Goal: Task Accomplishment & Management: Manage account settings

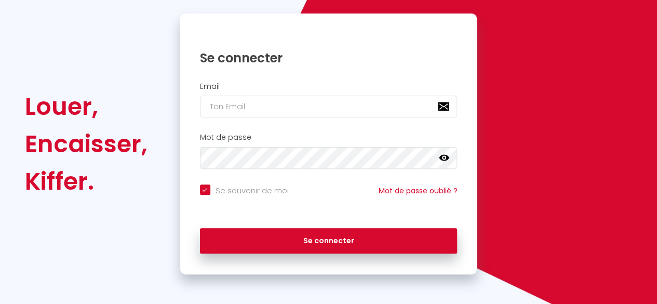
scroll to position [99, 0]
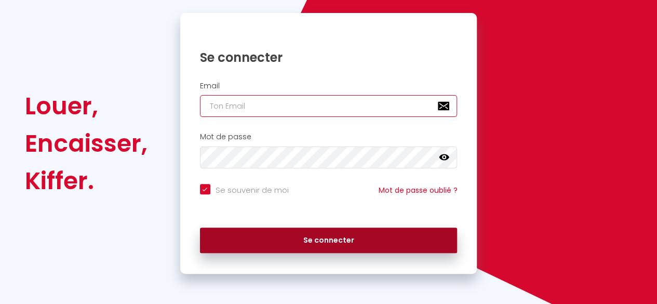
type input "[EMAIL_ADDRESS][DOMAIN_NAME]"
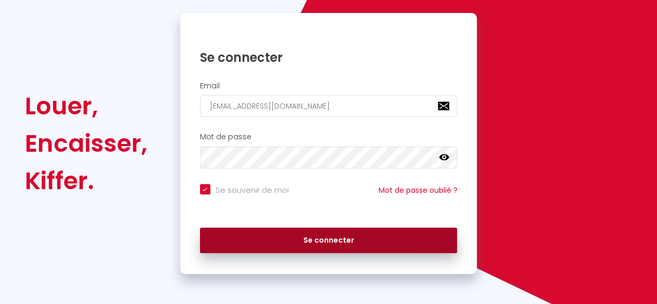
click at [315, 238] on button "Se connecter" at bounding box center [329, 241] width 258 height 26
checkbox input "true"
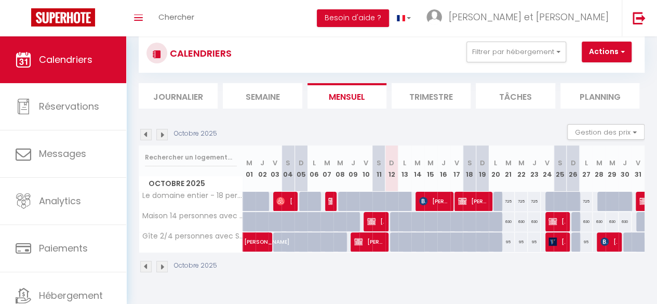
scroll to position [36, 0]
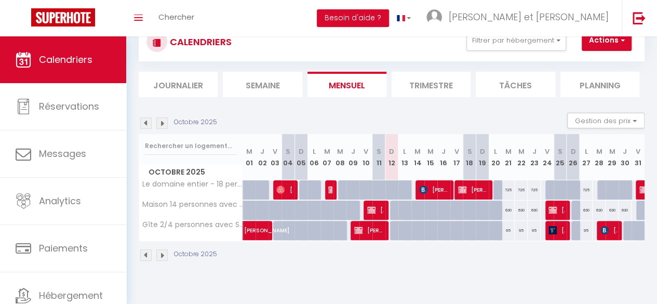
click at [166, 125] on img at bounding box center [161, 122] width 11 height 11
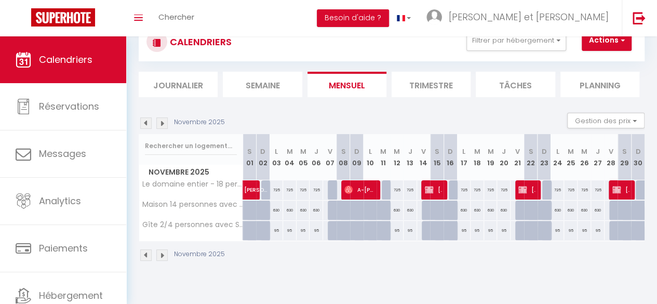
click at [165, 125] on img at bounding box center [161, 122] width 11 height 11
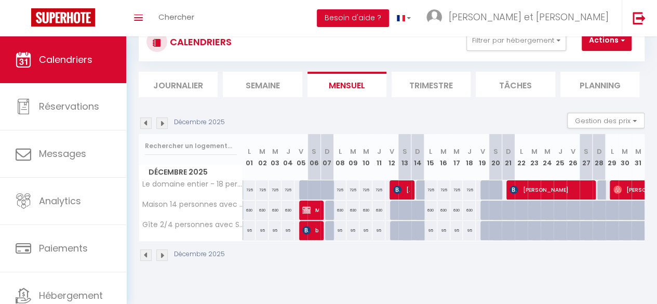
click at [165, 125] on img at bounding box center [161, 122] width 11 height 11
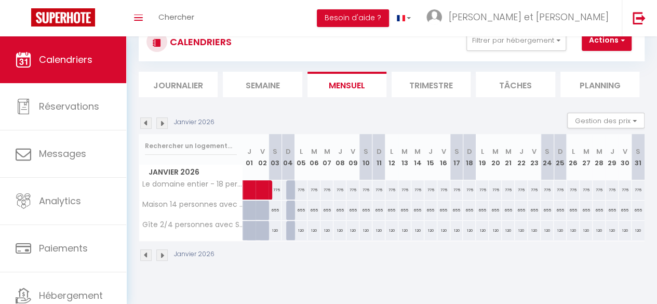
click at [147, 124] on img at bounding box center [145, 122] width 11 height 11
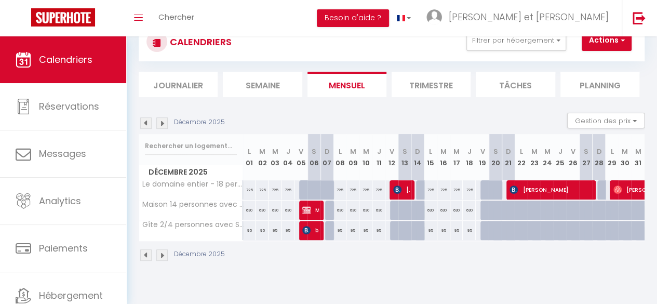
click at [162, 123] on img at bounding box center [161, 122] width 11 height 11
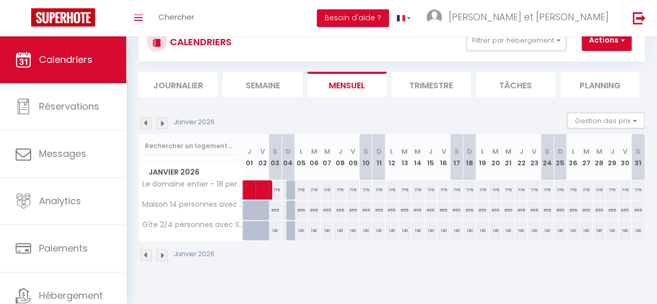
click at [166, 120] on img at bounding box center [161, 122] width 11 height 11
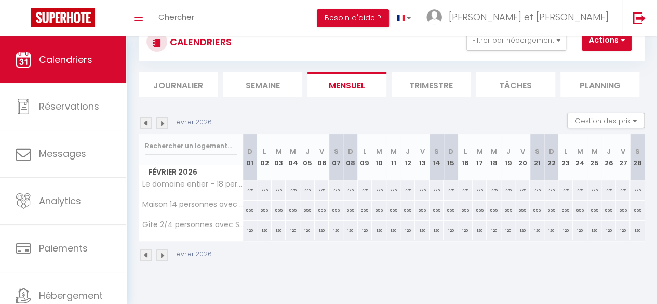
click at [166, 120] on img at bounding box center [161, 122] width 11 height 11
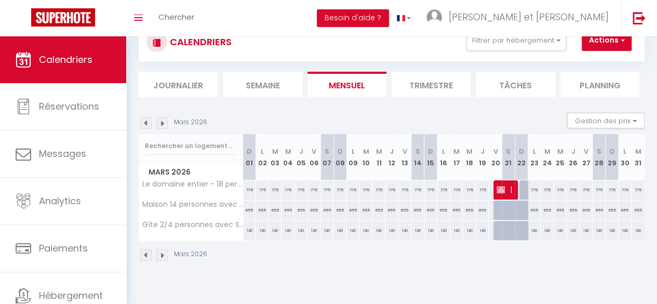
click at [166, 120] on img at bounding box center [161, 122] width 11 height 11
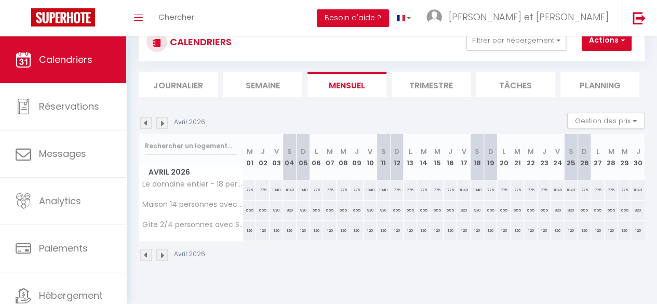
click at [146, 121] on img at bounding box center [145, 122] width 11 height 11
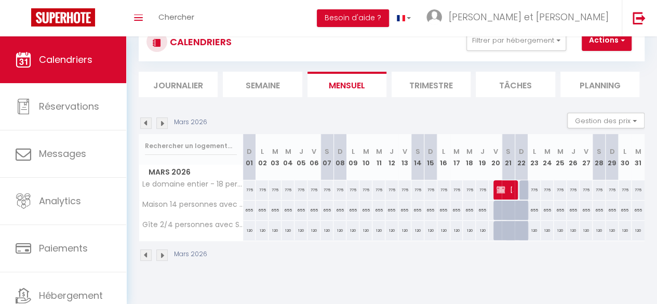
click at [146, 121] on img at bounding box center [145, 122] width 11 height 11
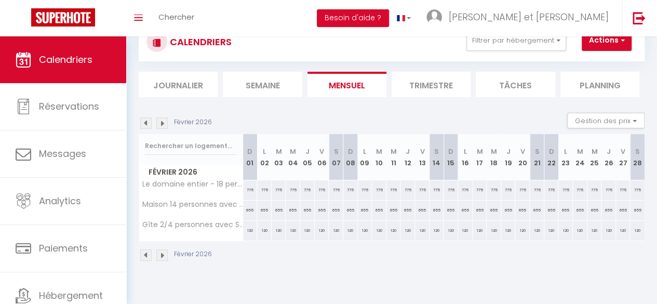
click at [146, 121] on img at bounding box center [145, 122] width 11 height 11
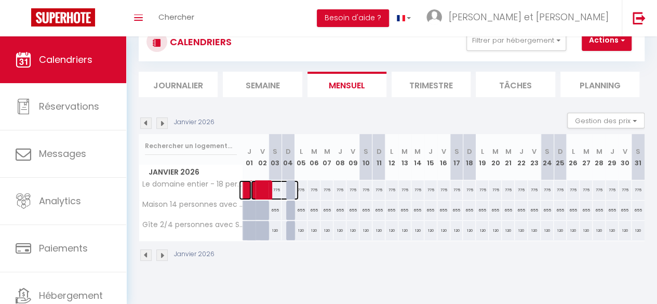
click at [277, 189] on span at bounding box center [275, 190] width 48 height 20
select select "OK"
select select "1"
select select "0"
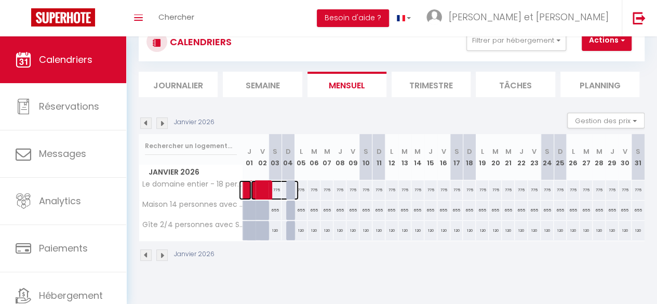
select select "1"
select select
select select "14034"
select select "34125"
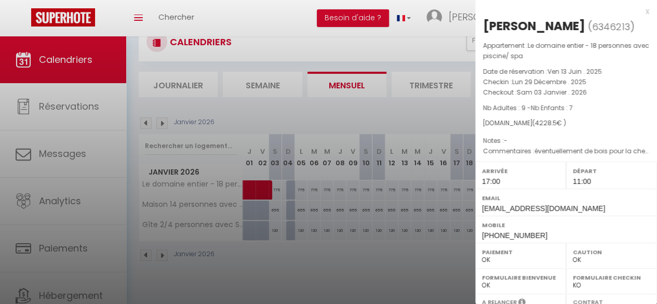
click at [641, 12] on div "x" at bounding box center [563, 11] width 174 height 12
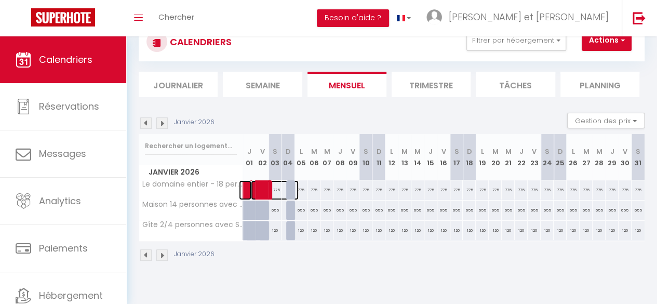
click at [281, 191] on span at bounding box center [275, 190] width 48 height 20
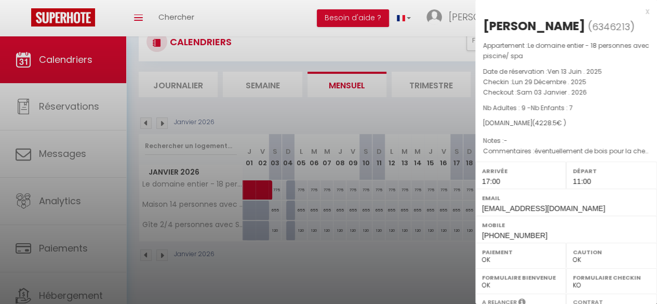
click at [640, 13] on div "x" at bounding box center [563, 11] width 174 height 12
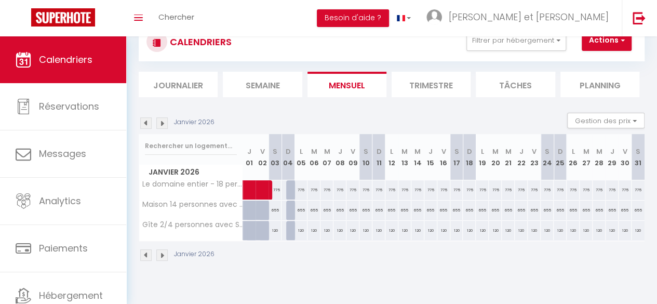
click at [324, 190] on div "775" at bounding box center [327, 189] width 13 height 19
type input "775"
type input "Mer 07 Janvier 2026"
type input "Jeu 08 Janvier 2026"
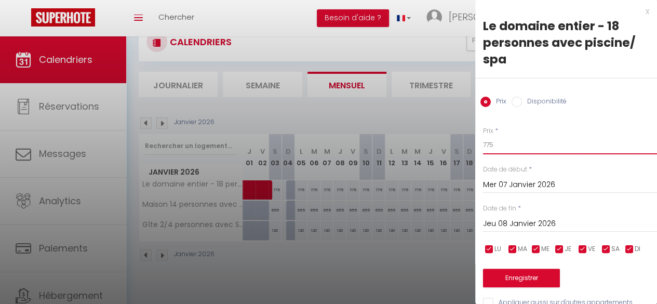
drag, startPoint x: 499, startPoint y: 144, endPoint x: 471, endPoint y: 141, distance: 28.2
click at [471, 141] on body "🟢 Des questions ou besoin d'assistance pour la migration AirBnB? Prenez rdv >>>…" at bounding box center [328, 152] width 657 height 304
type input "725"
click at [524, 182] on input "Mer 07 Janvier 2026" at bounding box center [570, 185] width 174 height 14
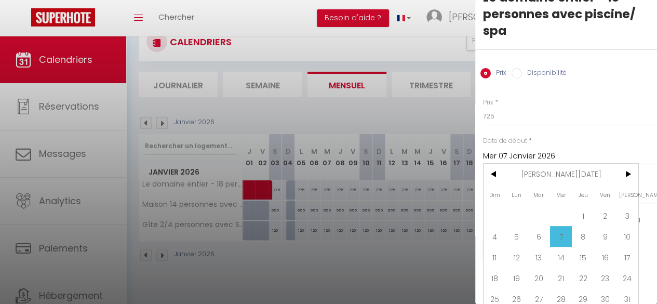
scroll to position [42, 0]
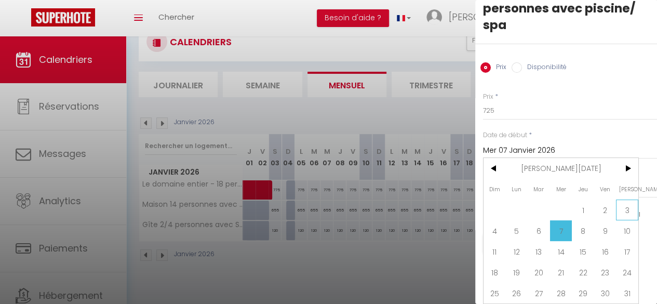
click at [629, 203] on span "3" at bounding box center [627, 210] width 22 height 21
type input "[DATE]"
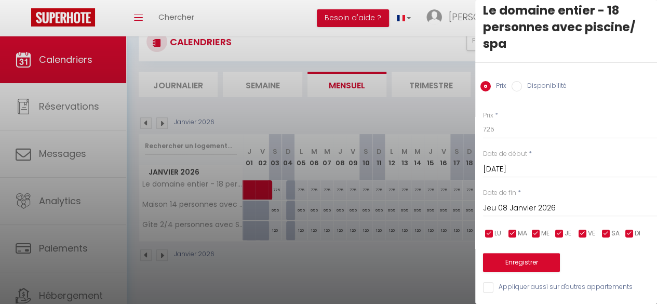
scroll to position [23, 0]
click at [557, 203] on input "Jeu 08 Janvier 2026" at bounding box center [570, 209] width 174 height 14
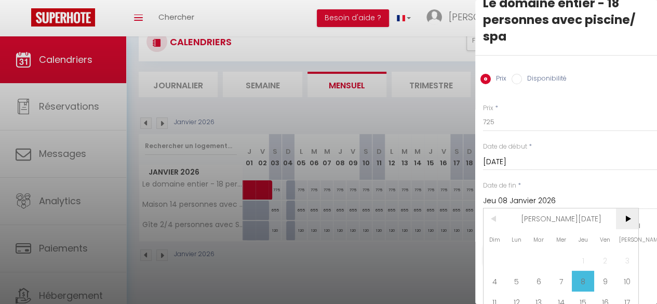
click at [622, 216] on span ">" at bounding box center [627, 218] width 22 height 21
click at [630, 217] on span ">" at bounding box center [627, 218] width 22 height 21
click at [630, 218] on span ">" at bounding box center [627, 218] width 22 height 21
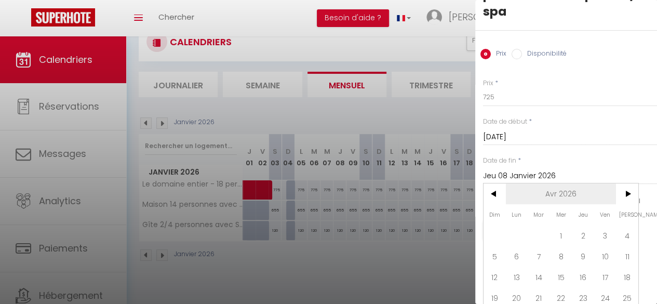
scroll to position [80, 0]
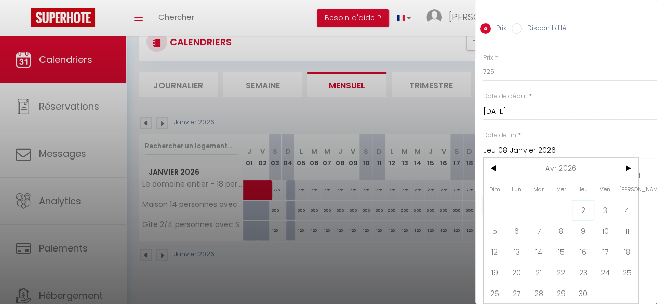
click at [583, 207] on span "2" at bounding box center [583, 210] width 22 height 21
type input "Jeu 02 Avril 2026"
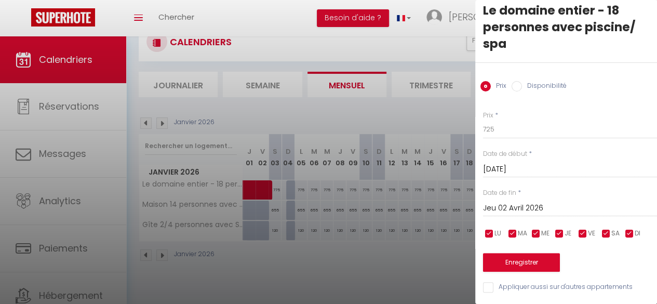
click at [576, 202] on input "Jeu 02 Avril 2026" at bounding box center [570, 209] width 174 height 14
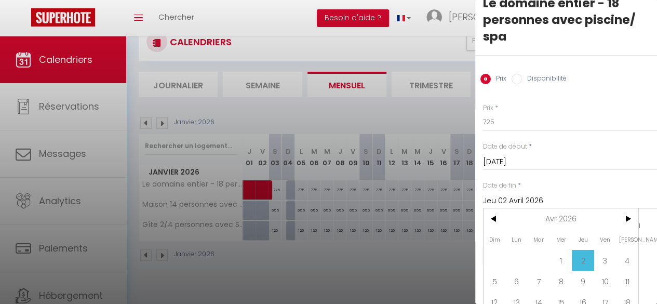
scroll to position [80, 0]
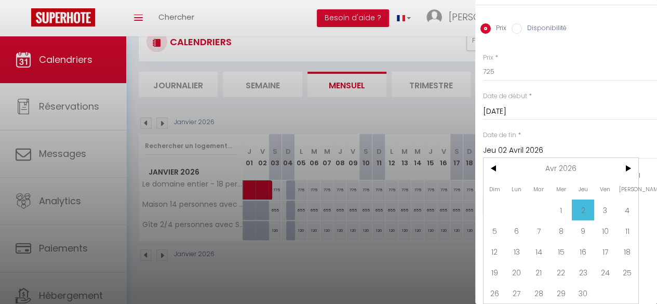
click at [587, 202] on span "2" at bounding box center [583, 210] width 22 height 21
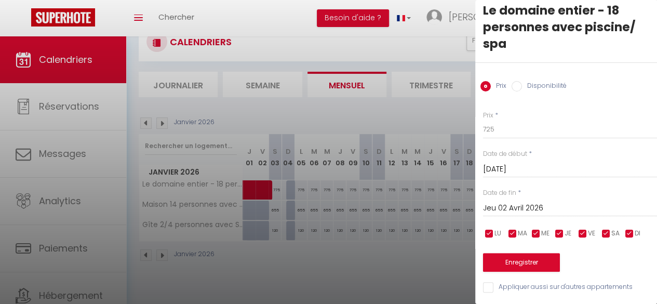
scroll to position [23, 0]
click at [535, 259] on button "Enregistrer" at bounding box center [521, 262] width 77 height 19
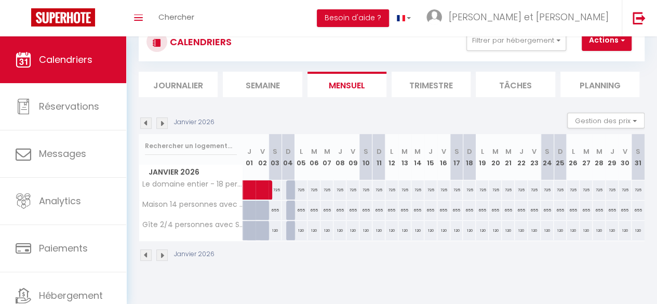
click at [147, 119] on img at bounding box center [145, 122] width 11 height 11
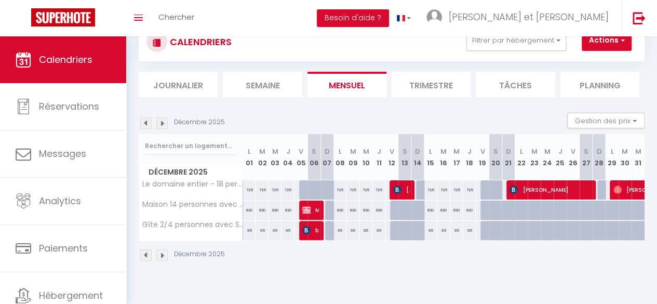
click at [163, 125] on img at bounding box center [161, 122] width 11 height 11
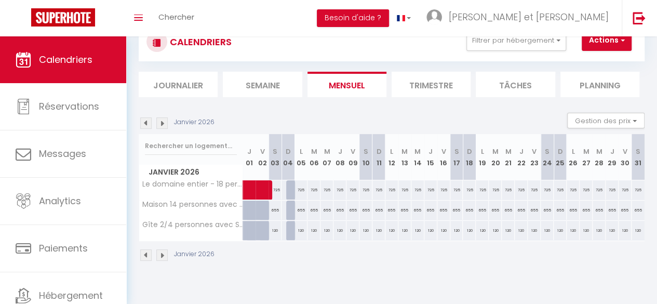
click at [274, 210] on div "655" at bounding box center [275, 210] width 13 height 19
type input "655"
type input "[DATE]"
type input "Dim 04 Janvier 2026"
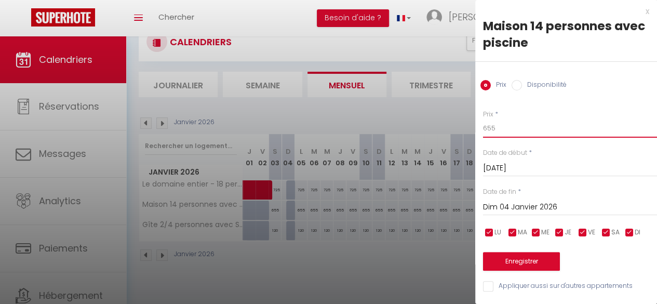
drag, startPoint x: 497, startPoint y: 129, endPoint x: 475, endPoint y: 126, distance: 23.2
click at [475, 126] on body "🟢 Des questions ou besoin d'assistance pour la migration AirBnB? Prenez rdv >>>…" at bounding box center [328, 152] width 657 height 304
type input "630"
click at [543, 209] on input "Dim 04 Janvier 2026" at bounding box center [570, 208] width 174 height 14
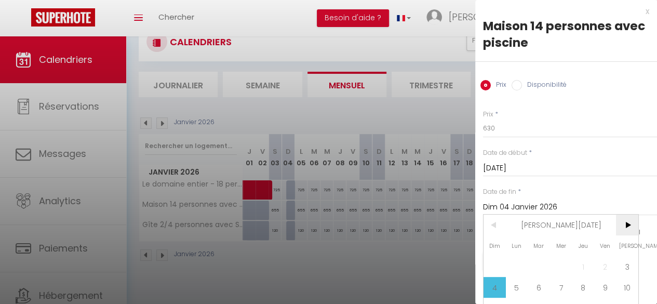
click at [628, 225] on span ">" at bounding box center [627, 225] width 22 height 21
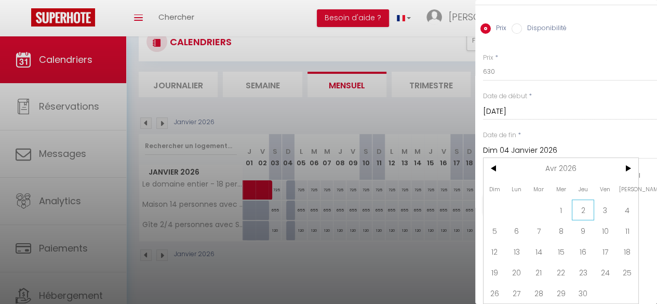
scroll to position [63, 0]
click at [585, 202] on span "2" at bounding box center [583, 210] width 22 height 21
type input "Jeu 02 Avril 2026"
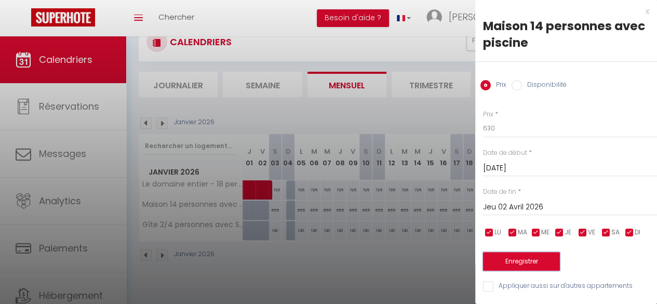
click at [537, 253] on button "Enregistrer" at bounding box center [521, 261] width 77 height 19
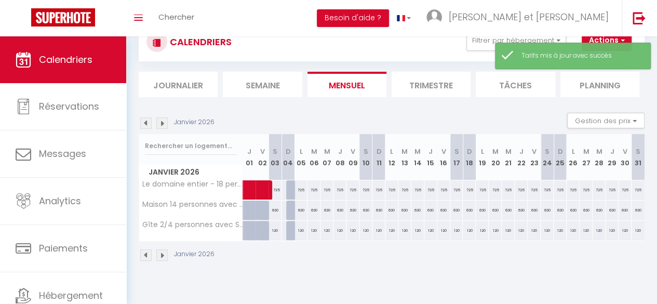
click at [143, 124] on img at bounding box center [145, 122] width 11 height 11
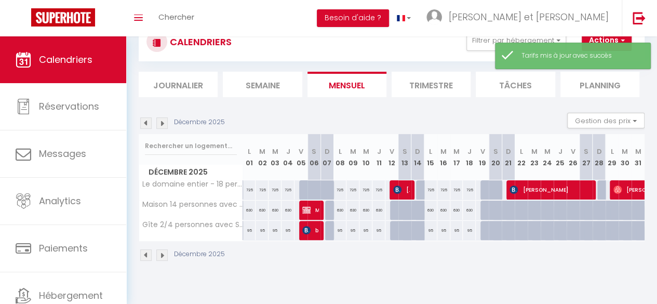
click at [161, 125] on img at bounding box center [161, 122] width 11 height 11
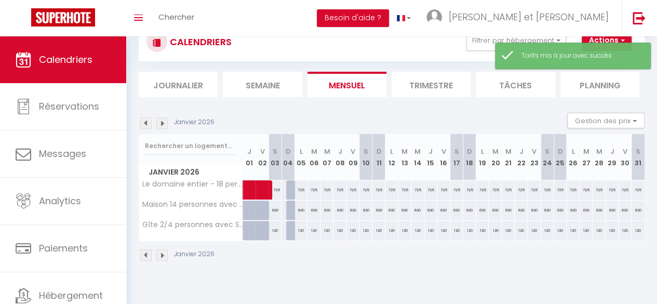
click at [274, 233] on div "120" at bounding box center [275, 230] width 13 height 19
type input "120"
type input "[DATE]"
type input "Dim 04 Janvier 2026"
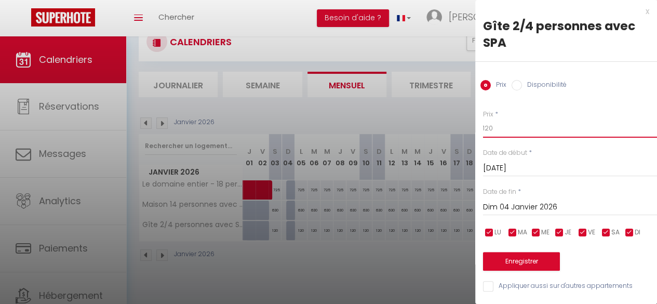
drag, startPoint x: 505, startPoint y: 129, endPoint x: 457, endPoint y: 128, distance: 47.8
click at [457, 128] on body "🟢 Des questions ou besoin d'assistance pour la migration AirBnB? Prenez rdv >>>…" at bounding box center [328, 152] width 657 height 304
type input "95"
click at [548, 206] on input "Dim 04 Janvier 2026" at bounding box center [570, 208] width 174 height 14
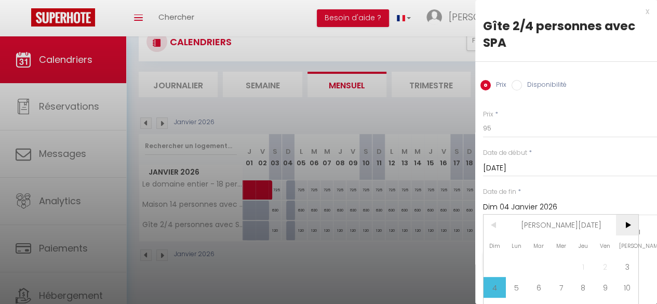
click at [631, 227] on span ">" at bounding box center [627, 225] width 22 height 21
click at [631, 226] on span ">" at bounding box center [627, 225] width 22 height 21
click at [589, 266] on span "2" at bounding box center [583, 266] width 22 height 21
type input "Jeu 02 Avril 2026"
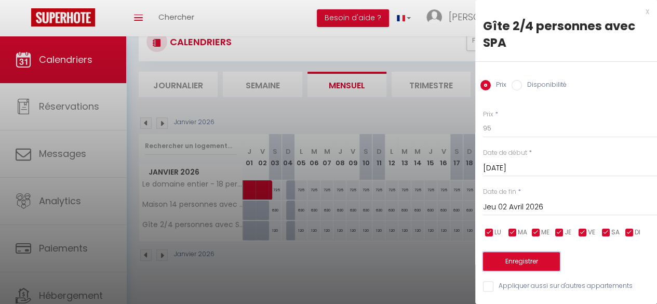
click at [531, 261] on button "Enregistrer" at bounding box center [521, 261] width 77 height 19
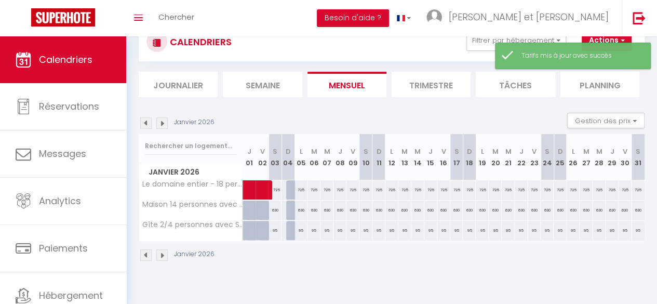
click at [148, 123] on img at bounding box center [145, 122] width 11 height 11
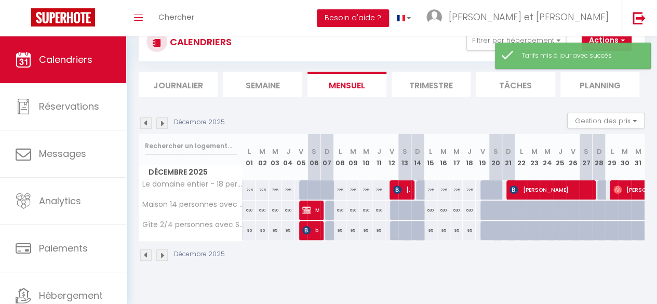
click at [155, 123] on div "Décembre 2025" at bounding box center [183, 122] width 89 height 11
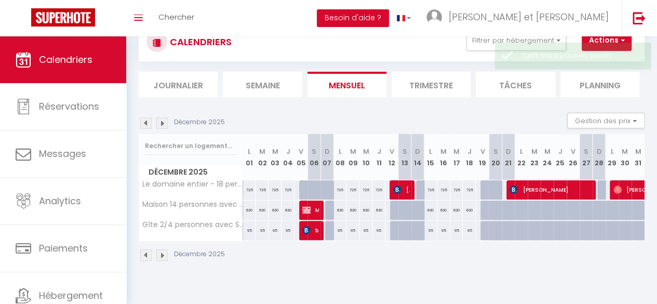
click at [165, 123] on img at bounding box center [161, 122] width 11 height 11
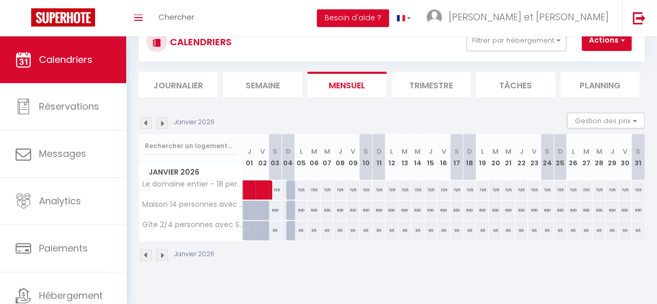
click at [165, 123] on img at bounding box center [161, 122] width 11 height 11
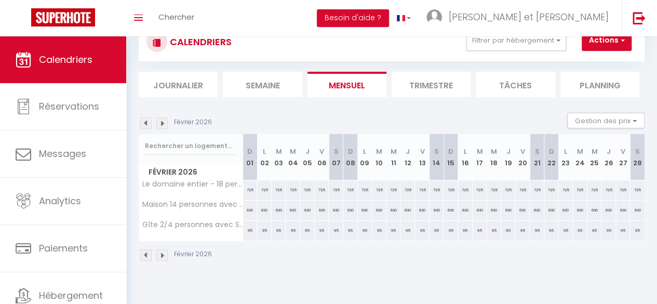
click at [165, 123] on img at bounding box center [161, 122] width 11 height 11
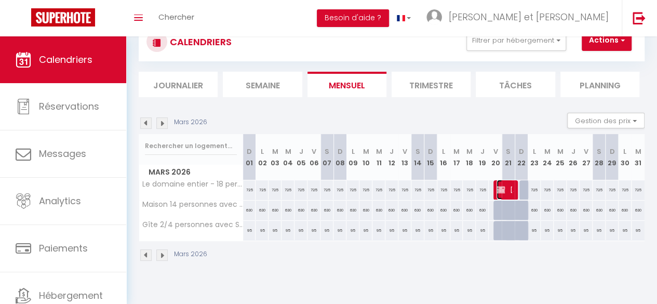
click at [498, 188] on img at bounding box center [501, 190] width 8 height 8
select select "KO"
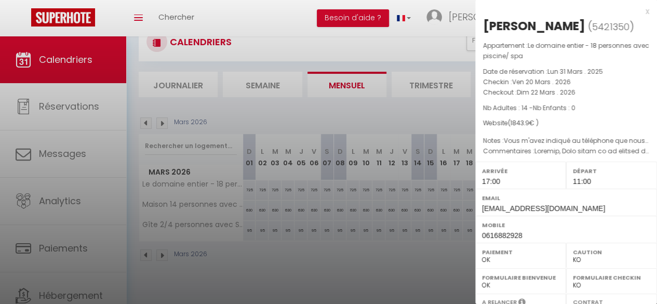
click at [639, 15] on div "x" at bounding box center [563, 11] width 174 height 12
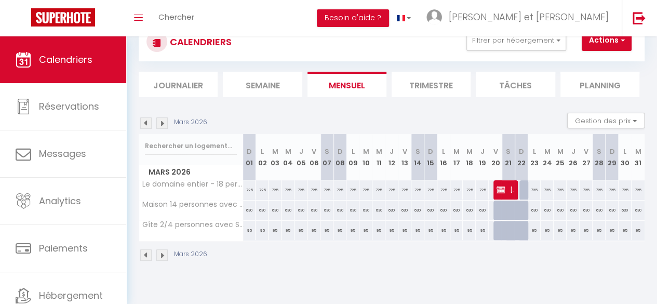
click at [164, 123] on img at bounding box center [161, 122] width 11 height 11
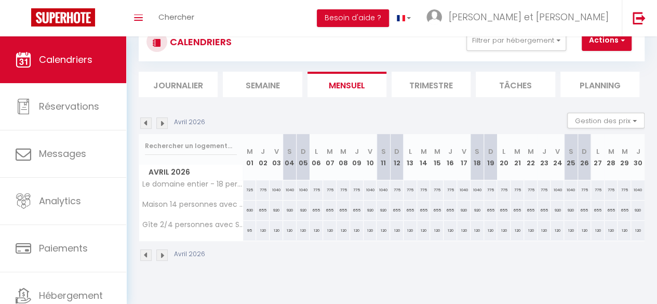
click at [148, 124] on img at bounding box center [145, 122] width 11 height 11
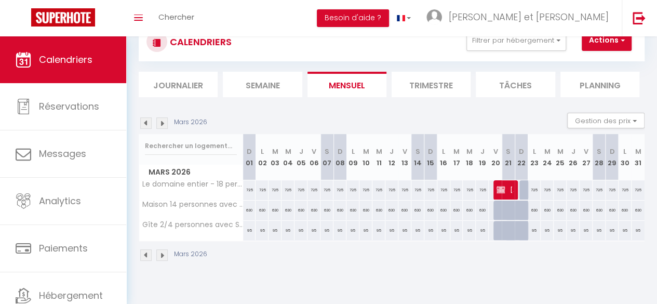
click at [148, 124] on img at bounding box center [145, 122] width 11 height 11
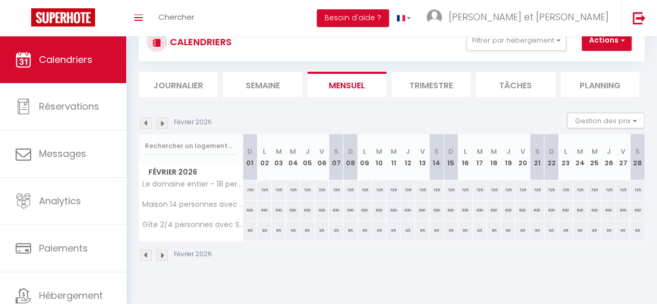
click at [148, 124] on img at bounding box center [145, 122] width 11 height 11
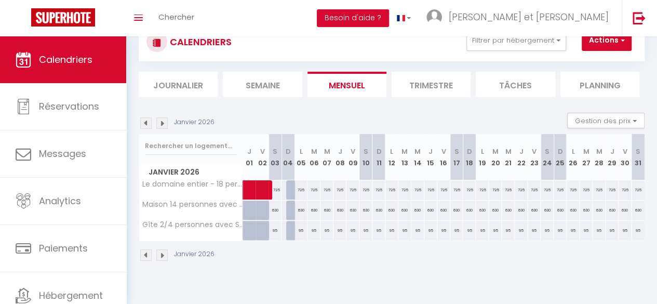
click at [148, 124] on img at bounding box center [145, 122] width 11 height 11
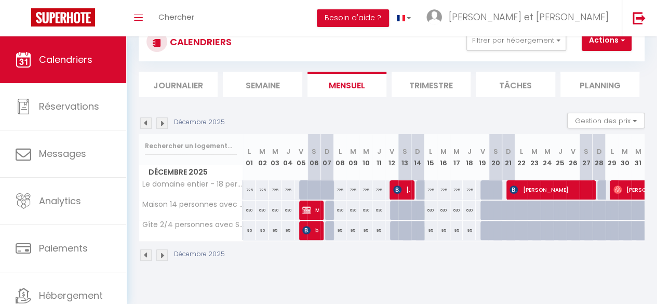
click at [148, 124] on img at bounding box center [145, 122] width 11 height 11
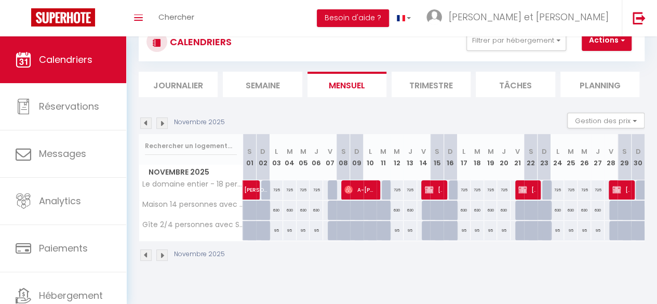
click at [148, 124] on img at bounding box center [145, 122] width 11 height 11
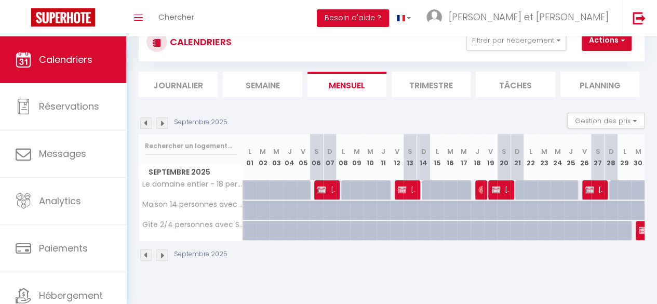
click at [148, 124] on img at bounding box center [145, 122] width 11 height 11
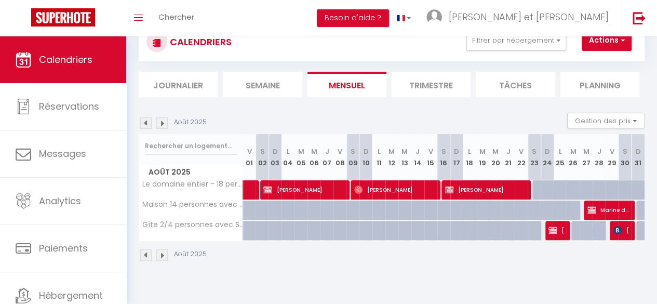
click at [148, 124] on img at bounding box center [145, 122] width 11 height 11
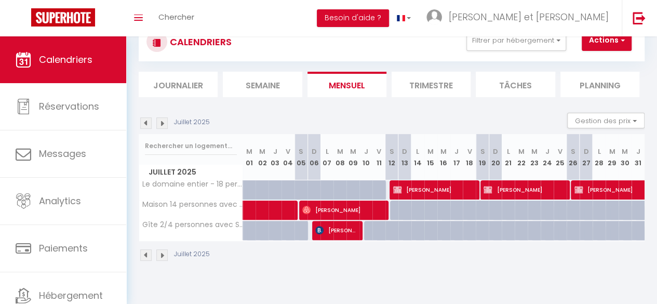
click at [148, 124] on img at bounding box center [145, 122] width 11 height 11
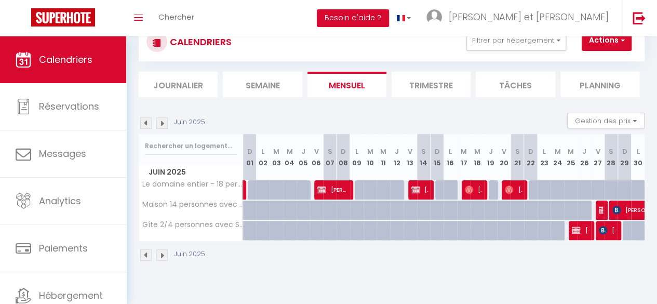
click at [148, 124] on img at bounding box center [145, 122] width 11 height 11
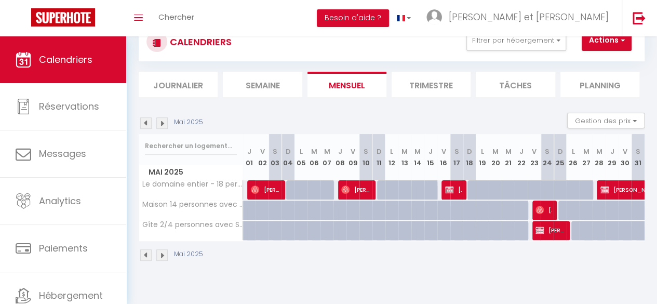
click at [148, 124] on img at bounding box center [145, 122] width 11 height 11
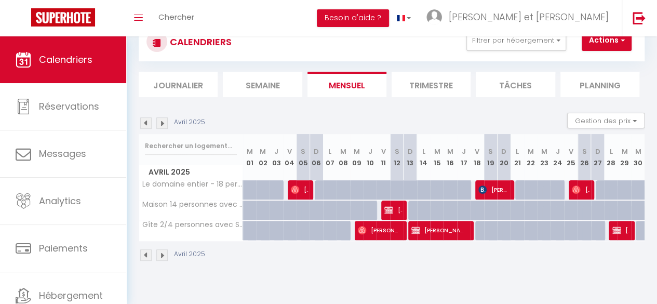
click at [382, 187] on div at bounding box center [389, 196] width 14 height 20
type input "990"
type input "[DATE]"
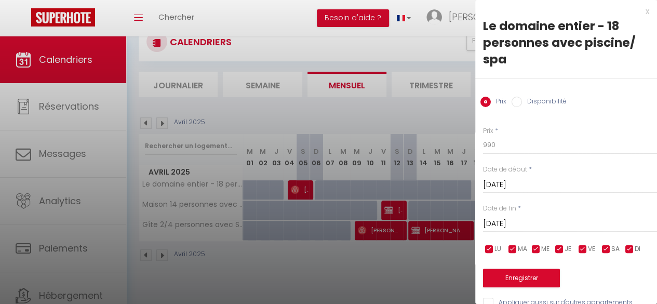
click at [640, 12] on div "x" at bounding box center [563, 11] width 174 height 12
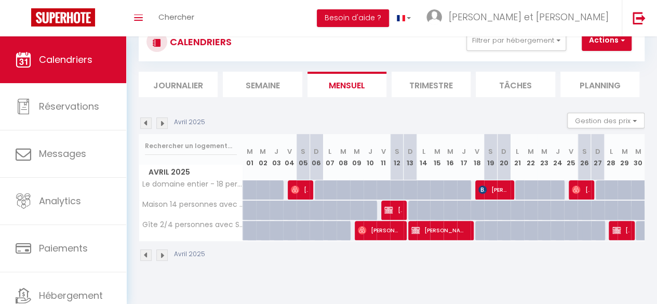
click at [293, 211] on div at bounding box center [295, 216] width 14 height 20
type input "630"
type input "Ven 04 Avril 2025"
type input "[DATE]"
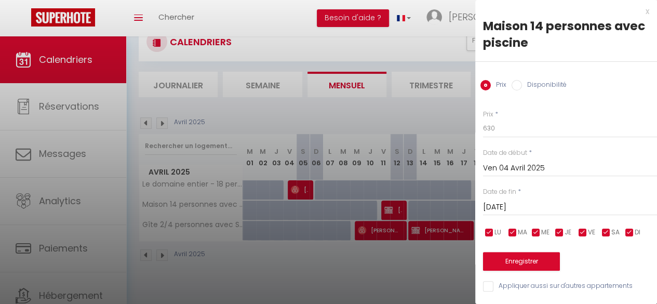
click at [642, 12] on div "x Maison 14 personnes avec piscine Prix Disponibilité Prix * 630 Statut * Dispo…" at bounding box center [567, 151] width 182 height 303
click at [638, 12] on div "x" at bounding box center [563, 11] width 174 height 12
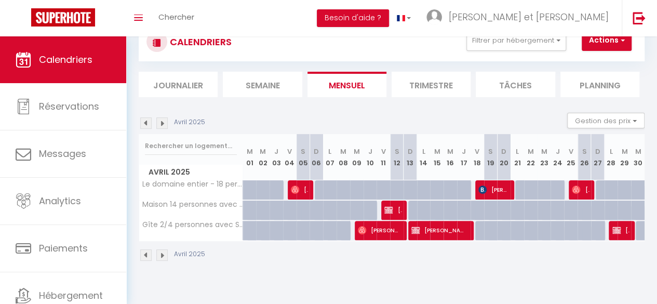
click at [292, 228] on div at bounding box center [295, 237] width 14 height 20
type input "95"
type input "Ven 04 Avril 2025"
type input "[DATE]"
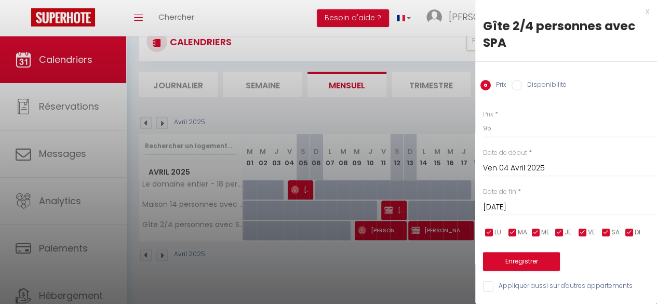
click at [640, 12] on div "x" at bounding box center [563, 11] width 174 height 12
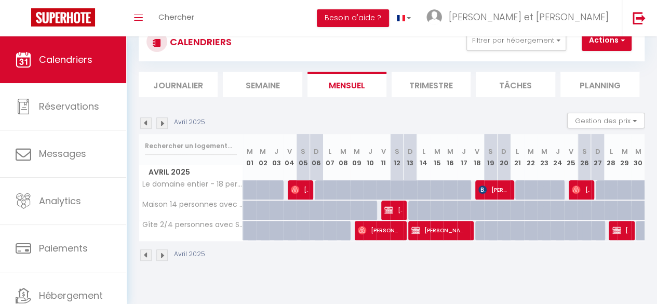
click at [382, 186] on div at bounding box center [389, 196] width 14 height 20
type input "990"
type input "[DATE]"
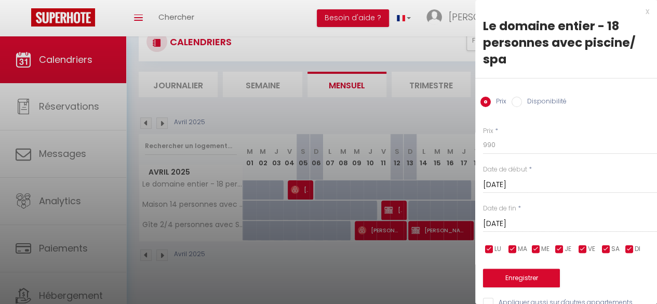
click at [638, 12] on div "x" at bounding box center [563, 11] width 174 height 12
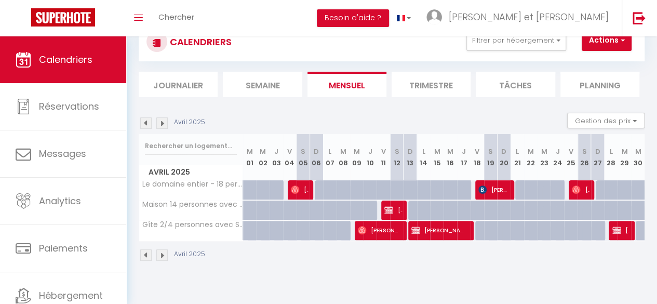
click at [290, 206] on div at bounding box center [295, 216] width 14 height 20
type input "630"
type input "Ven 04 Avril 2025"
type input "[DATE]"
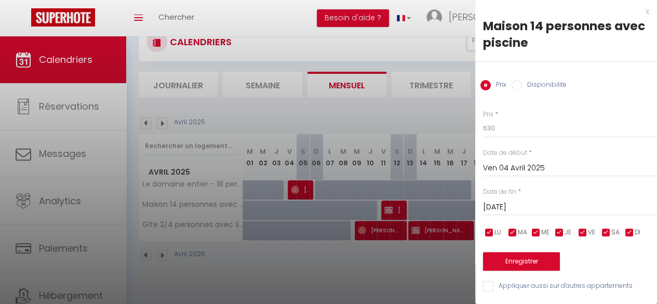
click at [641, 13] on div "x" at bounding box center [563, 11] width 174 height 12
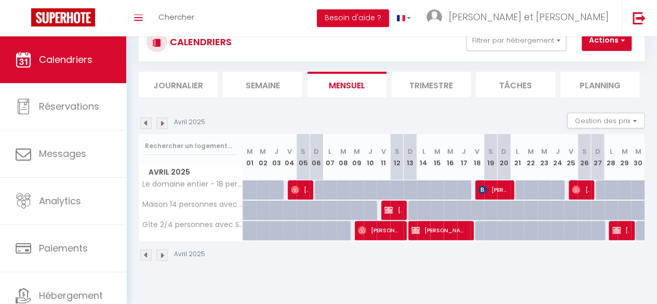
click at [168, 123] on div "Avril 2025" at bounding box center [174, 122] width 70 height 11
click at [162, 123] on img at bounding box center [161, 122] width 11 height 11
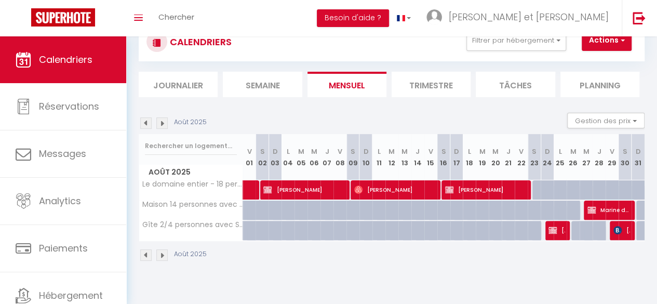
click at [163, 123] on img at bounding box center [161, 122] width 11 height 11
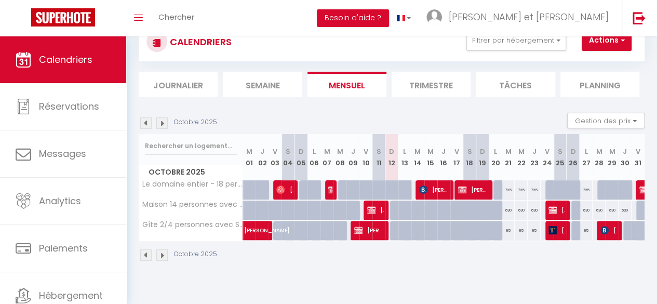
click at [163, 123] on img at bounding box center [161, 122] width 11 height 11
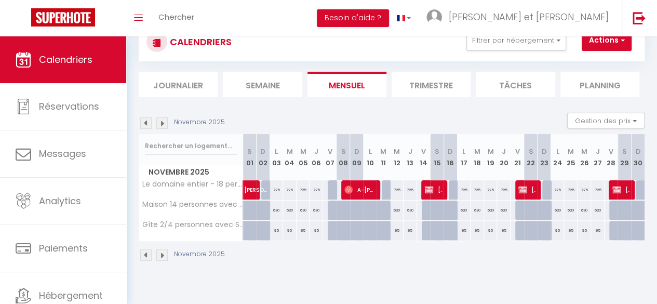
click at [163, 123] on img at bounding box center [161, 122] width 11 height 11
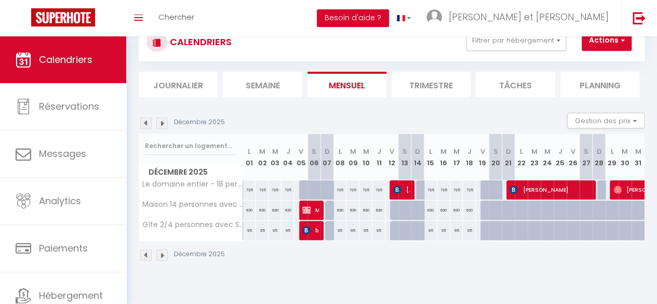
click at [163, 123] on img at bounding box center [161, 122] width 11 height 11
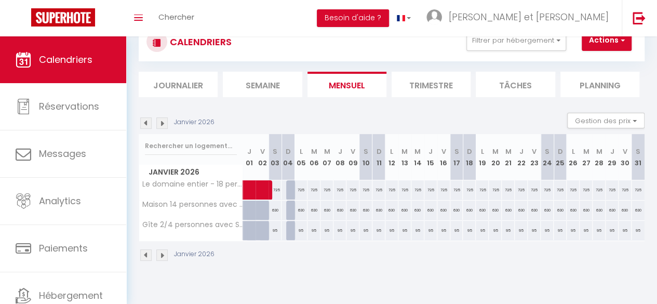
click at [163, 123] on img at bounding box center [161, 122] width 11 height 11
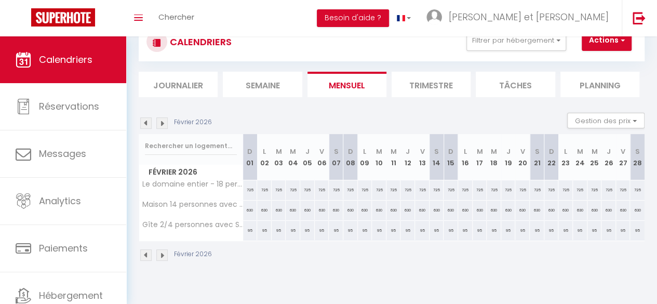
click at [163, 123] on img at bounding box center [161, 122] width 11 height 11
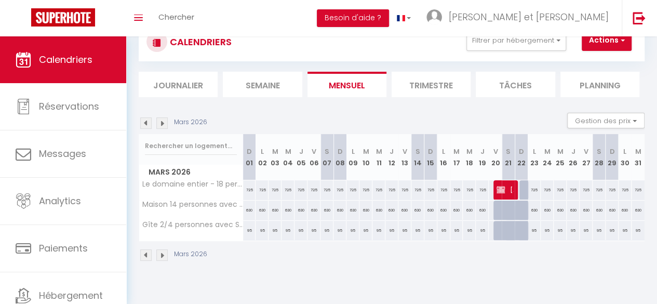
click at [163, 123] on img at bounding box center [161, 122] width 11 height 11
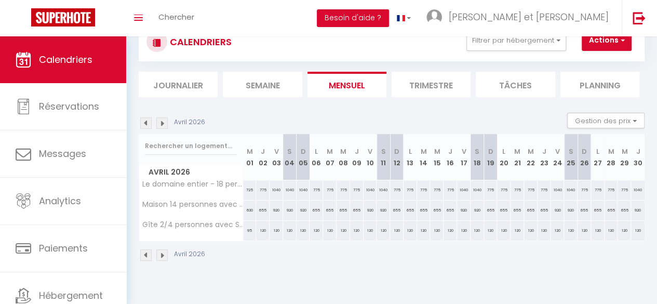
click at [264, 189] on div "775" at bounding box center [263, 189] width 14 height 19
type input "775"
type input "Jeu 02 Avril 2026"
type input "Ven 03 Avril 2026"
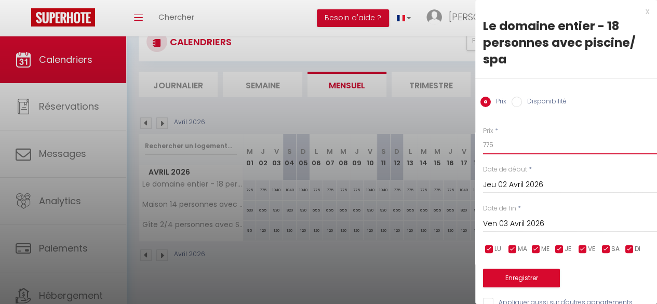
drag, startPoint x: 468, startPoint y: 147, endPoint x: 455, endPoint y: 143, distance: 12.9
click at [456, 144] on body "🟢 Des questions ou besoin d'assistance pour la migration AirBnB? Prenez rdv >>>…" at bounding box center [328, 152] width 657 height 304
type input "725"
click at [519, 282] on button "Enregistrer" at bounding box center [521, 278] width 77 height 19
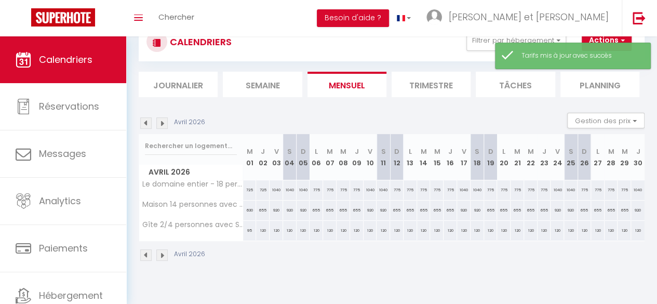
click at [262, 208] on div "655" at bounding box center [263, 210] width 14 height 19
type input "655"
type input "Jeu 02 Avril 2026"
type input "Ven 03 Avril 2026"
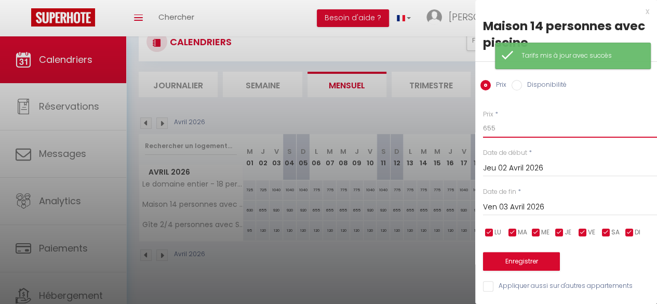
drag, startPoint x: 532, startPoint y: 126, endPoint x: 422, endPoint y: 125, distance: 110.2
click at [422, 125] on body "🟢 Des questions ou besoin d'assistance pour la migration AirBnB? Prenez rdv >>>…" at bounding box center [328, 152] width 657 height 304
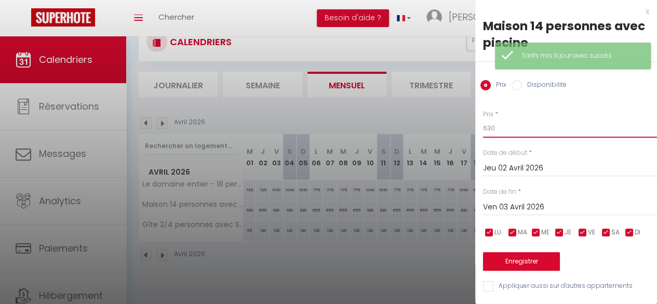
type input "630"
click at [519, 268] on button "Enregistrer" at bounding box center [521, 261] width 77 height 19
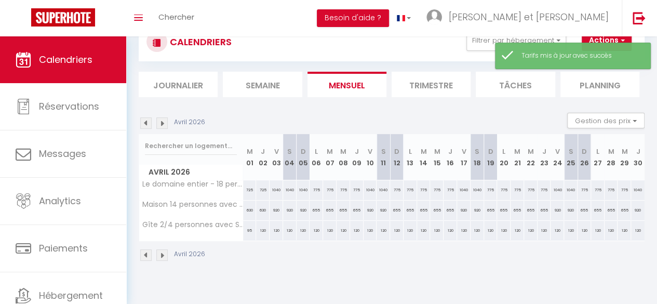
click at [260, 233] on div "120" at bounding box center [263, 230] width 14 height 19
type input "120"
type input "Jeu 02 Avril 2026"
type input "Ven 03 Avril 2026"
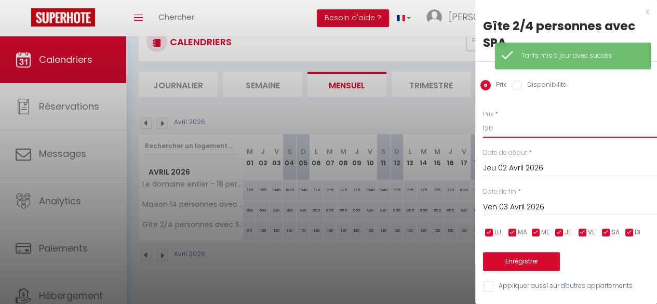
drag, startPoint x: 506, startPoint y: 129, endPoint x: 419, endPoint y: 129, distance: 86.8
click at [429, 129] on body "🟢 Des questions ou besoin d'assistance pour la migration AirBnB? Prenez rdv >>>…" at bounding box center [328, 152] width 657 height 304
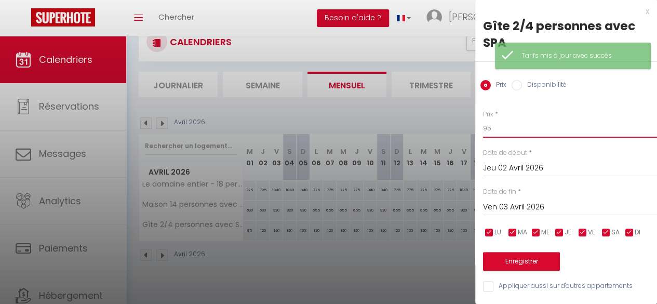
type input "95"
click at [514, 260] on button "Enregistrer" at bounding box center [521, 261] width 77 height 19
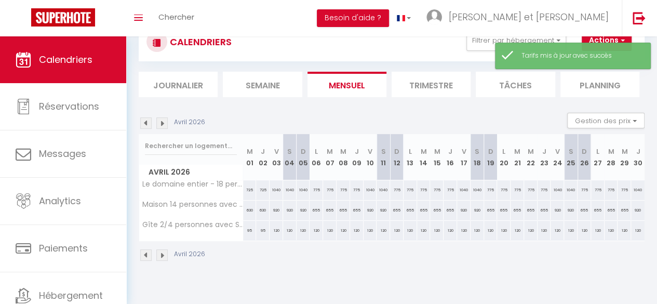
click at [159, 124] on img at bounding box center [161, 122] width 11 height 11
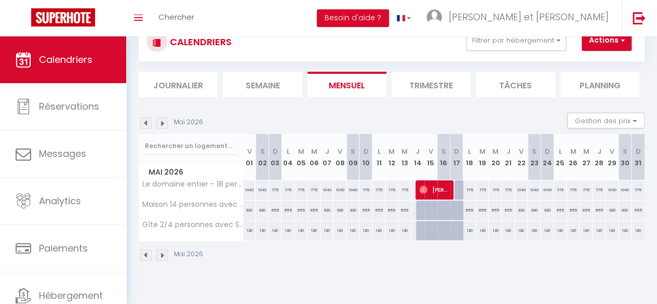
click at [159, 124] on img at bounding box center [161, 122] width 11 height 11
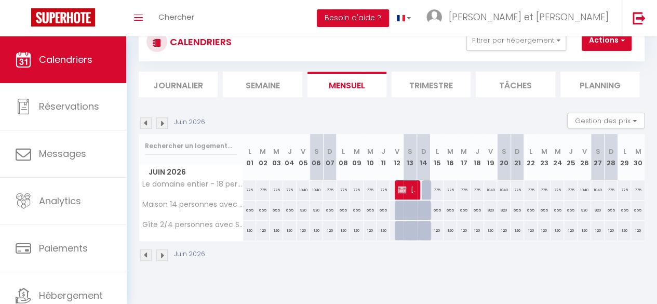
click at [158, 124] on img at bounding box center [161, 122] width 11 height 11
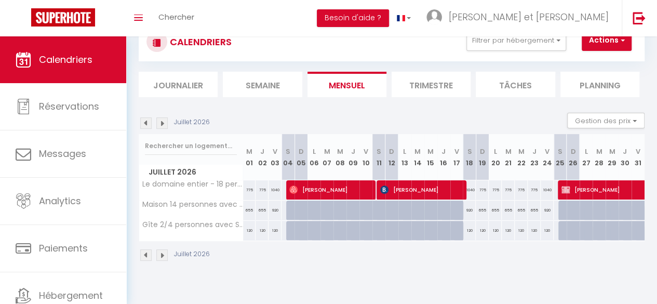
click at [146, 125] on img at bounding box center [145, 122] width 11 height 11
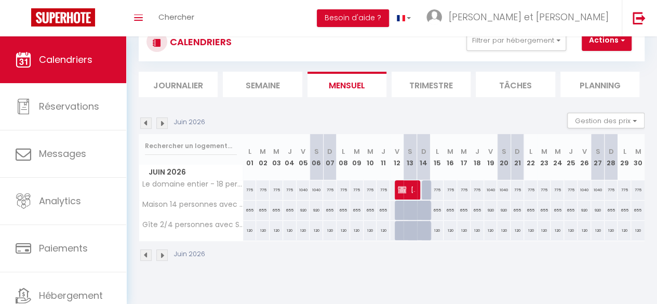
click at [146, 125] on img at bounding box center [145, 122] width 11 height 11
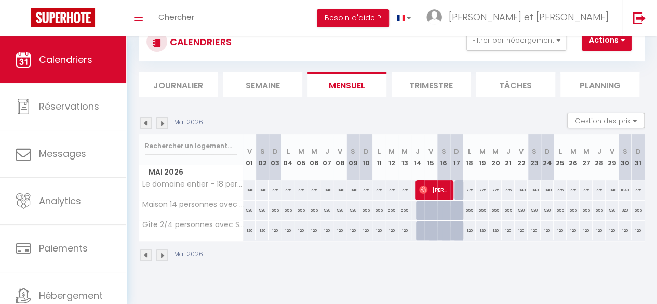
click at [162, 125] on img at bounding box center [161, 122] width 11 height 11
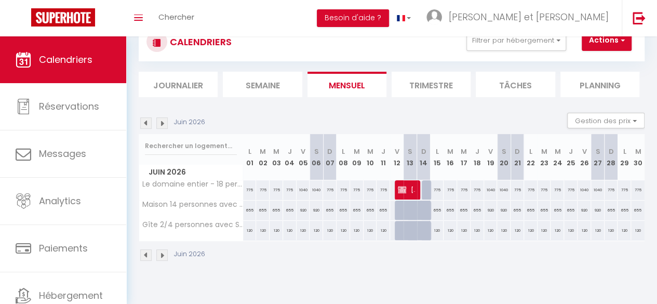
click at [162, 125] on img at bounding box center [161, 122] width 11 height 11
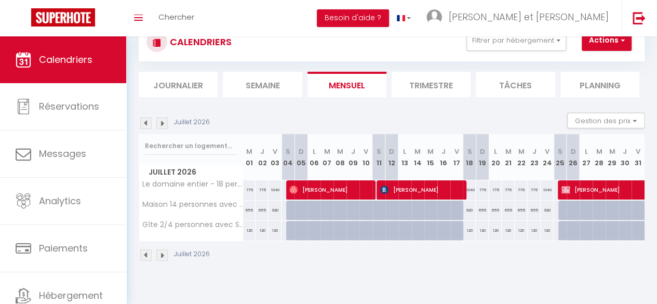
click at [162, 125] on img at bounding box center [161, 122] width 11 height 11
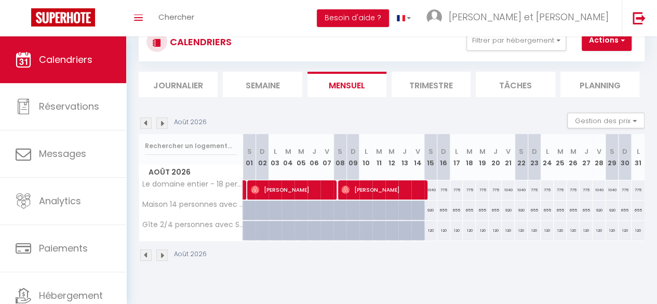
click at [162, 125] on img at bounding box center [161, 122] width 11 height 11
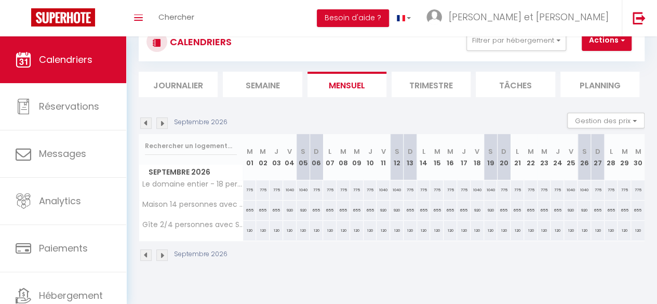
click at [162, 125] on img at bounding box center [161, 122] width 11 height 11
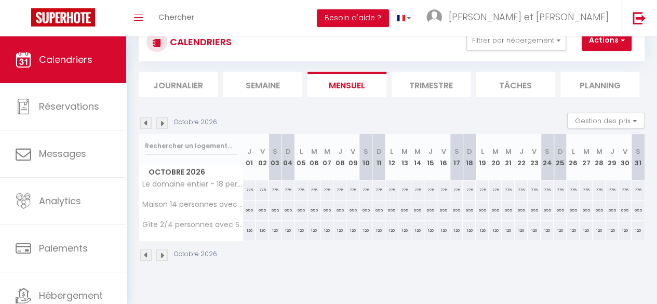
click at [147, 125] on img at bounding box center [145, 122] width 11 height 11
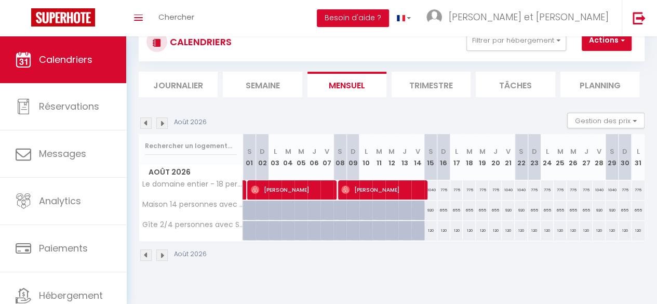
click at [147, 125] on img at bounding box center [145, 122] width 11 height 11
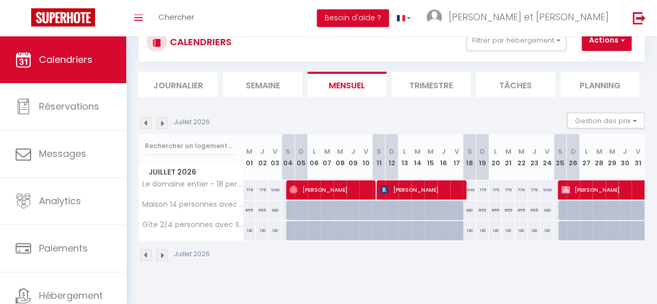
click at [147, 125] on img at bounding box center [145, 122] width 11 height 11
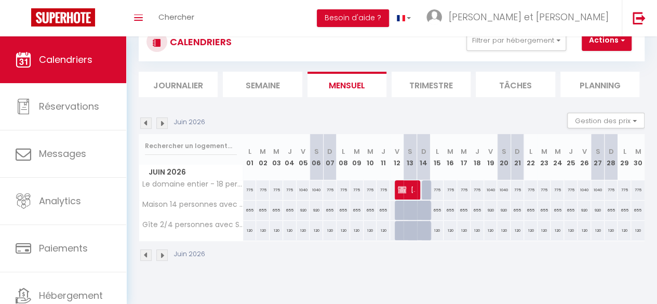
click at [147, 125] on img at bounding box center [145, 122] width 11 height 11
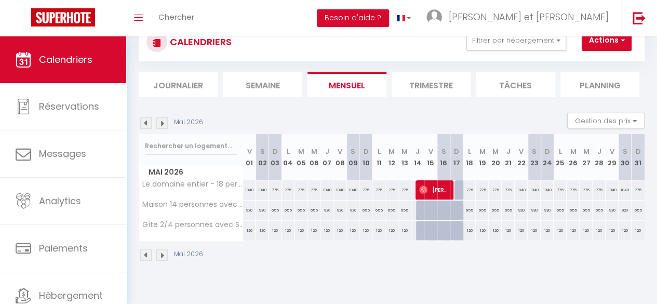
click at [147, 125] on img at bounding box center [145, 122] width 11 height 11
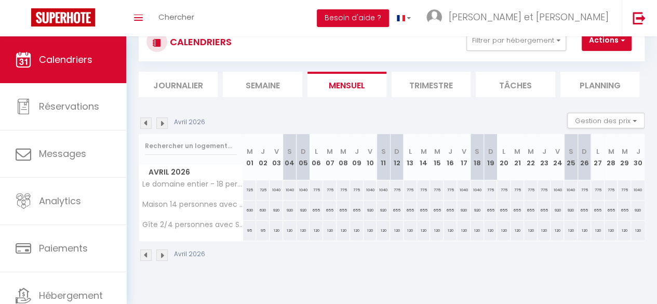
click at [275, 190] on div "1040" at bounding box center [277, 189] width 14 height 19
type input "1040"
type input "Ven 03 Avril 2026"
type input "[DATE]"
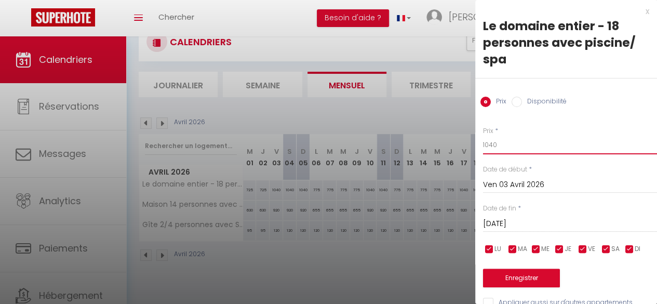
drag, startPoint x: 516, startPoint y: 147, endPoint x: 452, endPoint y: 141, distance: 63.7
click at [452, 144] on body "🟢 Des questions ou besoin d'assistance pour la migration AirBnB? Prenez rdv >>>…" at bounding box center [328, 152] width 657 height 304
type input "990"
click at [489, 251] on input "checkbox" at bounding box center [489, 249] width 10 height 10
checkbox input "false"
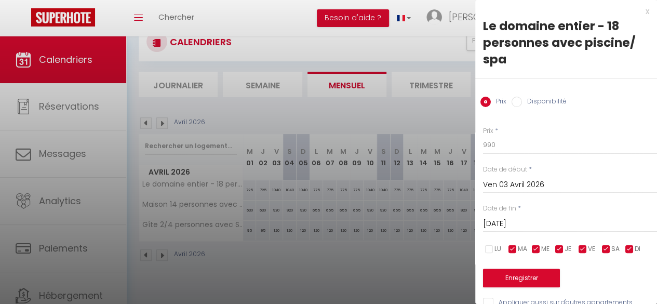
click at [517, 248] on input "checkbox" at bounding box center [513, 249] width 10 height 10
checkbox input "false"
drag, startPoint x: 534, startPoint y: 249, endPoint x: 558, endPoint y: 251, distance: 23.4
click at [534, 249] on input "checkbox" at bounding box center [536, 249] width 10 height 10
checkbox input "false"
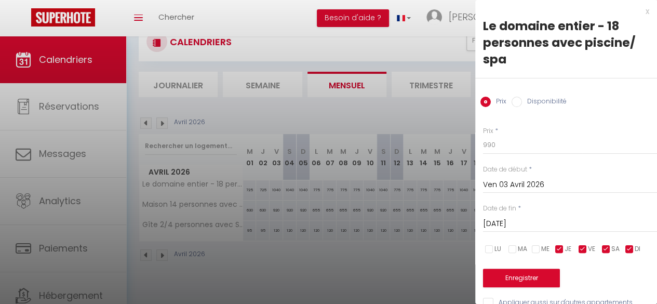
click at [557, 249] on input "checkbox" at bounding box center [560, 249] width 10 height 10
checkbox input "false"
click at [626, 251] on input "checkbox" at bounding box center [630, 249] width 10 height 10
checkbox input "false"
click at [551, 225] on input "[DATE]" at bounding box center [570, 224] width 174 height 14
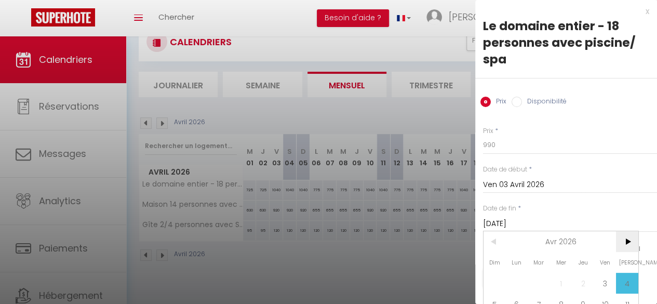
click at [630, 240] on span ">" at bounding box center [627, 241] width 22 height 21
click at [629, 240] on span ">" at bounding box center [627, 241] width 22 height 21
click at [629, 241] on span ">" at bounding box center [627, 241] width 22 height 21
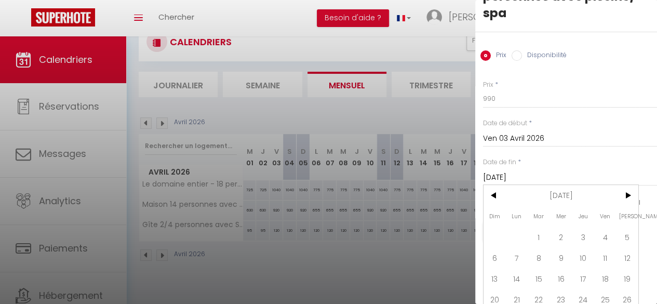
scroll to position [80, 0]
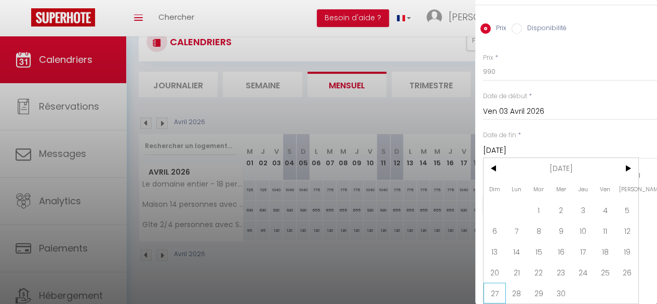
click at [493, 283] on span "27" at bounding box center [495, 293] width 22 height 21
type input "Dim 27 Septembre 2026"
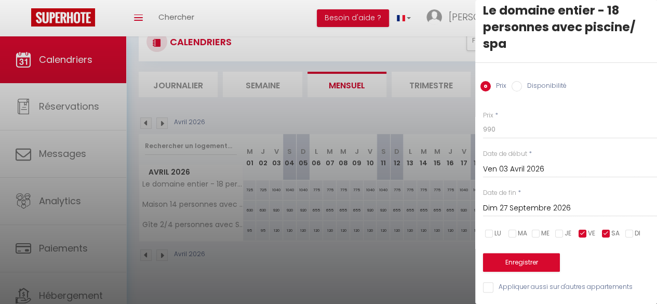
scroll to position [23, 0]
click at [527, 254] on button "Enregistrer" at bounding box center [521, 262] width 77 height 19
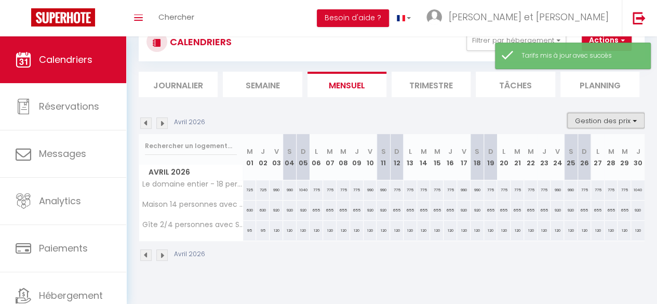
click at [601, 120] on button "Gestion des prix" at bounding box center [606, 121] width 77 height 16
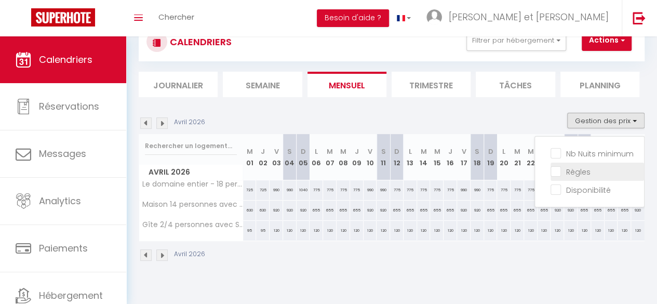
click at [578, 172] on input "Règles" at bounding box center [598, 171] width 94 height 10
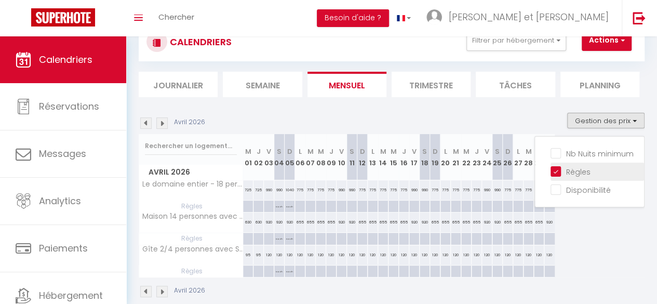
click at [578, 172] on input "Règles" at bounding box center [598, 171] width 94 height 10
checkbox input "false"
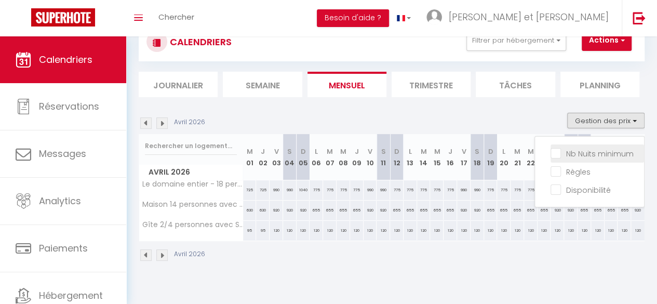
click at [588, 155] on input "Nb Nuits minimum" at bounding box center [598, 153] width 94 height 10
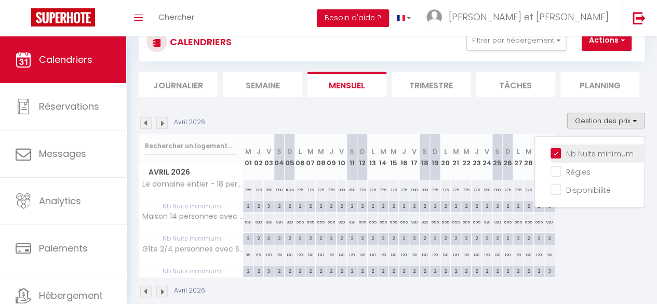
click at [588, 155] on input "Nb Nuits minimum" at bounding box center [598, 153] width 94 height 10
checkbox input "false"
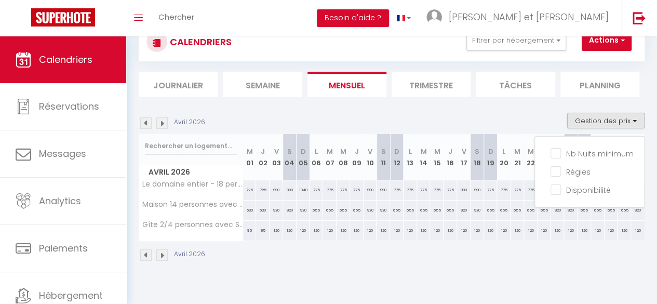
click at [491, 104] on section "Avril 2026 Gestion des prix Nb Nuits minimum Règles Disponibilité Avril 2026 M …" at bounding box center [392, 186] width 506 height 169
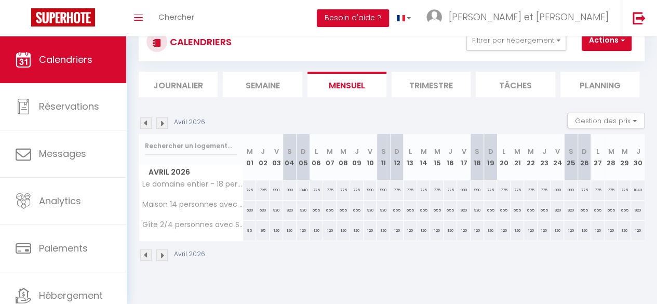
click at [274, 210] on div "920" at bounding box center [277, 210] width 14 height 19
type input "920"
type input "Ven 03 Avril 2026"
type input "[DATE]"
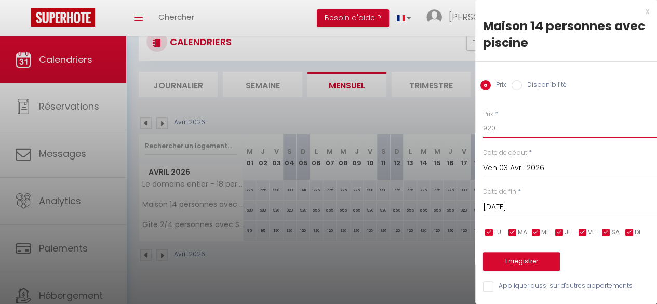
drag, startPoint x: 484, startPoint y: 130, endPoint x: 463, endPoint y: 129, distance: 21.3
click at [463, 129] on body "🟢 Des questions ou besoin d'assistance pour la migration AirBnB? Prenez rdv >>>…" at bounding box center [328, 152] width 657 height 304
type input "895"
click at [487, 231] on input "checkbox" at bounding box center [489, 233] width 10 height 10
checkbox input "false"
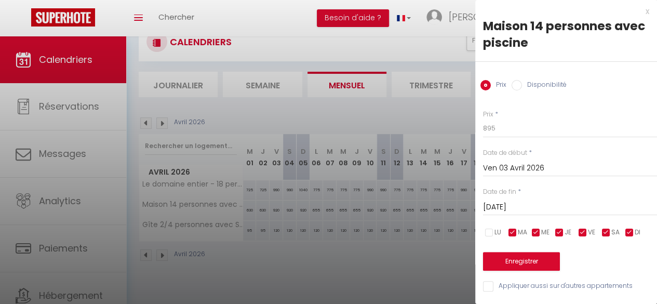
drag, startPoint x: 511, startPoint y: 232, endPoint x: 519, endPoint y: 233, distance: 7.3
click at [511, 232] on input "checkbox" at bounding box center [513, 233] width 10 height 10
checkbox input "false"
click at [537, 232] on input "checkbox" at bounding box center [536, 233] width 10 height 10
checkbox input "false"
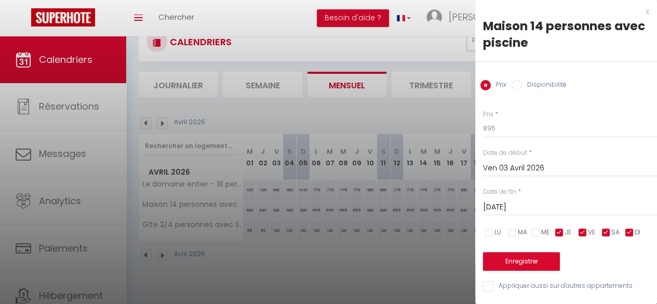
click at [561, 232] on input "checkbox" at bounding box center [560, 233] width 10 height 10
checkbox input "false"
click at [630, 233] on input "checkbox" at bounding box center [630, 233] width 10 height 10
checkbox input "false"
click at [536, 207] on input "[DATE]" at bounding box center [570, 208] width 174 height 14
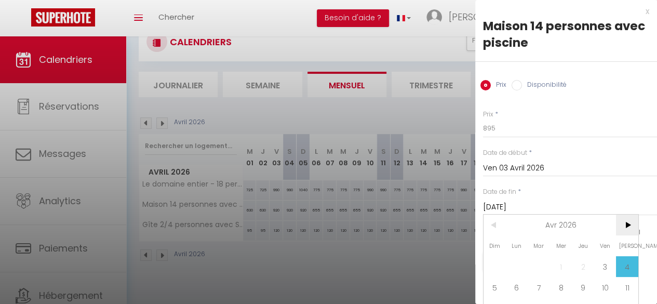
click at [629, 225] on span ">" at bounding box center [627, 225] width 22 height 21
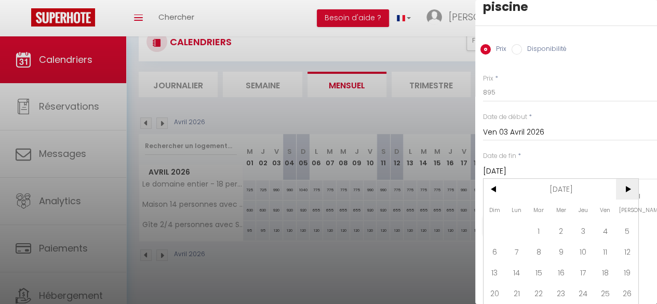
scroll to position [63, 0]
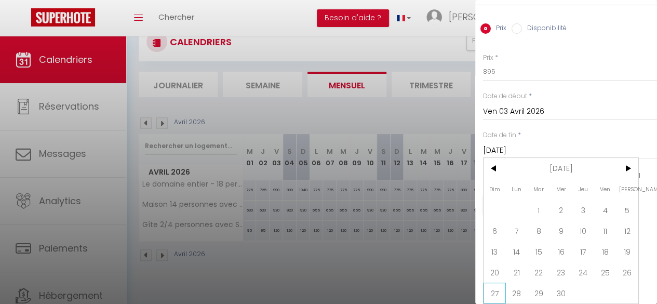
click at [494, 283] on span "27" at bounding box center [495, 293] width 22 height 21
type input "Dim 27 Septembre 2026"
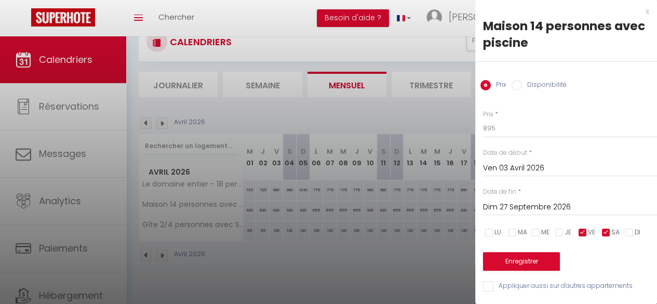
scroll to position [6, 0]
click at [524, 256] on button "Enregistrer" at bounding box center [521, 261] width 77 height 19
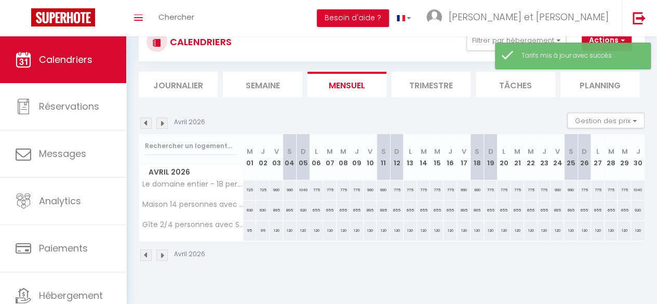
click at [275, 230] on div "120" at bounding box center [277, 230] width 14 height 19
type input "120"
type input "Ven 03 Avril 2026"
type input "[DATE]"
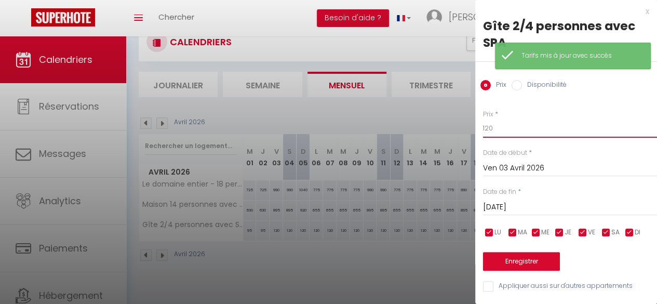
drag, startPoint x: 492, startPoint y: 129, endPoint x: 450, endPoint y: 127, distance: 41.6
click at [450, 127] on body "🟢 Des questions ou besoin d'assistance pour la migration AirBnB? Prenez rdv >>>…" at bounding box center [328, 152] width 657 height 304
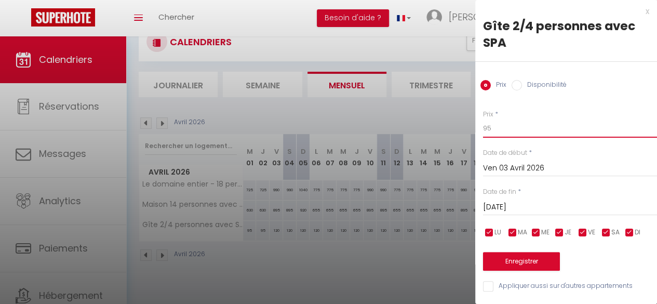
type input "95"
click at [511, 209] on input "[DATE]" at bounding box center [570, 208] width 174 height 14
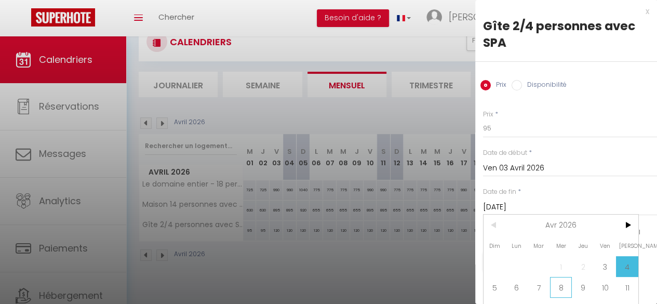
scroll to position [63, 0]
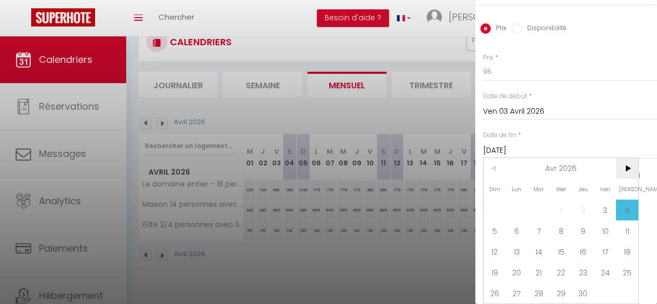
click at [631, 160] on span ">" at bounding box center [627, 168] width 22 height 21
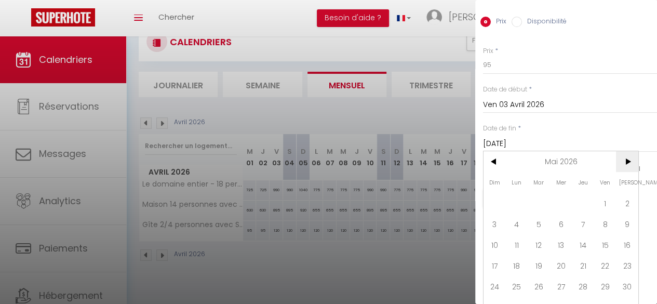
click at [631, 160] on span ">" at bounding box center [627, 161] width 22 height 21
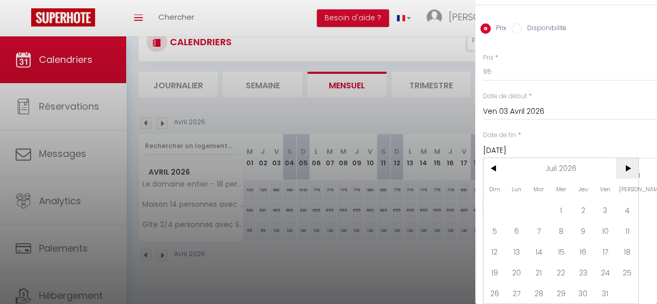
click at [631, 161] on span ">" at bounding box center [627, 168] width 22 height 21
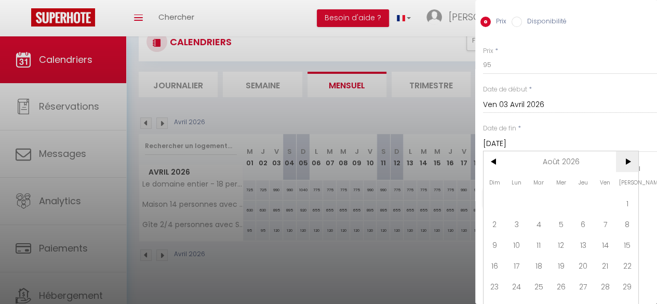
click at [631, 161] on span ">" at bounding box center [627, 161] width 22 height 21
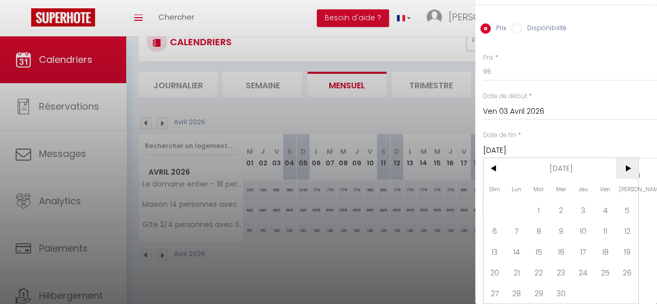
click at [631, 161] on span ">" at bounding box center [627, 168] width 22 height 21
click at [495, 163] on span "<" at bounding box center [495, 168] width 22 height 21
click at [488, 286] on span "27" at bounding box center [495, 293] width 22 height 21
type input "Dim 27 Septembre 2026"
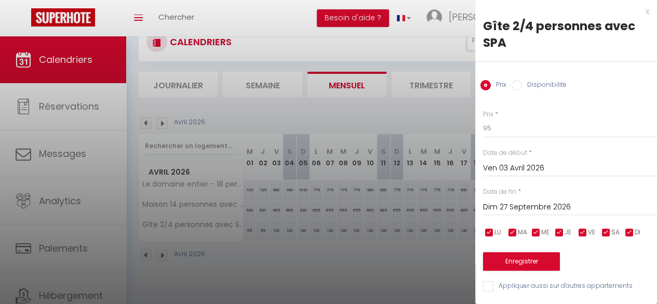
scroll to position [6, 0]
click at [491, 229] on input "checkbox" at bounding box center [489, 233] width 10 height 10
checkbox input "false"
drag, startPoint x: 512, startPoint y: 227, endPoint x: 520, endPoint y: 228, distance: 7.3
click at [512, 228] on input "checkbox" at bounding box center [513, 233] width 10 height 10
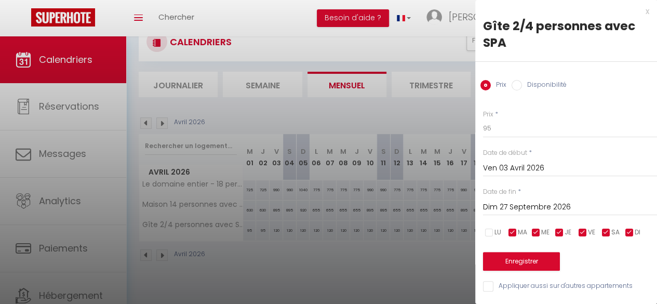
checkbox input "false"
click at [535, 228] on input "checkbox" at bounding box center [536, 233] width 10 height 10
checkbox input "false"
click at [560, 228] on input "checkbox" at bounding box center [560, 233] width 10 height 10
checkbox input "false"
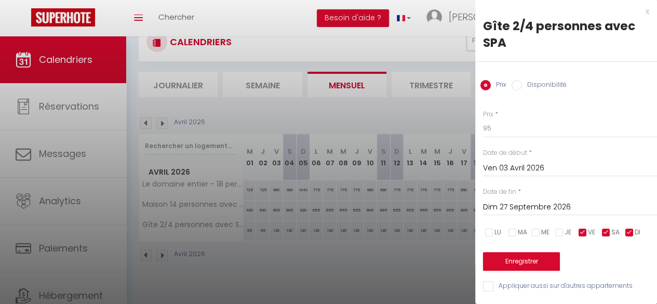
click at [629, 228] on input "checkbox" at bounding box center [630, 233] width 10 height 10
checkbox input "false"
click at [520, 257] on button "Enregistrer" at bounding box center [521, 261] width 77 height 19
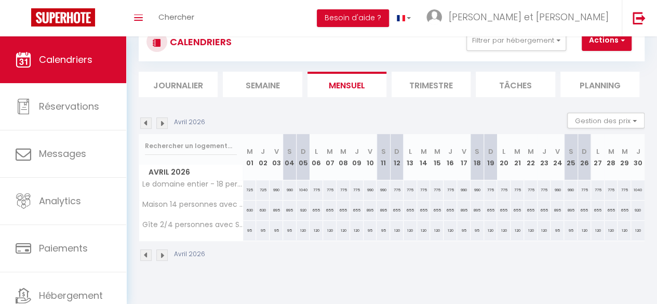
click at [302, 188] on div "1040" at bounding box center [304, 189] width 14 height 19
type input "1040"
type input "Dim 05 Avril 2026"
type input "Lun 06 Avril 2026"
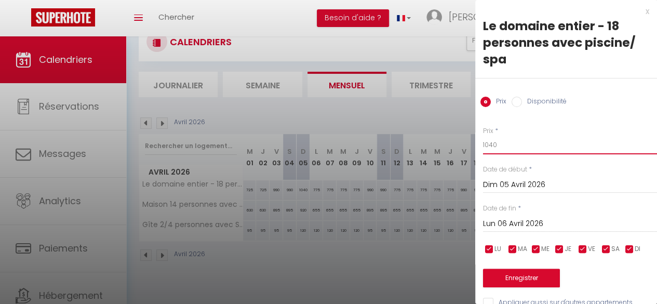
drag, startPoint x: 508, startPoint y: 145, endPoint x: 475, endPoint y: 142, distance: 32.9
click at [476, 142] on div "Prix * 1040 Statut * Disponible Indisponible Date de début * [DATE] < [DATE] > …" at bounding box center [567, 211] width 182 height 196
type input "990"
click at [513, 276] on button "Enregistrer" at bounding box center [521, 278] width 77 height 19
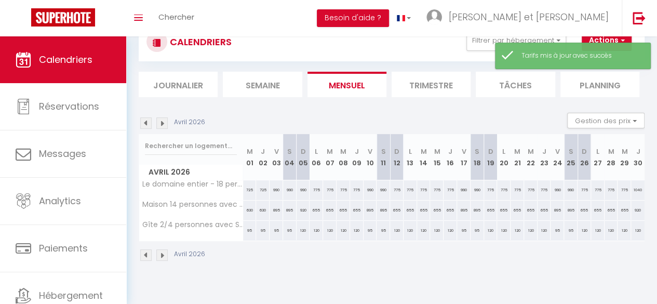
click at [303, 208] on div "920" at bounding box center [304, 210] width 14 height 19
type input "920"
type input "Dim 05 Avril 2026"
type input "Lun 06 Avril 2026"
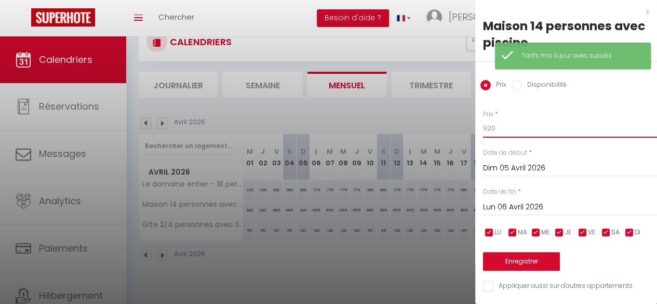
drag, startPoint x: 500, startPoint y: 125, endPoint x: 424, endPoint y: 129, distance: 76.0
click at [424, 129] on body "🟢 Des questions ou besoin d'assistance pour la migration AirBnB? Prenez rdv >>>…" at bounding box center [328, 152] width 657 height 304
type input "895"
click at [523, 258] on button "Enregistrer" at bounding box center [521, 261] width 77 height 19
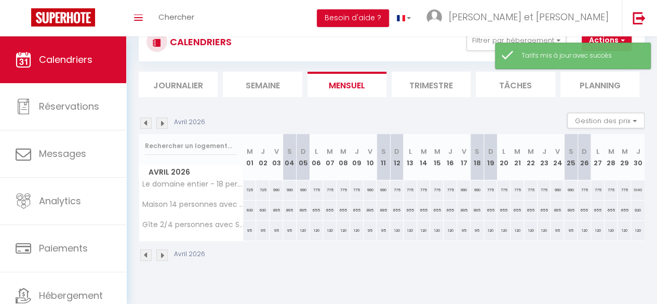
click at [301, 227] on div "120" at bounding box center [304, 230] width 14 height 19
type input "120"
type input "Dim 05 Avril 2026"
type input "Lun 06 Avril 2026"
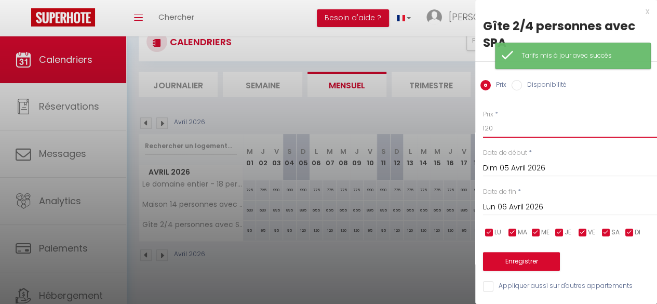
drag, startPoint x: 513, startPoint y: 122, endPoint x: 449, endPoint y: 125, distance: 64.5
click at [449, 125] on body "🟢 Des questions ou besoin d'assistance pour la migration AirBnB? Prenez rdv >>>…" at bounding box center [328, 152] width 657 height 304
type input "95"
click at [515, 260] on button "Enregistrer" at bounding box center [521, 261] width 77 height 19
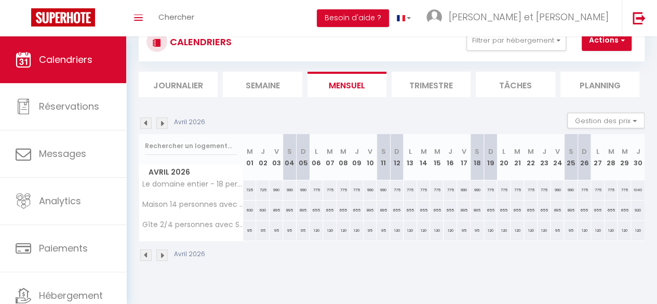
click at [314, 189] on div "775" at bounding box center [317, 189] width 14 height 19
type input "775"
type input "Lun 06 Avril 2026"
type input "[DATE]"
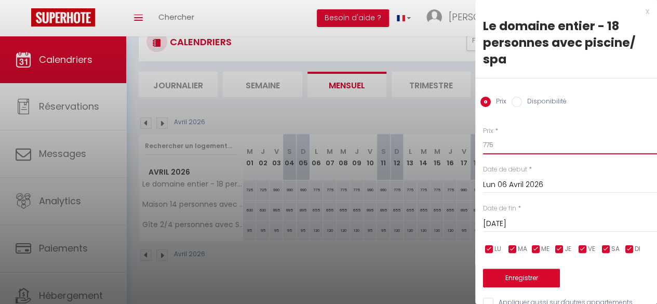
drag, startPoint x: 512, startPoint y: 146, endPoint x: 443, endPoint y: 146, distance: 69.1
click at [443, 147] on body "🟢 Des questions ou besoin d'assistance pour la migration AirBnB? Prenez rdv >>>…" at bounding box center [328, 152] width 657 height 304
type input "725"
click at [585, 251] on input "checkbox" at bounding box center [583, 249] width 10 height 10
checkbox input "false"
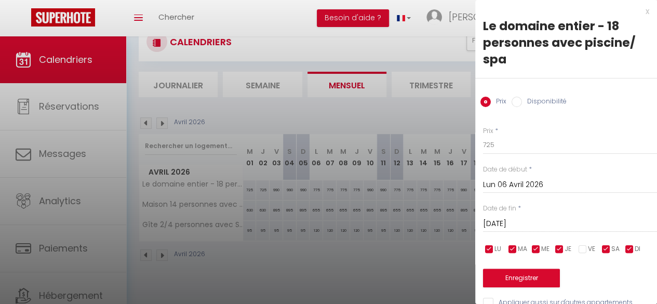
click at [607, 249] on input "checkbox" at bounding box center [606, 249] width 10 height 10
checkbox input "false"
click at [530, 222] on input "[DATE]" at bounding box center [570, 224] width 174 height 14
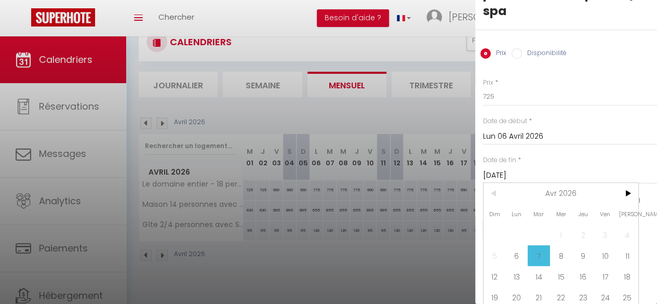
scroll to position [80, 0]
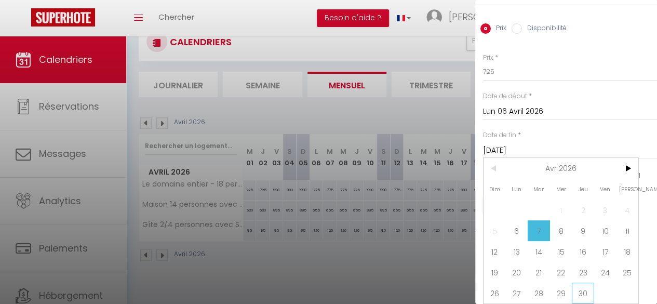
click at [579, 288] on span "30" at bounding box center [583, 293] width 22 height 21
type input "Jeu 30 Avril 2026"
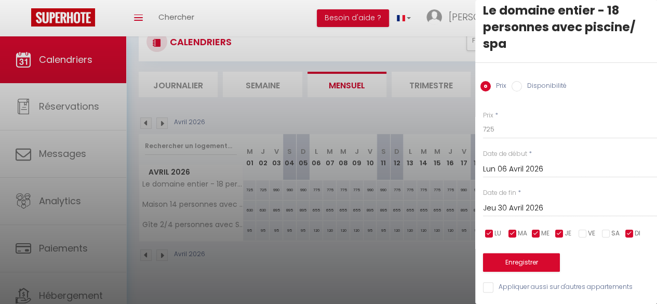
scroll to position [23, 0]
click at [532, 253] on button "Enregistrer" at bounding box center [521, 262] width 77 height 19
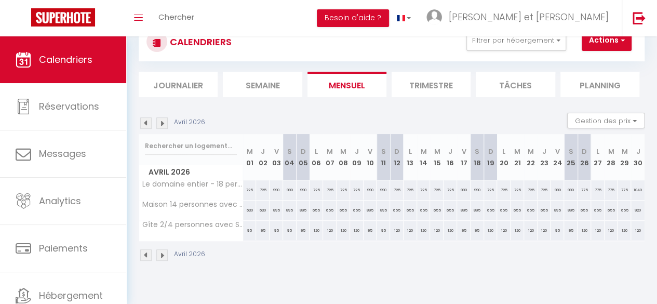
click at [318, 209] on div "655" at bounding box center [317, 210] width 14 height 19
type input "655"
type input "Lun 06 Avril 2026"
type input "[DATE]"
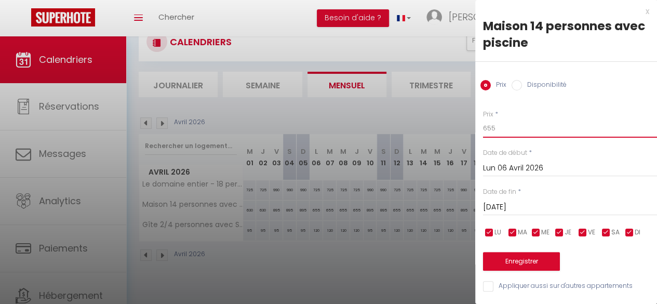
drag, startPoint x: 454, startPoint y: 123, endPoint x: 441, endPoint y: 121, distance: 13.7
click at [441, 121] on body "🟢 Des questions ou besoin d'assistance pour la migration AirBnB? Prenez rdv >>>…" at bounding box center [328, 152] width 657 height 304
type input "630"
drag, startPoint x: 584, startPoint y: 234, endPoint x: 602, endPoint y: 234, distance: 17.7
click at [585, 234] on input "checkbox" at bounding box center [583, 233] width 10 height 10
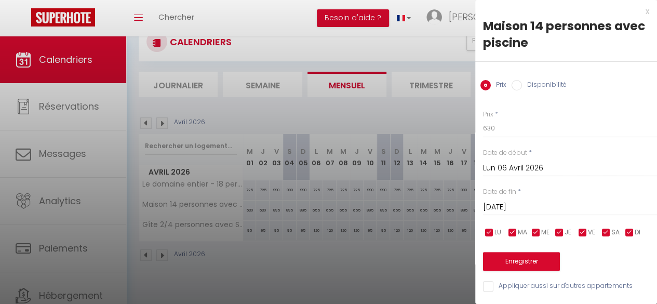
checkbox input "false"
click at [605, 234] on input "checkbox" at bounding box center [606, 233] width 10 height 10
checkbox input "false"
click at [540, 210] on input "[DATE]" at bounding box center [570, 208] width 174 height 14
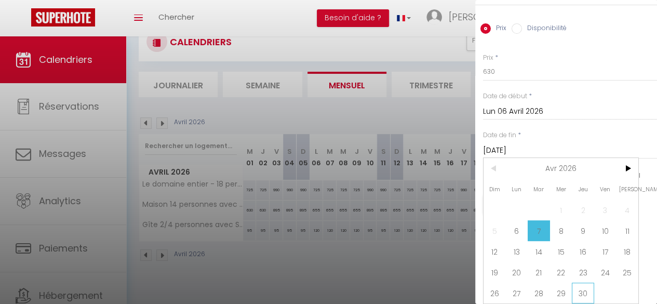
click at [584, 289] on span "30" at bounding box center [583, 293] width 22 height 21
type input "Jeu 30 Avril 2026"
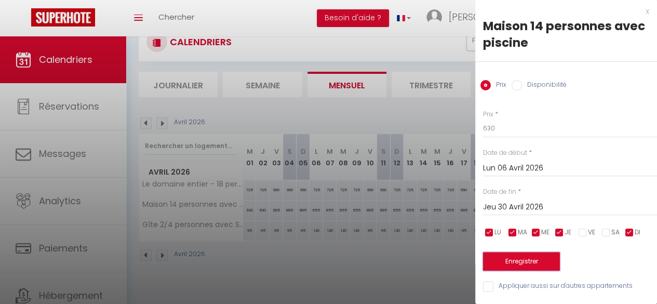
click at [524, 252] on button "Enregistrer" at bounding box center [521, 261] width 77 height 19
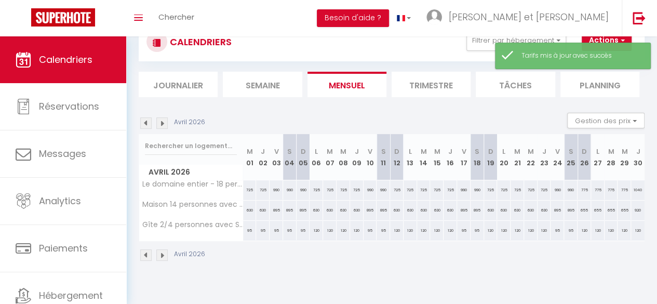
click at [313, 230] on div "120" at bounding box center [317, 230] width 14 height 19
type input "120"
type input "Lun 06 Avril 2026"
type input "[DATE]"
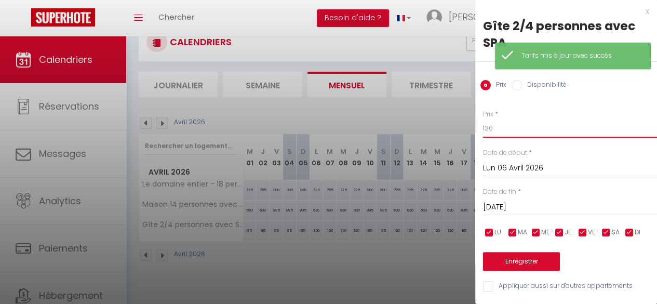
drag, startPoint x: 481, startPoint y: 126, endPoint x: 422, endPoint y: 126, distance: 58.7
click at [421, 126] on body "🟢 Des questions ou besoin d'assistance pour la migration AirBnB? Prenez rdv >>>…" at bounding box center [328, 152] width 657 height 304
type input "95"
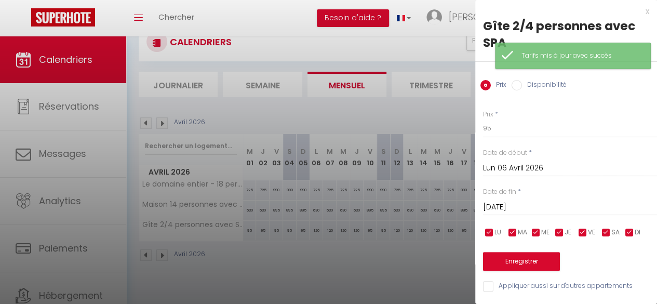
click at [518, 209] on input "[DATE]" at bounding box center [570, 208] width 174 height 14
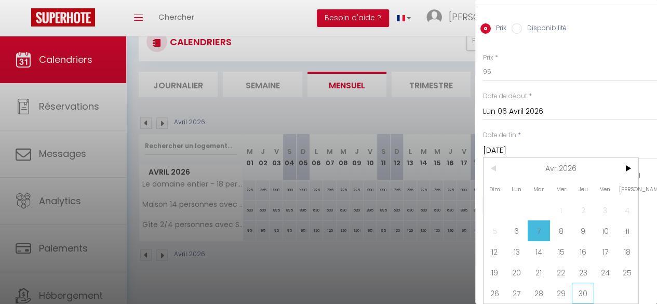
click at [581, 288] on span "30" at bounding box center [583, 293] width 22 height 21
type input "Jeu 30 Avril 2026"
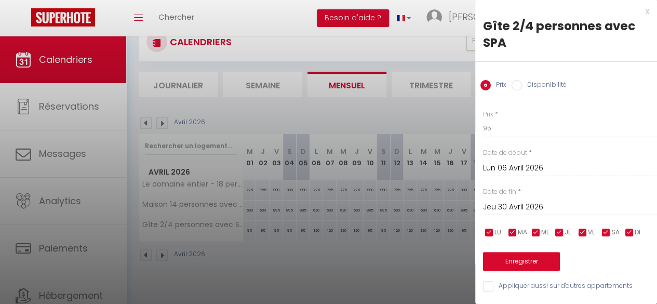
click at [583, 228] on input "checkbox" at bounding box center [583, 233] width 10 height 10
checkbox input "false"
click at [605, 228] on input "checkbox" at bounding box center [606, 233] width 10 height 10
checkbox input "false"
click at [542, 255] on button "Enregistrer" at bounding box center [521, 261] width 77 height 19
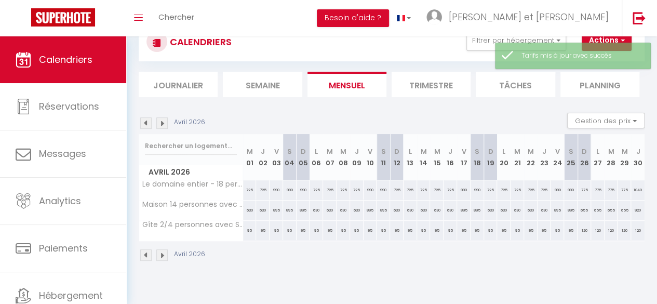
click at [578, 189] on div "775" at bounding box center [585, 189] width 14 height 19
type input "775"
type input "Dim 26 Avril 2026"
type input "Lun 27 Avril 2026"
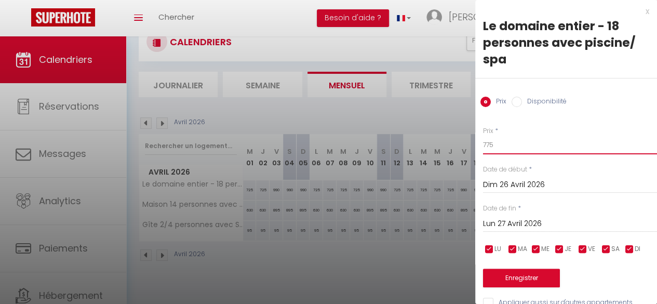
drag, startPoint x: 511, startPoint y: 147, endPoint x: 445, endPoint y: 143, distance: 66.1
click at [445, 143] on body "🟢 Des questions ou besoin d'assistance pour la migration AirBnB? Prenez rdv >>>…" at bounding box center [328, 152] width 657 height 304
click at [639, 9] on div "x" at bounding box center [563, 11] width 174 height 12
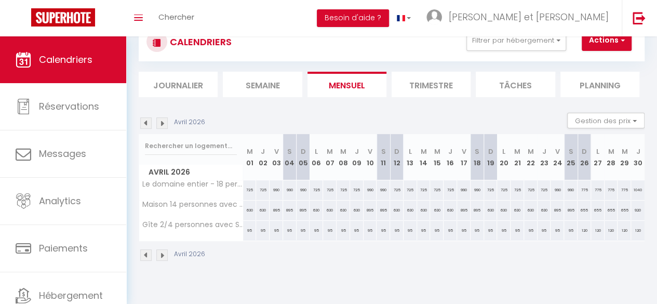
click at [578, 189] on div "775" at bounding box center [585, 189] width 14 height 19
type input "775"
type input "Dim 26 Avril 2026"
type input "Lun 27 Avril 2026"
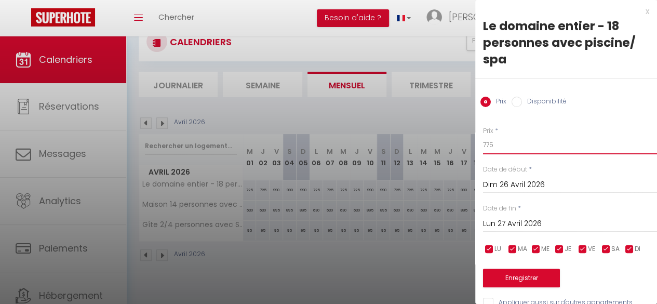
drag, startPoint x: 515, startPoint y: 146, endPoint x: 429, endPoint y: 142, distance: 85.8
click at [429, 143] on body "🟢 Des questions ou besoin d'assistance pour la migration AirBnB? Prenez rdv >>>…" at bounding box center [328, 152] width 657 height 304
type input "725"
click at [547, 226] on input "Lun 27 Avril 2026" at bounding box center [570, 224] width 174 height 14
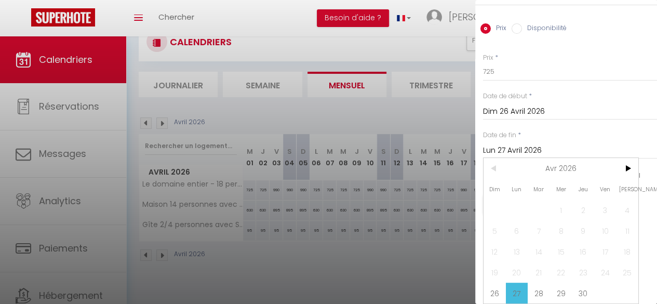
click at [583, 285] on span "30" at bounding box center [583, 293] width 22 height 21
type input "Jeu 30 Avril 2026"
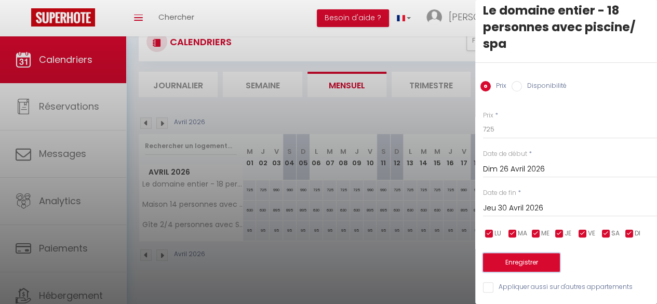
click at [530, 255] on button "Enregistrer" at bounding box center [521, 262] width 77 height 19
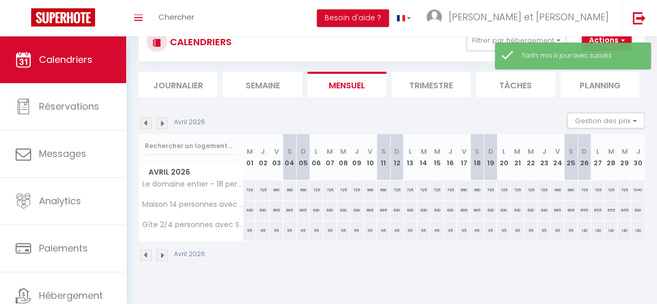
click at [578, 209] on div "655" at bounding box center [585, 210] width 14 height 19
type input "655"
type input "Dim 26 Avril 2026"
type input "Lun 27 Avril 2026"
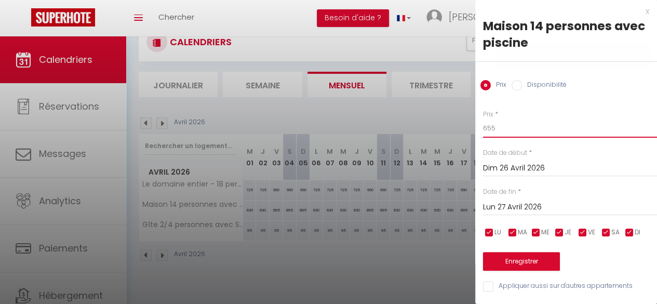
drag, startPoint x: 506, startPoint y: 123, endPoint x: 401, endPoint y: 128, distance: 105.1
click at [401, 128] on body "🟢 Des questions ou besoin d'assistance pour la migration AirBnB? Prenez rdv >>>…" at bounding box center [328, 152] width 657 height 304
type input "630"
click at [535, 201] on input "Lun 27 Avril 2026" at bounding box center [570, 208] width 174 height 14
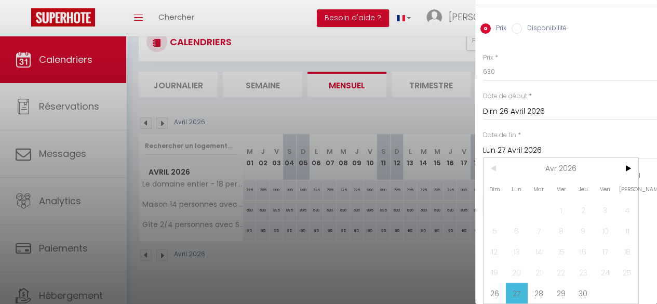
click at [579, 287] on span "30" at bounding box center [583, 293] width 22 height 21
type input "Jeu 30 Avril 2026"
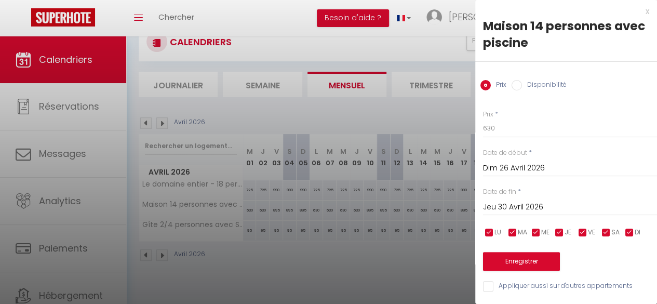
scroll to position [6, 0]
click at [529, 252] on button "Enregistrer" at bounding box center [521, 261] width 77 height 19
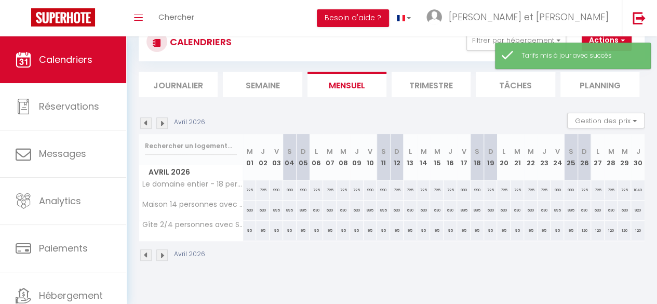
click at [578, 227] on div "120" at bounding box center [585, 230] width 14 height 19
type input "120"
type input "Dim 26 Avril 2026"
type input "Lun 27 Avril 2026"
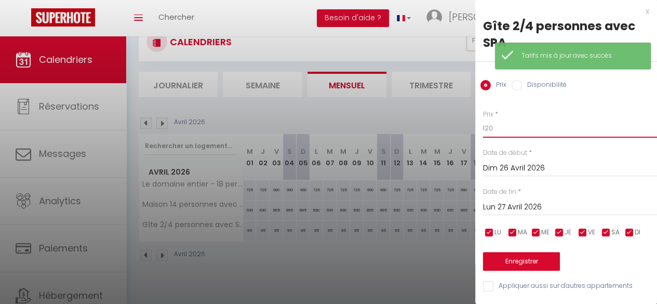
drag, startPoint x: 486, startPoint y: 128, endPoint x: 448, endPoint y: 128, distance: 38.5
click at [448, 128] on body "🟢 Des questions ou besoin d'assistance pour la migration AirBnB? Prenez rdv >>>…" at bounding box center [328, 152] width 657 height 304
type input "95"
click at [544, 208] on input "Lun 27 Avril 2026" at bounding box center [570, 208] width 174 height 14
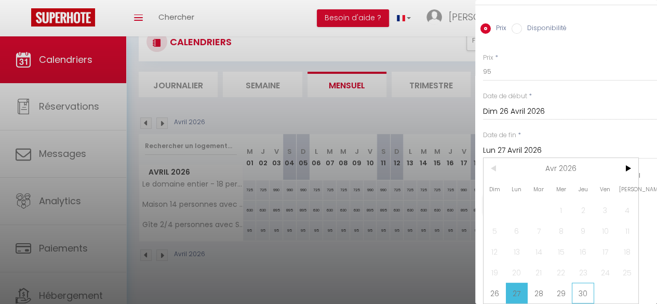
click at [583, 287] on span "30" at bounding box center [583, 293] width 22 height 21
type input "Jeu 30 Avril 2026"
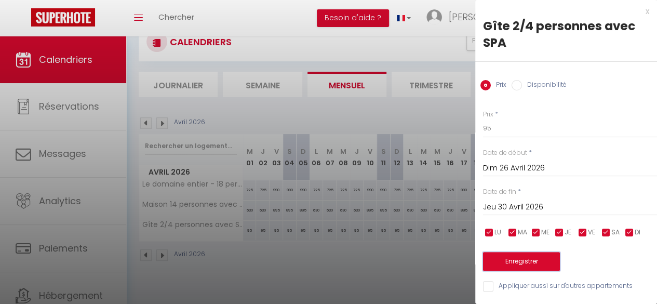
click at [541, 252] on button "Enregistrer" at bounding box center [521, 261] width 77 height 19
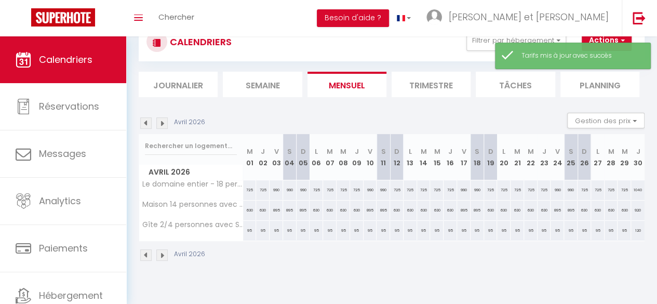
click at [631, 190] on div "1040" at bounding box center [638, 189] width 14 height 19
type input "1040"
type input "Jeu 30 Avril 2026"
type input "Ven 01 Mai 2026"
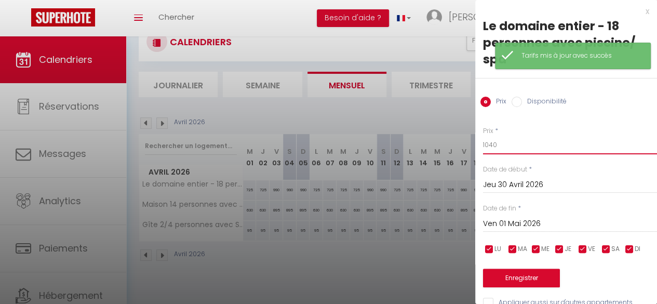
drag, startPoint x: 437, startPoint y: 144, endPoint x: 427, endPoint y: 144, distance: 10.4
click at [427, 144] on body "🟢 Des questions ou besoin d'assistance pour la migration AirBnB? Prenez rdv >>>…" at bounding box center [328, 152] width 657 height 304
type input "990"
click at [532, 276] on button "Enregistrer" at bounding box center [521, 278] width 77 height 19
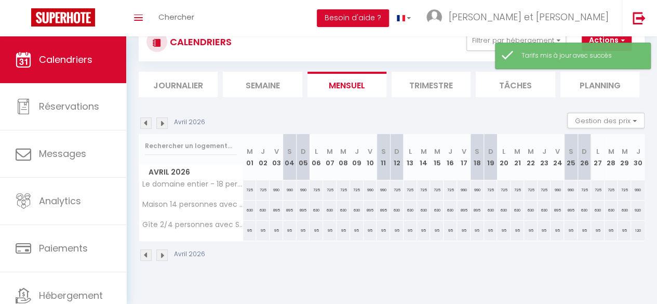
click at [631, 213] on div "920" at bounding box center [638, 210] width 14 height 19
type input "920"
type input "Jeu 30 Avril 2026"
type input "Ven 01 Mai 2026"
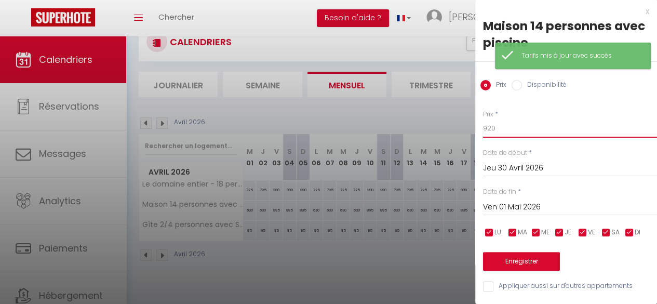
drag, startPoint x: 508, startPoint y: 124, endPoint x: 406, endPoint y: 130, distance: 101.5
click at [406, 130] on body "🟢 Des questions ou besoin d'assistance pour la migration AirBnB? Prenez rdv >>>…" at bounding box center [328, 152] width 657 height 304
type input "895"
click at [542, 265] on button "Enregistrer" at bounding box center [521, 261] width 77 height 19
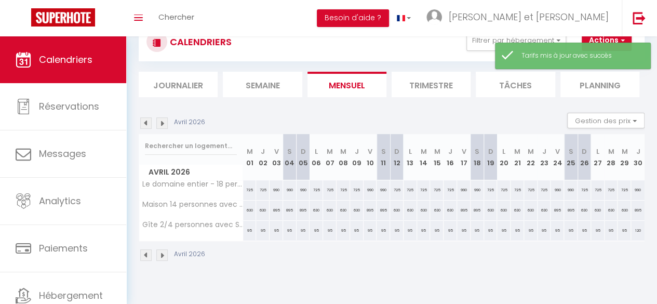
click at [632, 231] on div "120" at bounding box center [638, 230] width 14 height 19
type input "120"
type input "Jeu 30 Avril 2026"
type input "Ven 01 Mai 2026"
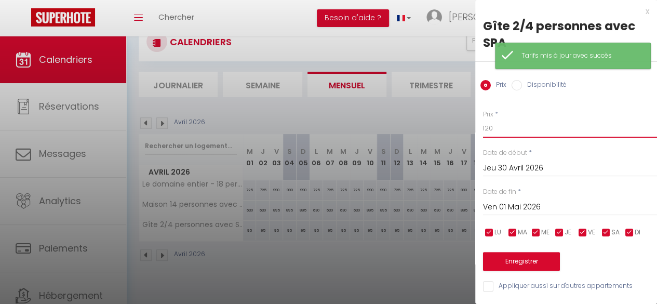
click at [427, 127] on body "🟢 Des questions ou besoin d'assistance pour la migration AirBnB? Prenez rdv >>>…" at bounding box center [328, 152] width 657 height 304
type input "95"
click at [530, 262] on button "Enregistrer" at bounding box center [521, 261] width 77 height 19
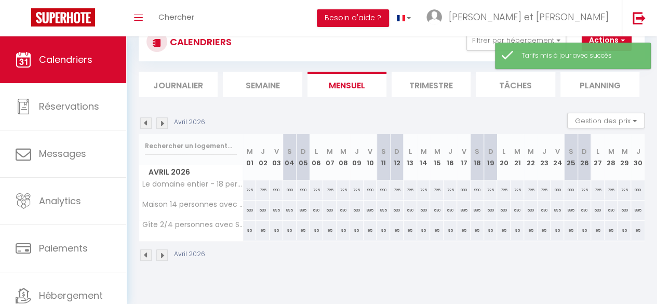
click at [162, 122] on img at bounding box center [161, 122] width 11 height 11
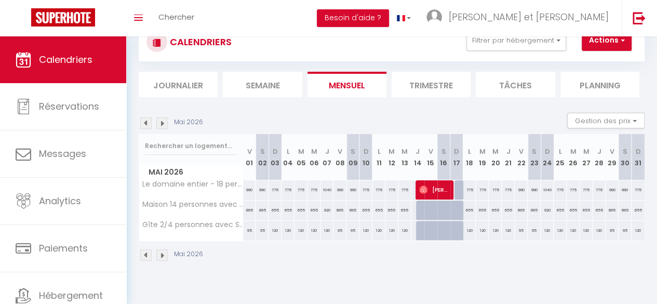
click at [273, 190] on div "775" at bounding box center [275, 189] width 13 height 19
type input "775"
type input "Dim 03 Mai 2026"
type input "Lun 04 Mai 2026"
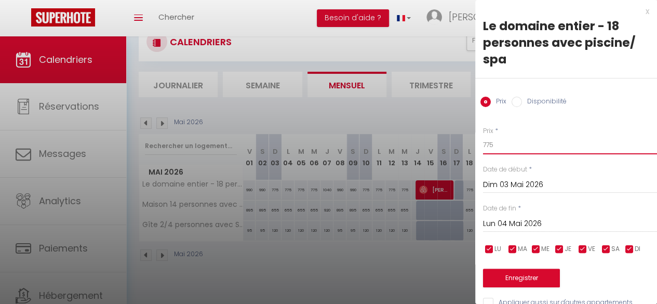
drag, startPoint x: 497, startPoint y: 144, endPoint x: 437, endPoint y: 141, distance: 60.4
click at [437, 141] on body "🟢 Des questions ou besoin d'assistance pour la migration AirBnB? Prenez rdv >>>…" at bounding box center [328, 152] width 657 height 304
type input "725"
click at [535, 229] on input "Lun 04 Mai 2026" at bounding box center [570, 224] width 174 height 14
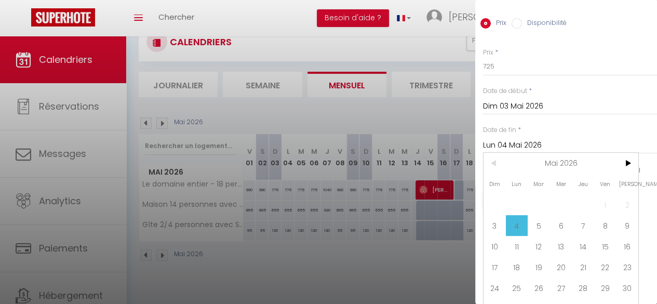
scroll to position [101, 0]
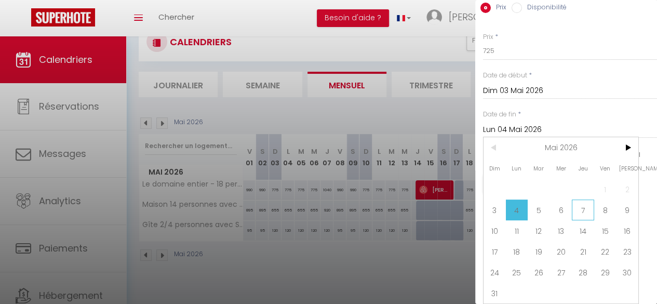
click at [582, 204] on span "7" at bounding box center [583, 210] width 22 height 21
type input "Jeu 07 Mai 2026"
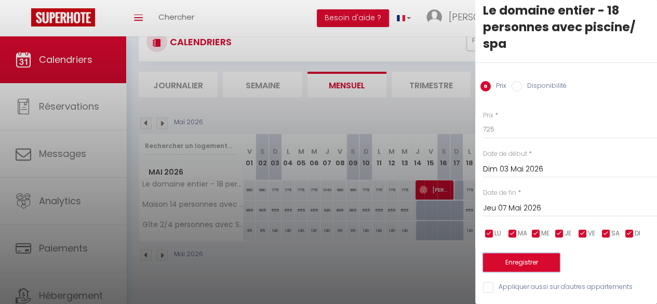
click at [518, 253] on button "Enregistrer" at bounding box center [521, 262] width 77 height 19
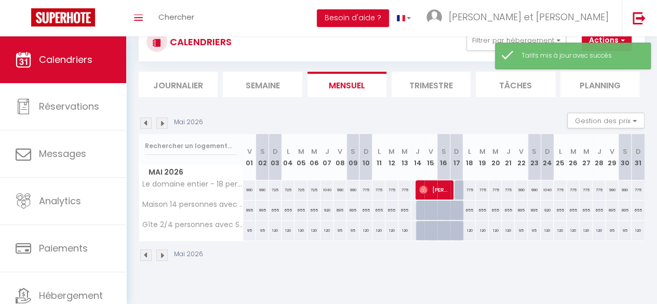
click at [273, 208] on div "655" at bounding box center [275, 210] width 13 height 19
type input "655"
type input "Dim 03 Mai 2026"
type input "Lun 04 Mai 2026"
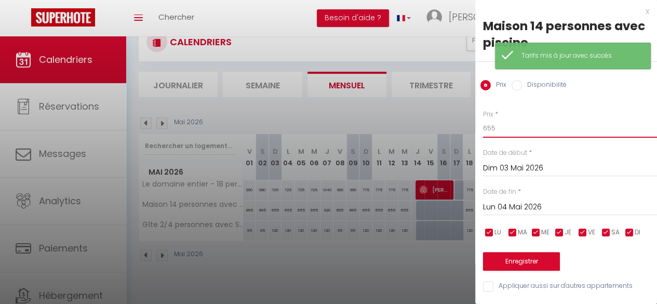
drag, startPoint x: 515, startPoint y: 129, endPoint x: 401, endPoint y: 128, distance: 113.3
click at [401, 128] on body "🟢 Des questions ou besoin d'assistance pour la migration AirBnB? Prenez rdv >>>…" at bounding box center [328, 152] width 657 height 304
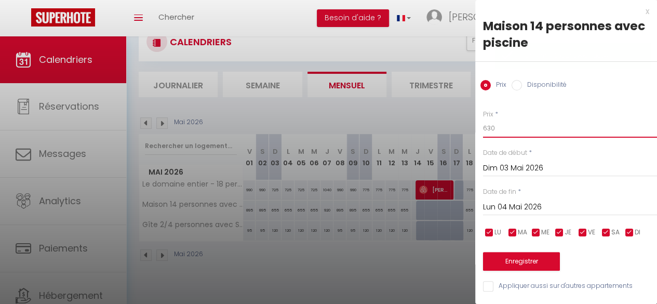
type input "630"
click at [535, 204] on input "Lun 04 Mai 2026" at bounding box center [570, 208] width 174 height 14
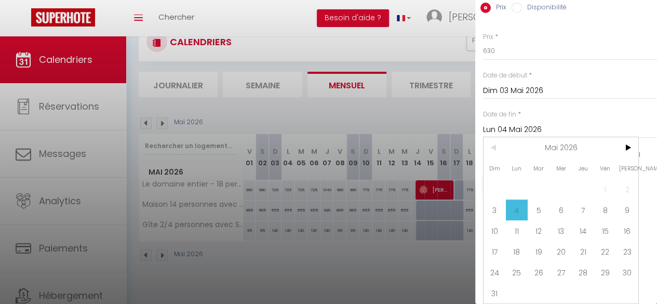
click at [588, 201] on span "7" at bounding box center [583, 210] width 22 height 21
type input "Jeu 07 Mai 2026"
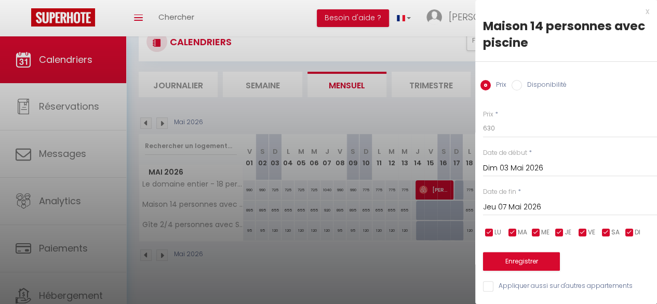
scroll to position [6, 0]
click at [545, 253] on button "Enregistrer" at bounding box center [521, 261] width 77 height 19
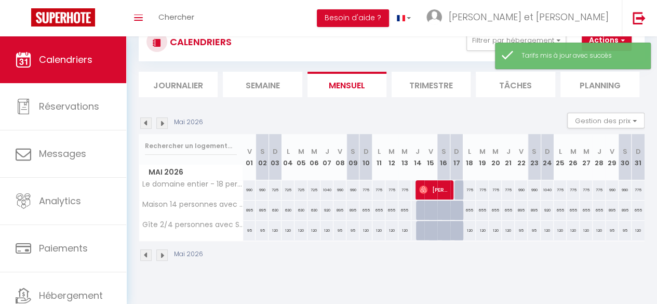
click at [272, 229] on div "120" at bounding box center [275, 230] width 13 height 19
type input "120"
type input "Dim 03 Mai 2026"
type input "Lun 04 Mai 2026"
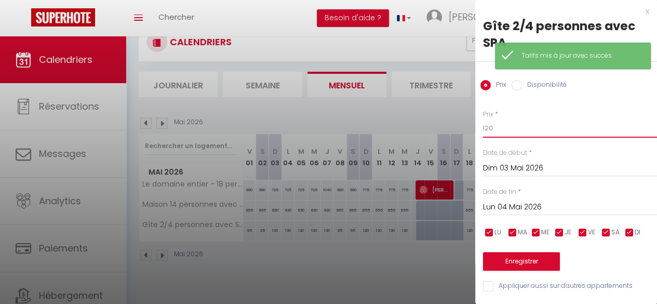
drag, startPoint x: 516, startPoint y: 123, endPoint x: 418, endPoint y: 124, distance: 97.7
click at [418, 124] on body "🟢 Des questions ou besoin d'assistance pour la migration AirBnB? Prenez rdv >>>…" at bounding box center [328, 152] width 657 height 304
type input "95"
click at [535, 201] on div "[DATE] < [DATE] > Dim Lun Mar Mer Jeu Ven Sam 1 2 3 4 5 6 7 8 9 10 11 12 13 14 …" at bounding box center [570, 206] width 174 height 19
click at [535, 204] on input "Lun 04 Mai 2026" at bounding box center [570, 208] width 174 height 14
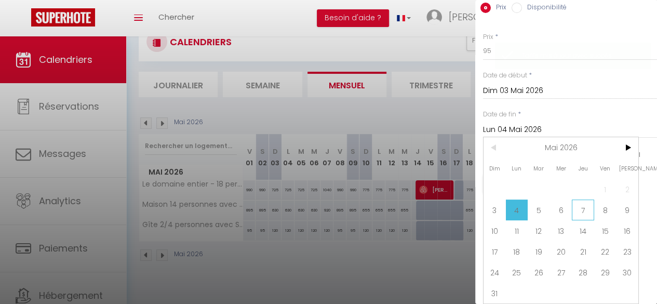
click at [581, 208] on span "7" at bounding box center [583, 210] width 22 height 21
type input "Jeu 07 Mai 2026"
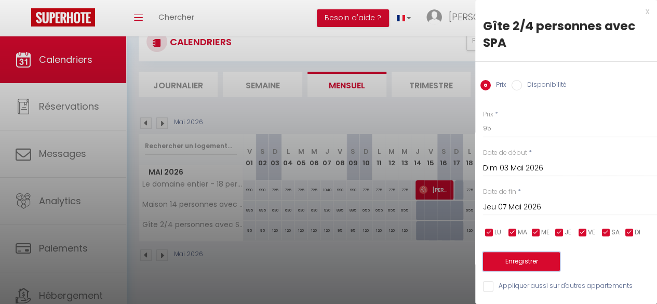
click at [524, 256] on button "Enregistrer" at bounding box center [521, 261] width 77 height 19
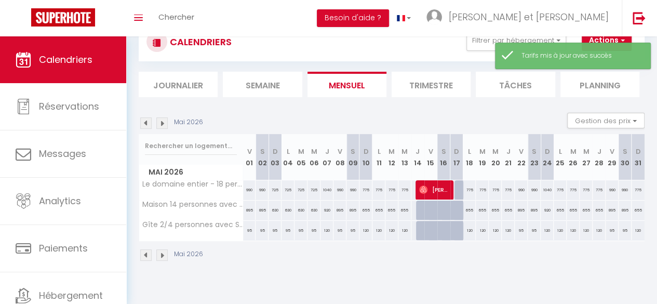
click at [324, 191] on div "1040" at bounding box center [327, 189] width 13 height 19
type input "1040"
type input "Jeu 07 Mai 2026"
type input "Ven 08 Mai 2026"
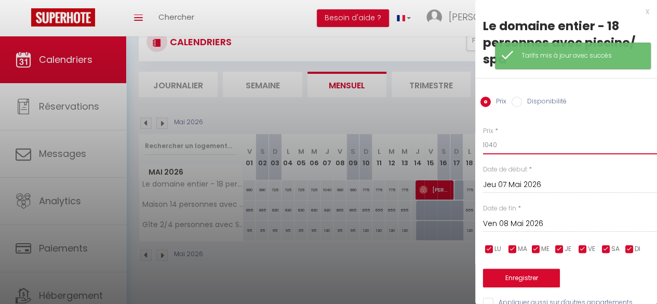
click at [418, 143] on body "🟢 Des questions ou besoin d'assistance pour la migration AirBnB? Prenez rdv >>>…" at bounding box center [328, 152] width 657 height 304
type input "990"
click at [520, 278] on button "Enregistrer" at bounding box center [521, 278] width 77 height 19
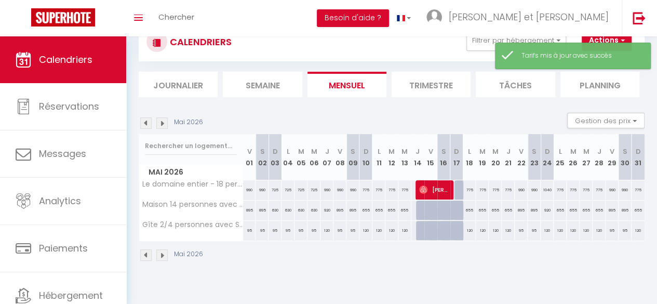
click at [325, 208] on div "920" at bounding box center [327, 210] width 13 height 19
type input "920"
type input "Jeu 07 Mai 2026"
type input "Ven 08 Mai 2026"
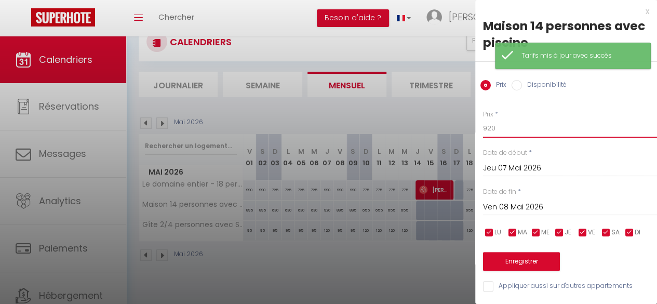
drag, startPoint x: 504, startPoint y: 125, endPoint x: 400, endPoint y: 126, distance: 104.5
click at [399, 126] on body "🟢 Des questions ou besoin d'assistance pour la migration AirBnB? Prenez rdv >>>…" at bounding box center [328, 152] width 657 height 304
type input "895"
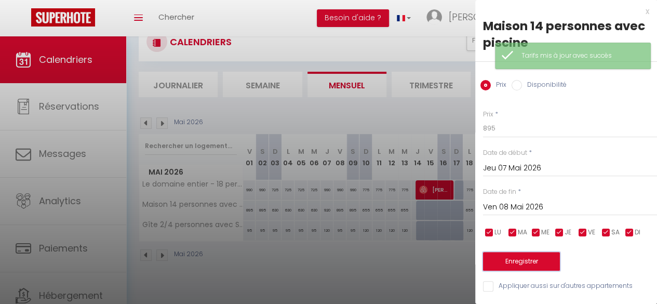
click at [533, 263] on button "Enregistrer" at bounding box center [521, 261] width 77 height 19
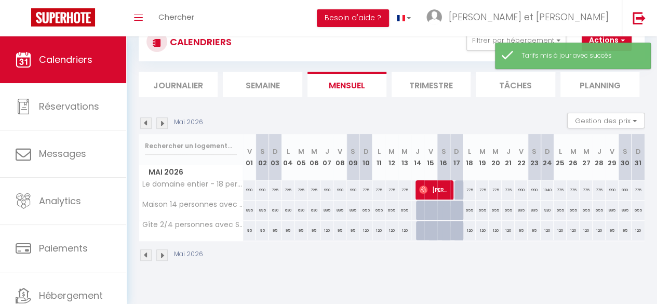
click at [325, 229] on div "120" at bounding box center [327, 230] width 13 height 19
type input "120"
type input "Jeu 07 Mai 2026"
type input "Ven 08 Mai 2026"
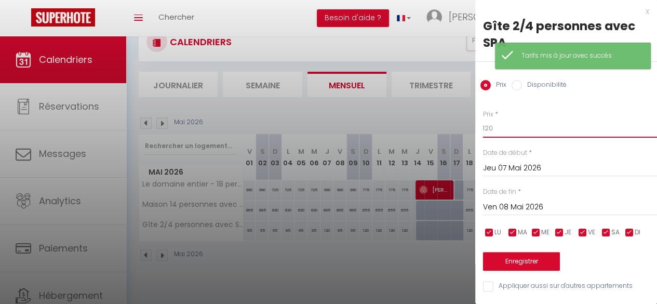
drag, startPoint x: 505, startPoint y: 125, endPoint x: 432, endPoint y: 124, distance: 73.3
click at [431, 125] on body "🟢 Des questions ou besoin d'assistance pour la migration AirBnB? Prenez rdv >>>…" at bounding box center [328, 152] width 657 height 304
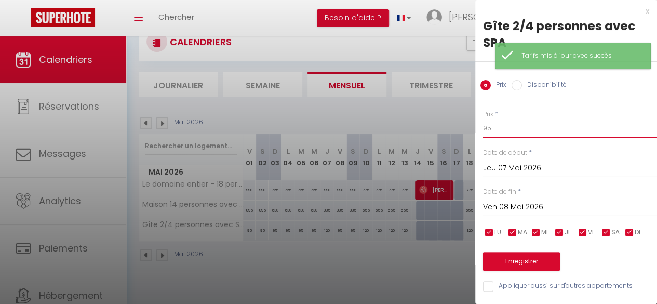
type input "95"
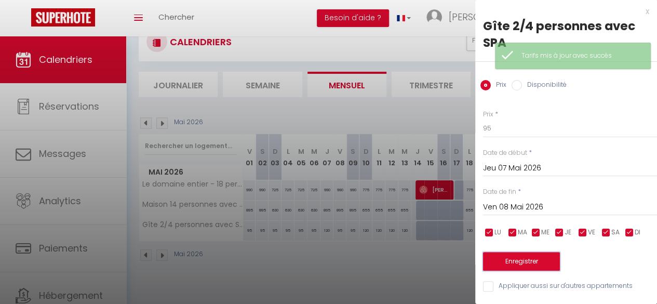
click at [538, 263] on button "Enregistrer" at bounding box center [521, 261] width 77 height 19
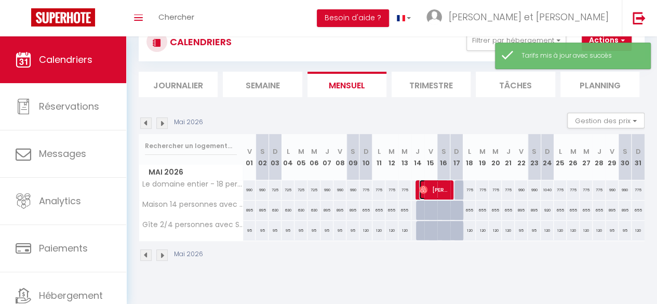
click at [426, 192] on span "[PERSON_NAME]" at bounding box center [433, 190] width 29 height 20
select select "OK"
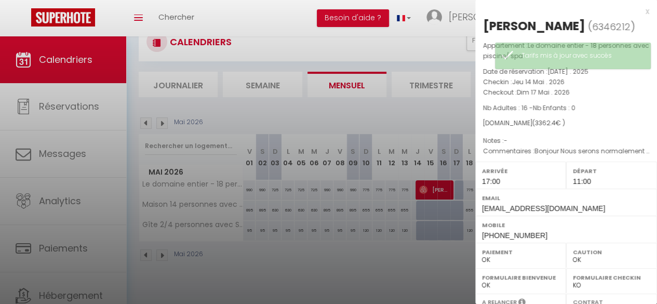
click at [389, 194] on div at bounding box center [328, 152] width 657 height 304
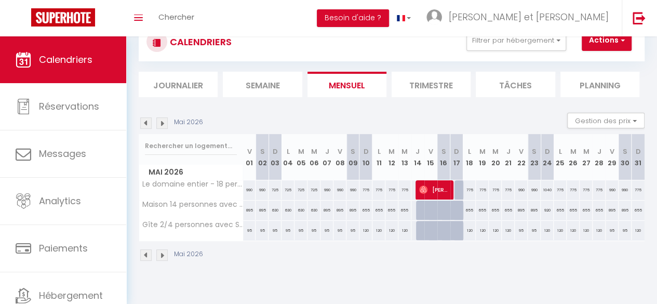
click at [363, 187] on div "775" at bounding box center [366, 189] width 13 height 19
type input "775"
type input "Dim 10 Mai 2026"
type input "Lun 11 Mai 2026"
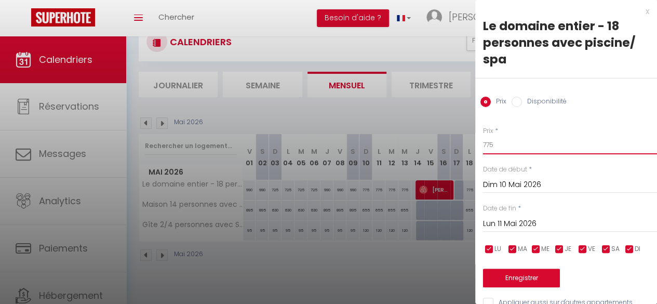
drag, startPoint x: 497, startPoint y: 145, endPoint x: 443, endPoint y: 143, distance: 53.6
click at [443, 143] on body "🟢 Des questions ou besoin d'assistance pour la migration AirBnB? Prenez rdv >>>…" at bounding box center [328, 152] width 657 height 304
type input "725"
click at [529, 224] on input "Lun 11 Mai 2026" at bounding box center [570, 224] width 174 height 14
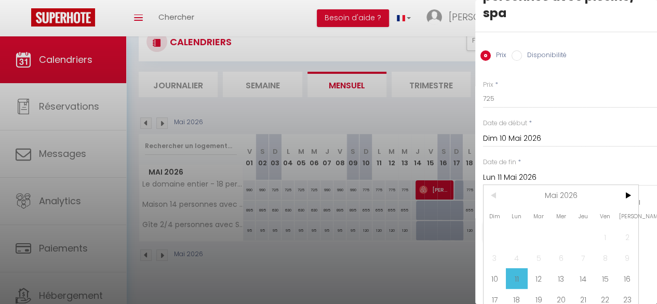
scroll to position [101, 0]
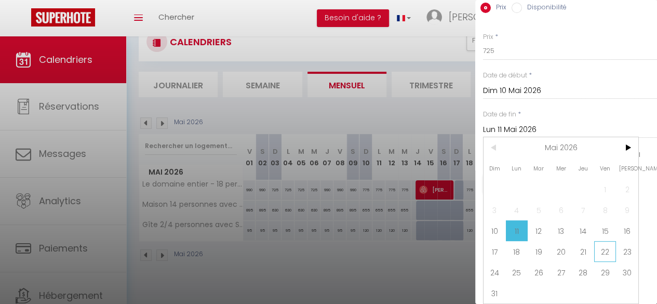
click at [605, 245] on span "22" at bounding box center [606, 251] width 22 height 21
type input "Ven 22 Mai 2026"
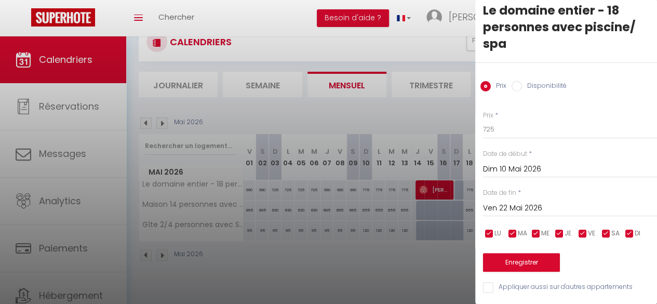
click at [583, 229] on input "checkbox" at bounding box center [583, 234] width 10 height 10
checkbox input "false"
click at [606, 229] on input "checkbox" at bounding box center [606, 234] width 10 height 10
checkbox input "false"
click at [534, 257] on button "Enregistrer" at bounding box center [521, 262] width 77 height 19
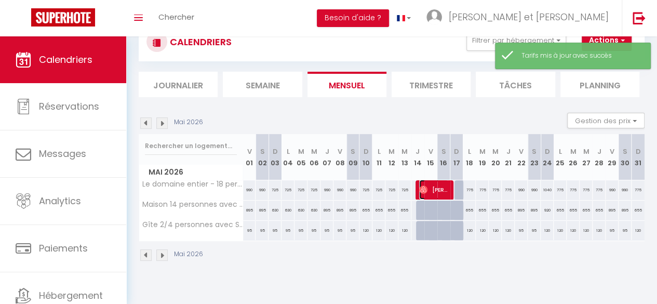
click at [434, 185] on span "[PERSON_NAME]" at bounding box center [433, 190] width 29 height 20
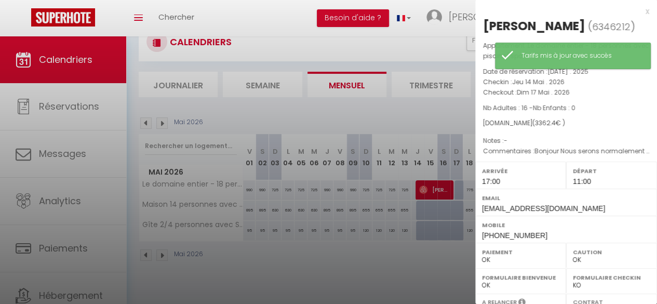
click at [395, 207] on div at bounding box center [328, 152] width 657 height 304
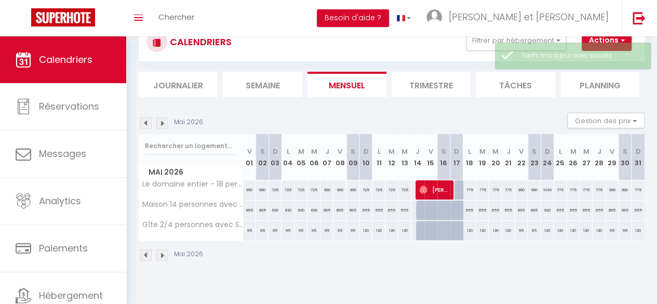
click at [365, 209] on div "655" at bounding box center [366, 210] width 13 height 19
type input "655"
type input "Dim 10 Mai 2026"
type input "Lun 11 Mai 2026"
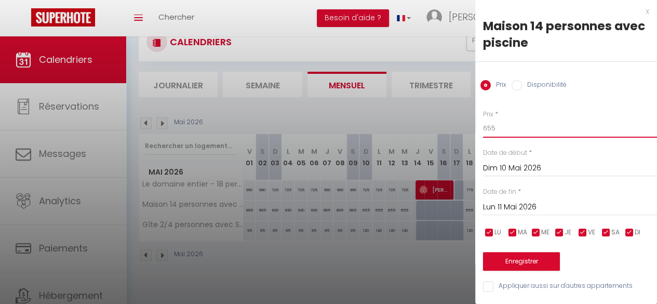
drag, startPoint x: 508, startPoint y: 129, endPoint x: 436, endPoint y: 130, distance: 71.7
click at [436, 130] on body "🟢 Des questions ou besoin d'assistance pour la migration AirBnB? Prenez rdv >>>…" at bounding box center [328, 152] width 657 height 304
type input "630"
click at [518, 211] on input "Lun 11 Mai 2026" at bounding box center [570, 208] width 174 height 14
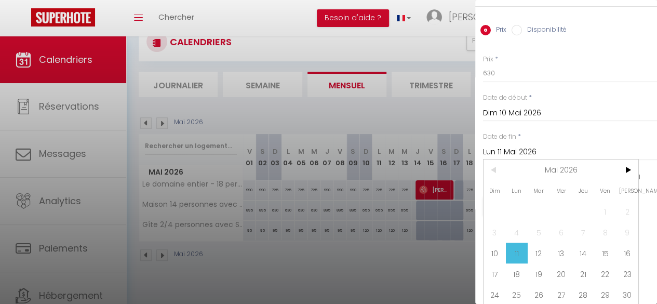
scroll to position [84, 0]
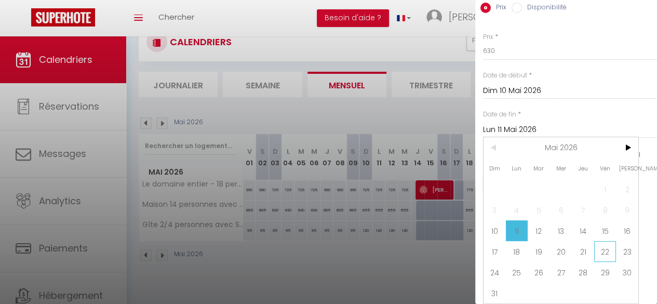
click at [597, 248] on span "22" at bounding box center [606, 251] width 22 height 21
type input "Ven 22 Mai 2026"
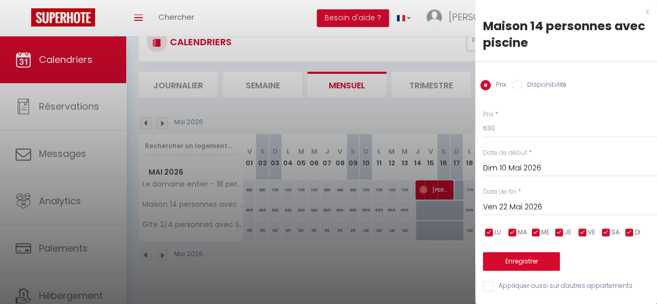
click at [578, 228] on input "checkbox" at bounding box center [583, 233] width 10 height 10
checkbox input "false"
click at [606, 228] on input "checkbox" at bounding box center [606, 233] width 10 height 10
checkbox input "false"
click at [534, 256] on button "Enregistrer" at bounding box center [521, 261] width 77 height 19
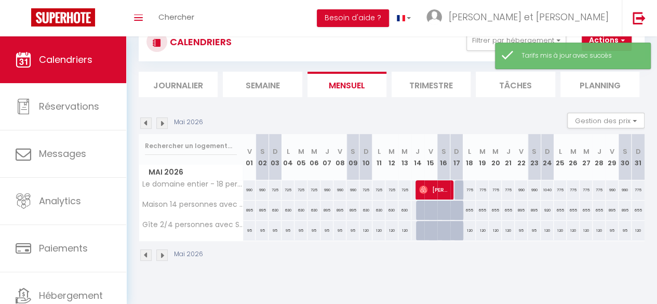
click at [363, 228] on div "120" at bounding box center [366, 230] width 13 height 19
type input "120"
type input "Dim 10 Mai 2026"
type input "Lun 11 Mai 2026"
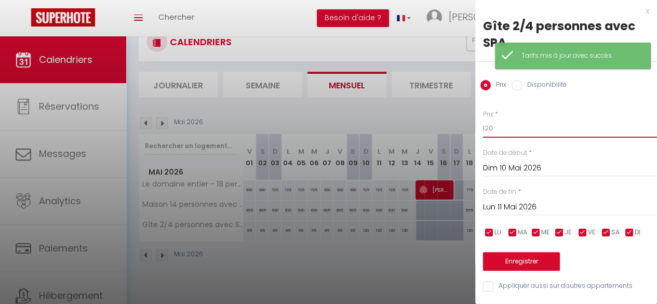
drag, startPoint x: 506, startPoint y: 128, endPoint x: 444, endPoint y: 127, distance: 62.4
click at [444, 127] on body "🟢 Des questions ou besoin d'assistance pour la migration AirBnB? Prenez rdv >>>…" at bounding box center [328, 152] width 657 height 304
type input "95"
click at [586, 231] on input "checkbox" at bounding box center [583, 233] width 10 height 10
checkbox input "false"
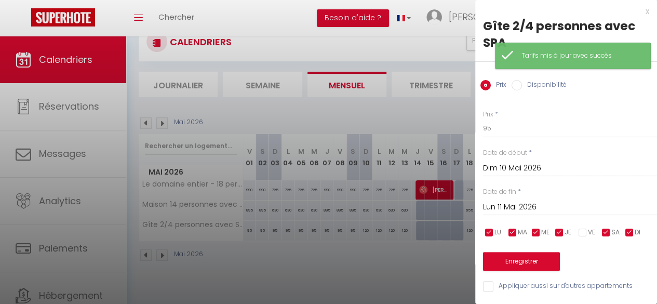
click at [610, 231] on input "checkbox" at bounding box center [606, 233] width 10 height 10
click at [555, 205] on input "Lun 11 Mai 2026" at bounding box center [570, 208] width 174 height 14
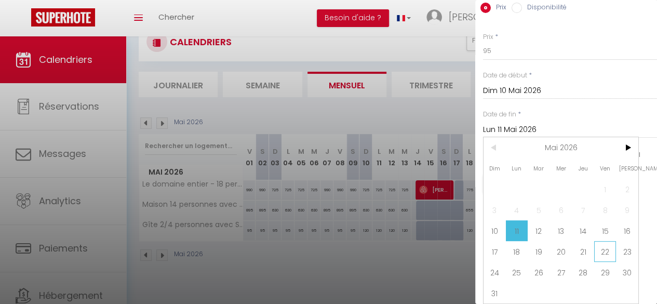
click at [608, 243] on span "22" at bounding box center [606, 251] width 22 height 21
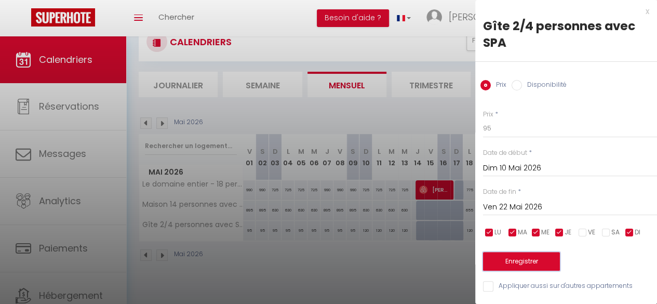
click at [531, 255] on button "Enregistrer" at bounding box center [521, 261] width 77 height 19
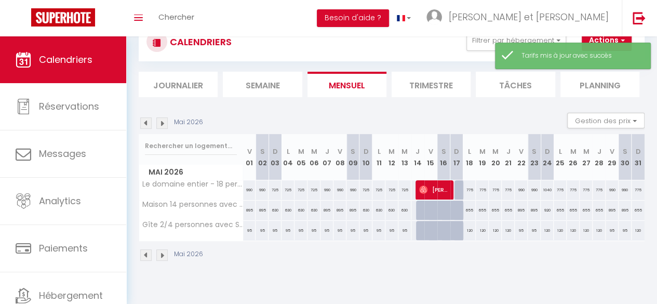
click at [466, 189] on div "775" at bounding box center [469, 189] width 13 height 19
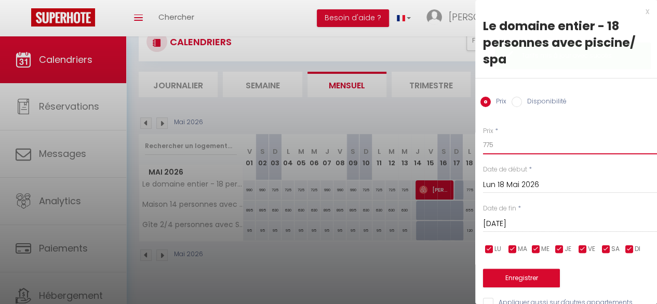
drag, startPoint x: 507, startPoint y: 146, endPoint x: 357, endPoint y: 152, distance: 150.8
click at [357, 152] on body "🟢 Des questions ou besoin d'assistance pour la migration AirBnB? Prenez rdv >>>…" at bounding box center [328, 152] width 657 height 304
click at [536, 223] on input "[DATE]" at bounding box center [570, 224] width 174 height 14
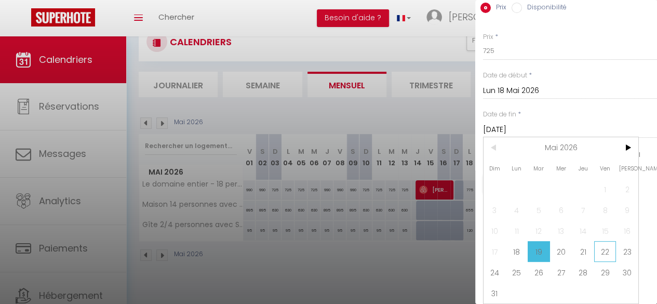
click at [604, 246] on span "22" at bounding box center [606, 251] width 22 height 21
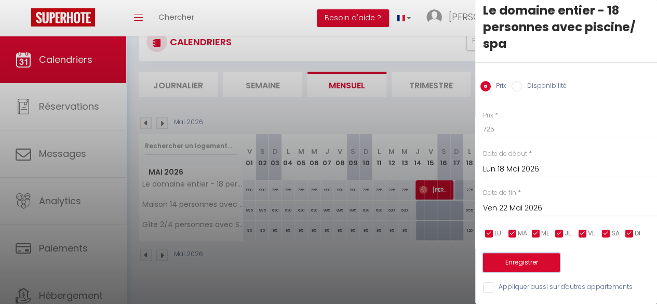
click at [535, 253] on button "Enregistrer" at bounding box center [521, 262] width 77 height 19
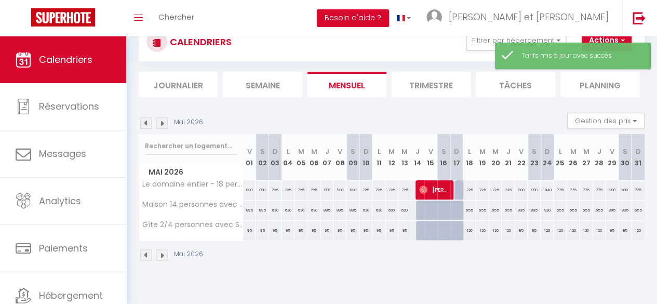
click at [465, 210] on div "655" at bounding box center [469, 210] width 13 height 19
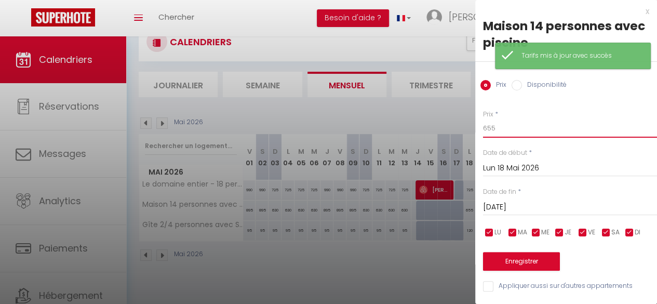
drag, startPoint x: 502, startPoint y: 130, endPoint x: 429, endPoint y: 126, distance: 72.9
click at [429, 126] on body "🟢 Des questions ou besoin d'assistance pour la migration AirBnB? Prenez rdv >>>…" at bounding box center [328, 152] width 657 height 304
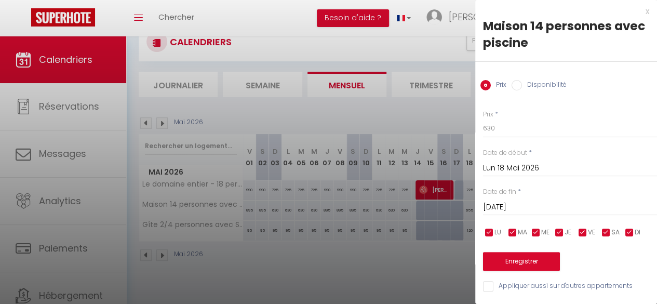
click at [521, 206] on input "[DATE]" at bounding box center [570, 208] width 174 height 14
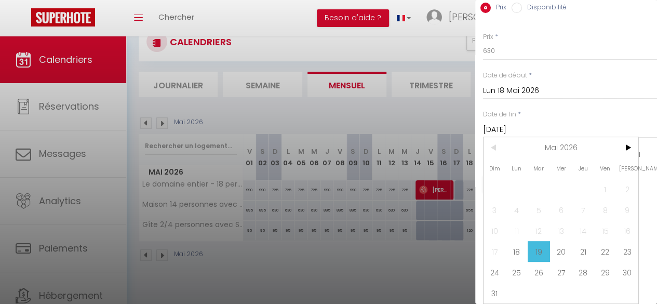
click at [600, 243] on span "22" at bounding box center [606, 251] width 22 height 21
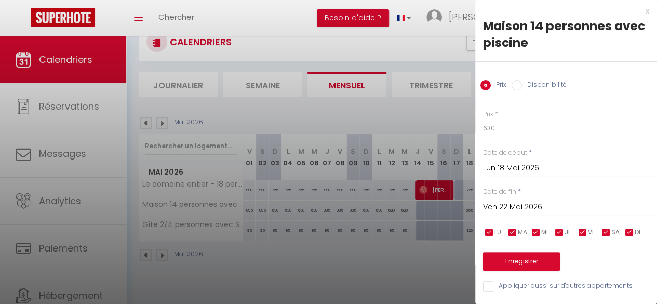
scroll to position [6, 0]
click at [511, 256] on button "Enregistrer" at bounding box center [521, 261] width 77 height 19
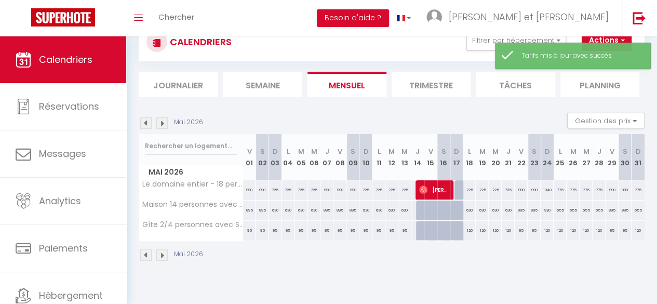
click at [465, 229] on div "120" at bounding box center [469, 230] width 13 height 19
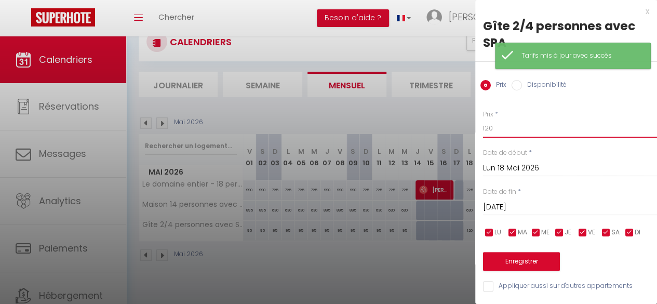
drag, startPoint x: 495, startPoint y: 129, endPoint x: 419, endPoint y: 126, distance: 75.9
click at [419, 126] on body "🟢 Des questions ou besoin d'assistance pour la migration AirBnB? Prenez rdv >>>…" at bounding box center [328, 152] width 657 height 304
click at [522, 208] on input "[DATE]" at bounding box center [570, 208] width 174 height 14
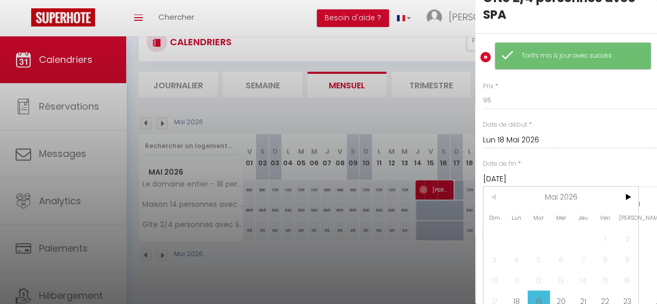
scroll to position [84, 0]
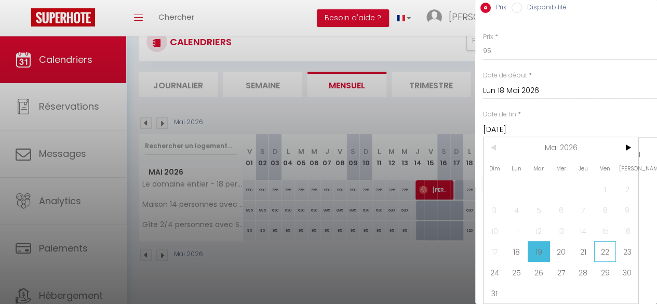
click at [601, 246] on span "22" at bounding box center [606, 251] width 22 height 21
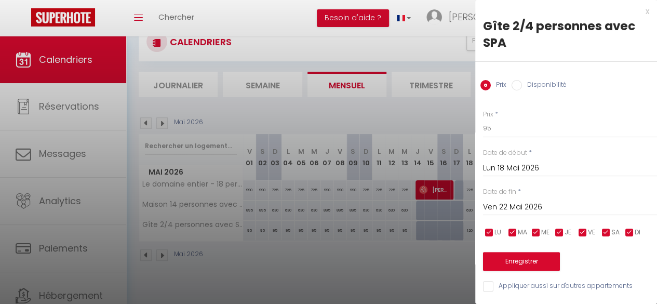
scroll to position [6, 0]
click at [523, 256] on button "Enregistrer" at bounding box center [521, 261] width 77 height 19
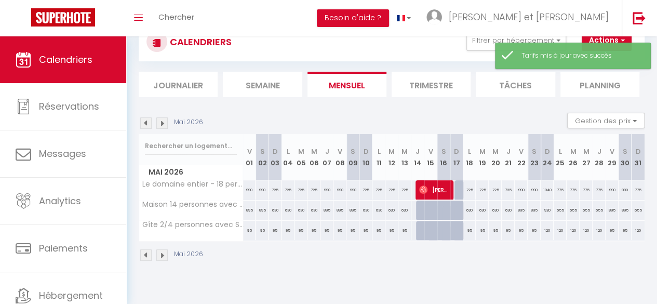
click at [542, 189] on div "1040" at bounding box center [547, 189] width 13 height 19
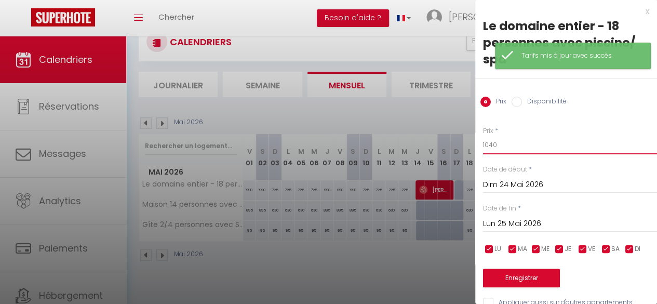
drag, startPoint x: 487, startPoint y: 144, endPoint x: 434, endPoint y: 144, distance: 53.0
click at [434, 144] on body "🟢 Des questions ou besoin d'assistance pour la migration AirBnB? Prenez rdv >>>…" at bounding box center [328, 152] width 657 height 304
click at [537, 279] on button "Enregistrer" at bounding box center [521, 278] width 77 height 19
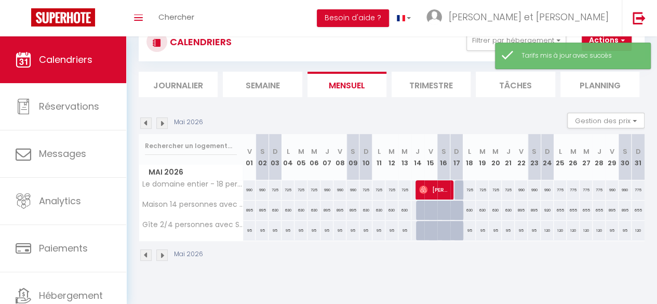
click at [541, 209] on div "920" at bounding box center [547, 210] width 13 height 19
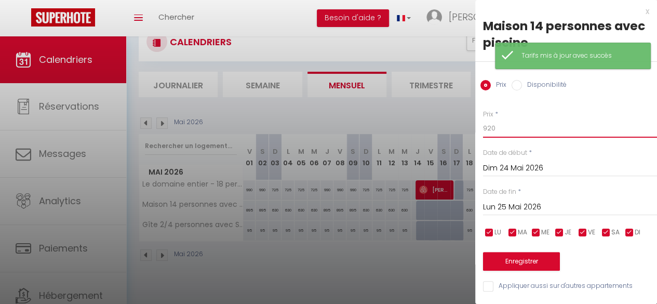
drag, startPoint x: 502, startPoint y: 133, endPoint x: 434, endPoint y: 128, distance: 67.7
click at [434, 128] on body "🟢 Des questions ou besoin d'assistance pour la migration AirBnB? Prenez rdv >>>…" at bounding box center [328, 152] width 657 height 304
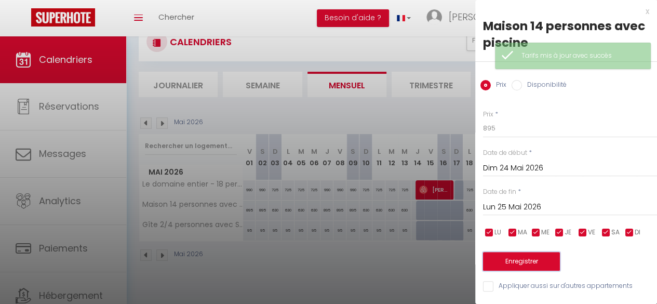
click at [537, 261] on button "Enregistrer" at bounding box center [521, 261] width 77 height 19
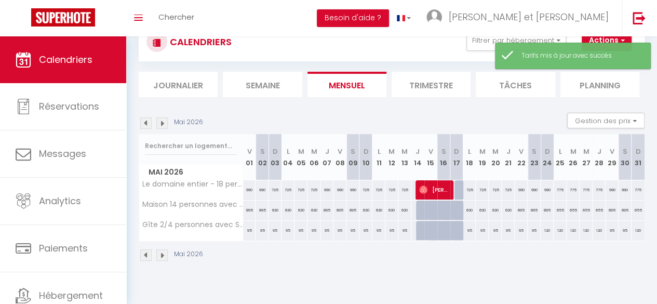
click at [541, 228] on div "120" at bounding box center [547, 230] width 13 height 19
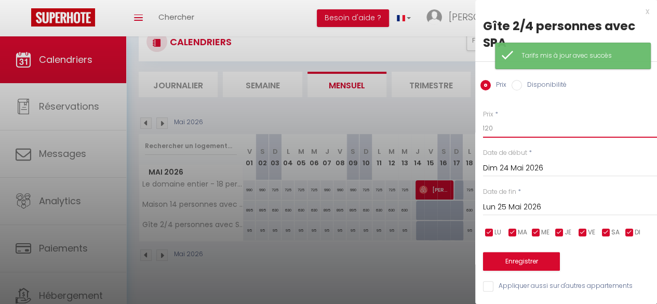
drag, startPoint x: 472, startPoint y: 126, endPoint x: 394, endPoint y: 125, distance: 78.0
click at [393, 126] on body "🟢 Des questions ou besoin d'assistance pour la migration AirBnB? Prenez rdv >>>…" at bounding box center [328, 152] width 657 height 304
click at [534, 263] on button "Enregistrer" at bounding box center [521, 261] width 77 height 19
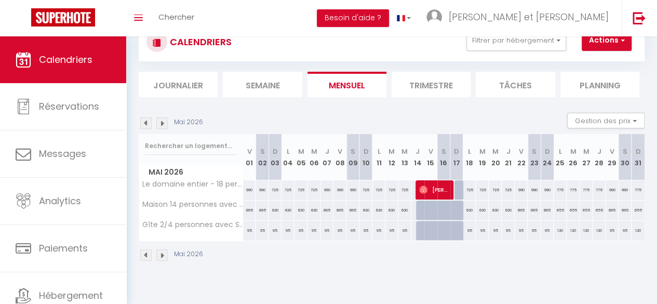
click at [166, 121] on img at bounding box center [161, 122] width 11 height 11
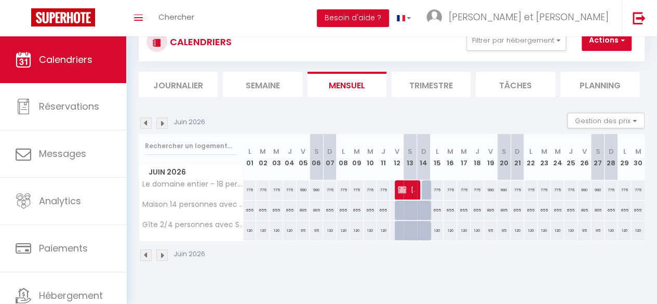
click at [165, 124] on img at bounding box center [161, 122] width 11 height 11
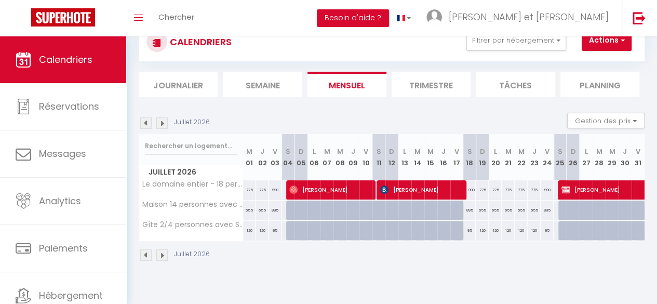
click at [165, 124] on img at bounding box center [161, 122] width 11 height 11
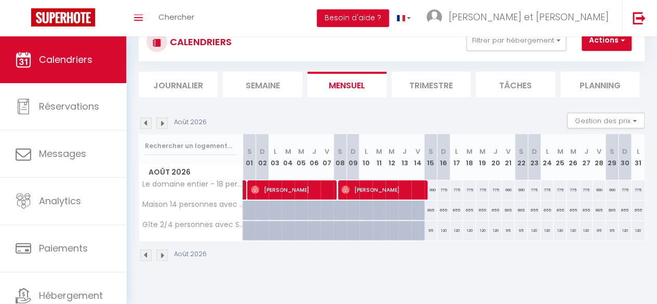
click at [165, 124] on img at bounding box center [161, 122] width 11 height 11
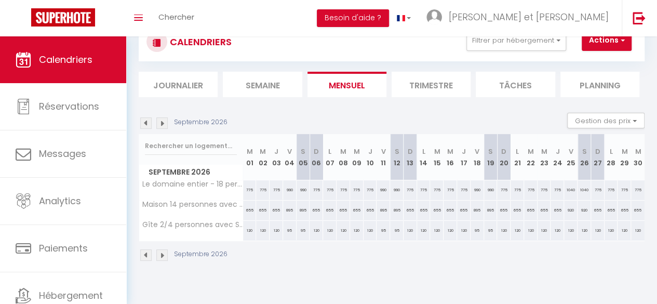
click at [144, 121] on img at bounding box center [145, 122] width 11 height 11
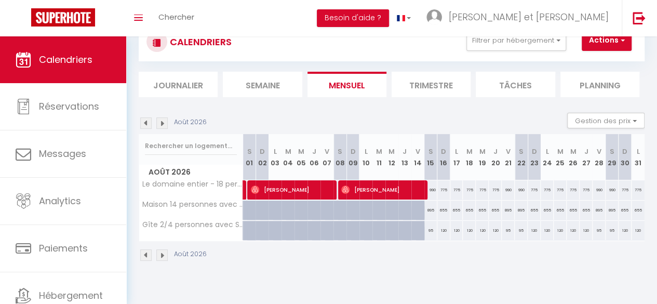
click at [144, 122] on img at bounding box center [145, 122] width 11 height 11
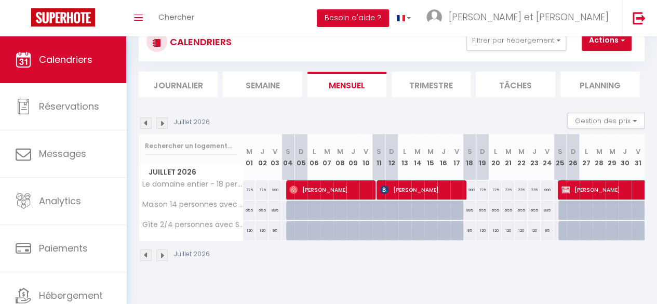
click at [145, 122] on img at bounding box center [145, 122] width 11 height 11
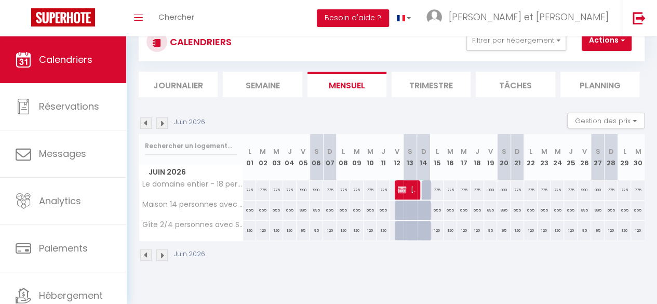
click at [145, 122] on img at bounding box center [145, 122] width 11 height 11
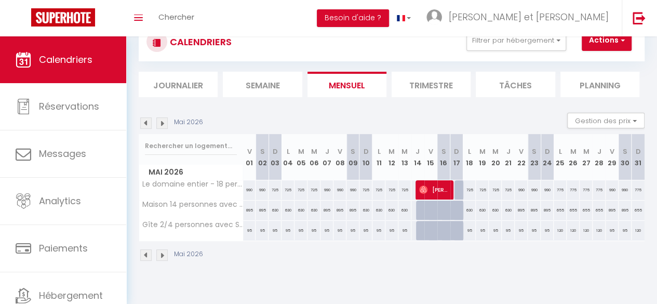
click at [145, 122] on img at bounding box center [145, 122] width 11 height 11
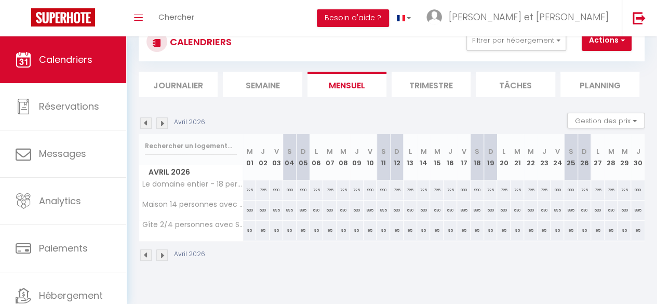
click at [164, 125] on img at bounding box center [161, 122] width 11 height 11
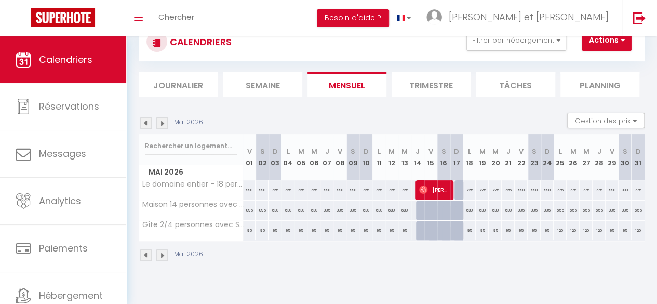
click at [554, 189] on div "775" at bounding box center [560, 189] width 13 height 19
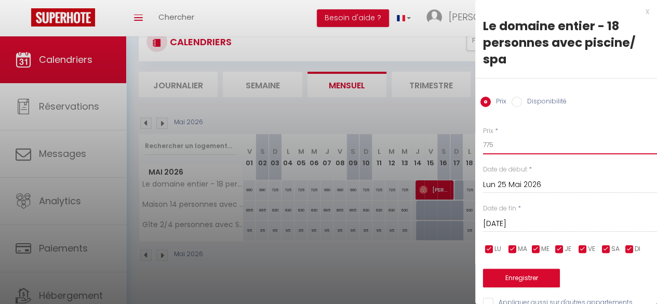
drag, startPoint x: 505, startPoint y: 146, endPoint x: 415, endPoint y: 142, distance: 90.0
click at [414, 143] on body "🟢 Des questions ou besoin d'assistance pour la migration AirBnB? Prenez rdv >>>…" at bounding box center [328, 152] width 657 height 304
drag, startPoint x: 583, startPoint y: 247, endPoint x: 601, endPoint y: 244, distance: 17.9
click at [584, 247] on input "checkbox" at bounding box center [583, 249] width 10 height 10
click at [608, 248] on input "checkbox" at bounding box center [606, 249] width 10 height 10
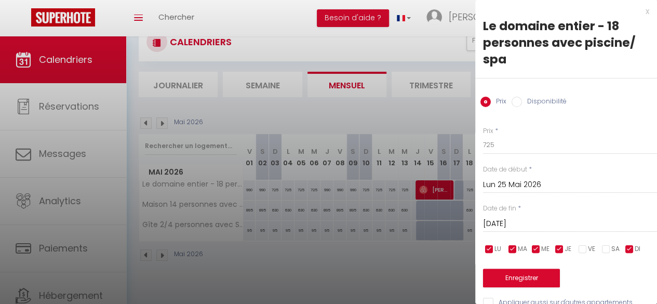
click at [549, 220] on input "[DATE]" at bounding box center [570, 224] width 174 height 14
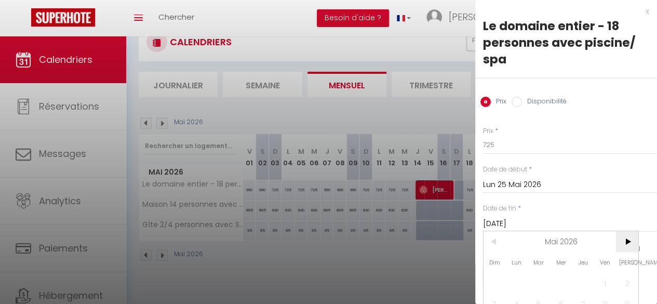
click at [630, 241] on span ">" at bounding box center [627, 241] width 22 height 21
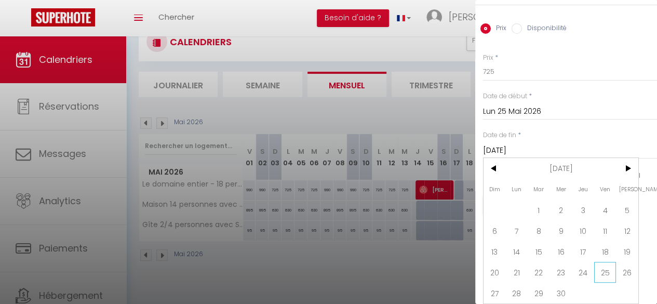
click at [610, 265] on span "25" at bounding box center [606, 272] width 22 height 21
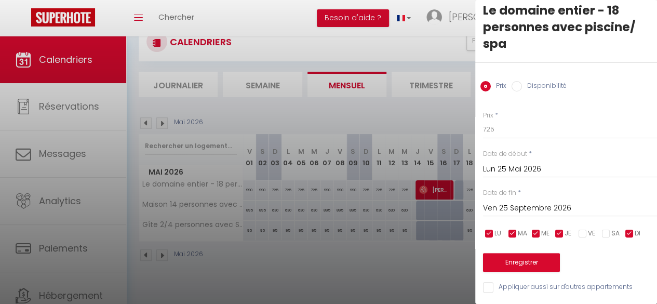
scroll to position [23, 0]
click at [528, 255] on button "Enregistrer" at bounding box center [521, 262] width 77 height 19
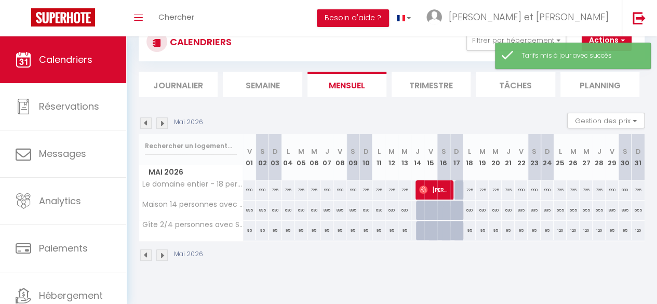
click at [554, 209] on div "655" at bounding box center [560, 210] width 13 height 19
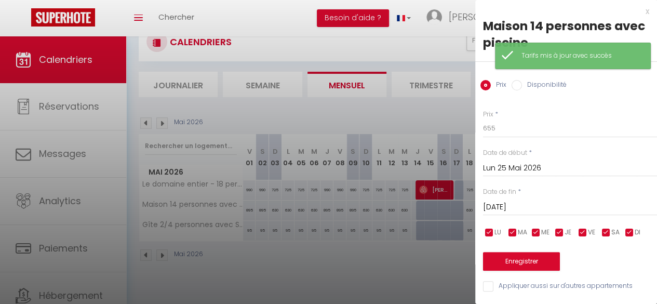
click at [640, 11] on div "x" at bounding box center [563, 11] width 174 height 12
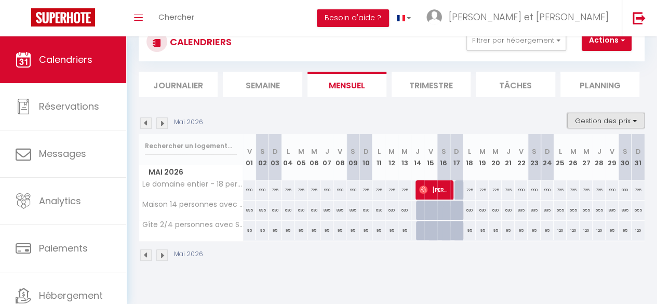
click at [618, 124] on button "Gestion des prix" at bounding box center [606, 121] width 77 height 16
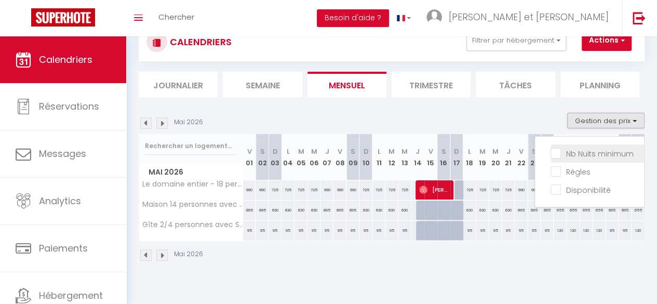
click at [576, 153] on input "Nb Nuits minimum" at bounding box center [598, 153] width 94 height 10
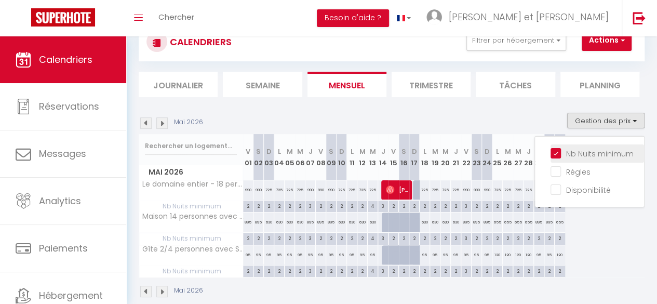
click at [576, 153] on input "Nb Nuits minimum" at bounding box center [598, 153] width 94 height 10
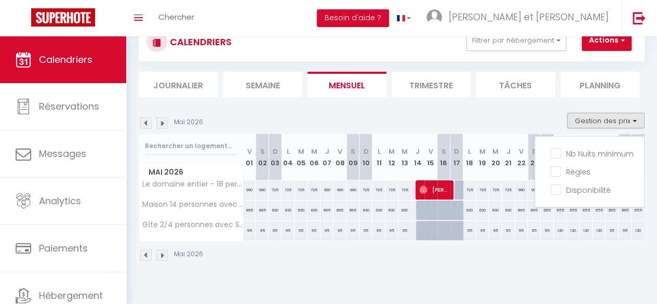
click at [520, 113] on div "[DATE] Gestion des prix Nb Nuits minimum Règles Disponibilité" at bounding box center [392, 123] width 506 height 21
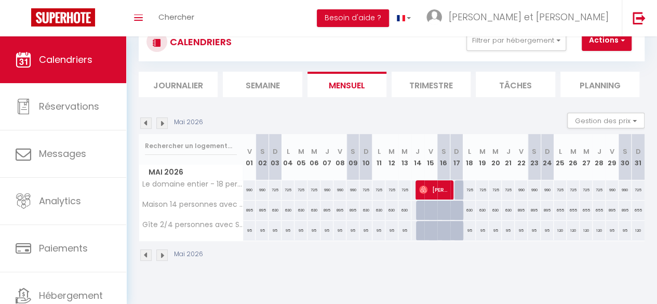
click at [554, 210] on div "655" at bounding box center [560, 210] width 13 height 19
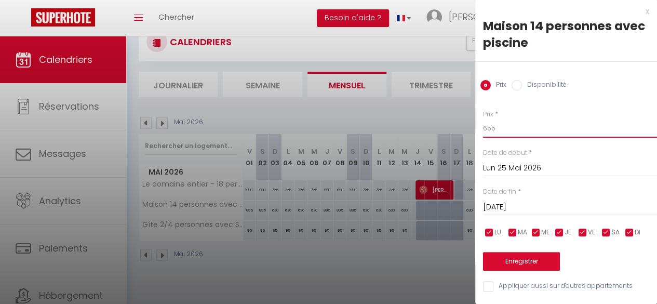
drag, startPoint x: 404, startPoint y: 125, endPoint x: 390, endPoint y: 124, distance: 14.1
click at [389, 124] on body "🟢 Des questions ou besoin d'assistance pour la migration AirBnB? Prenez rdv >>>…" at bounding box center [328, 152] width 657 height 304
click at [536, 207] on input "[DATE]" at bounding box center [570, 208] width 174 height 14
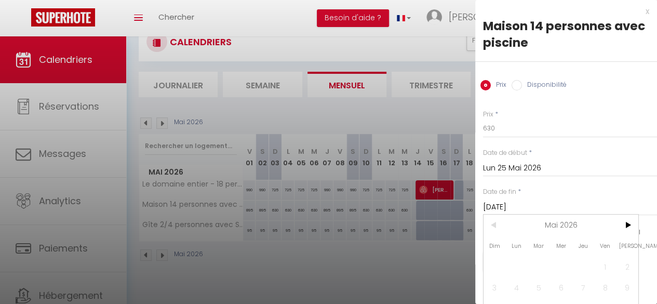
scroll to position [0, 0]
click at [630, 224] on span ">" at bounding box center [627, 225] width 22 height 21
click at [629, 224] on span ">" at bounding box center [627, 225] width 22 height 21
click at [627, 223] on span ">" at bounding box center [627, 225] width 22 height 21
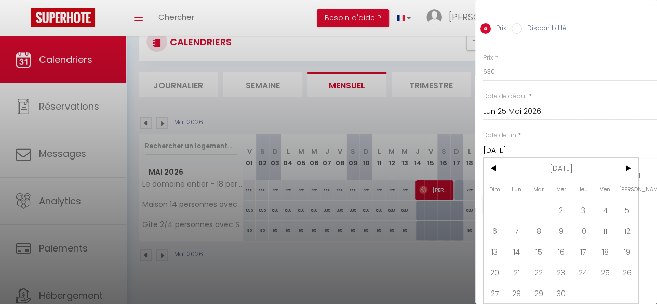
click at [611, 264] on span "25" at bounding box center [606, 272] width 22 height 21
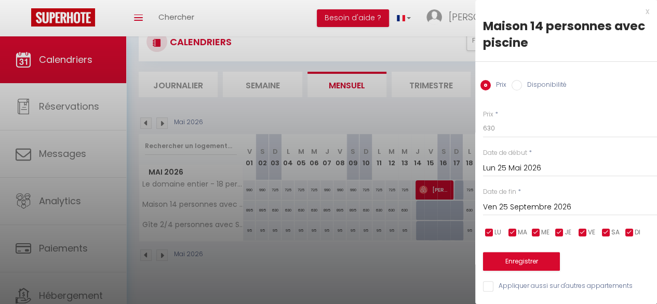
scroll to position [6, 0]
click at [583, 228] on input "checkbox" at bounding box center [583, 233] width 10 height 10
click at [605, 228] on input "checkbox" at bounding box center [606, 233] width 10 height 10
click at [546, 252] on button "Enregistrer" at bounding box center [521, 261] width 77 height 19
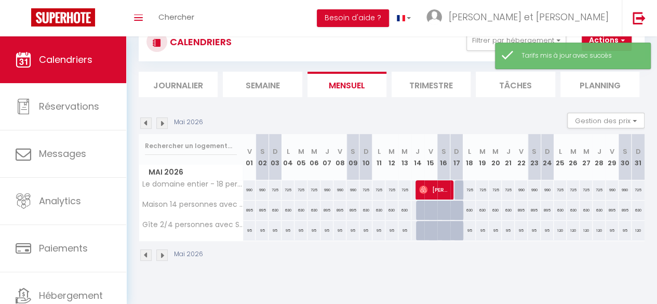
click at [554, 231] on div "120" at bounding box center [560, 230] width 13 height 19
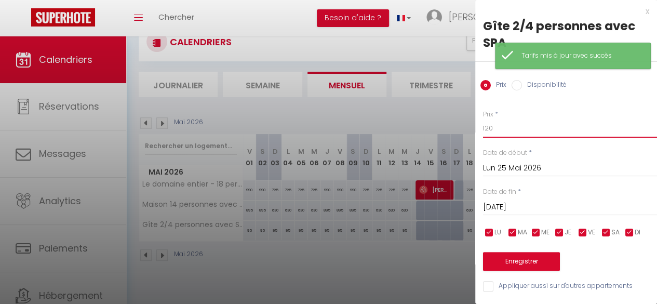
drag, startPoint x: 481, startPoint y: 125, endPoint x: 389, endPoint y: 123, distance: 92.0
click at [390, 127] on body "🟢 Des questions ou besoin d'assistance pour la migration AirBnB? Prenez rdv >>>…" at bounding box center [328, 152] width 657 height 304
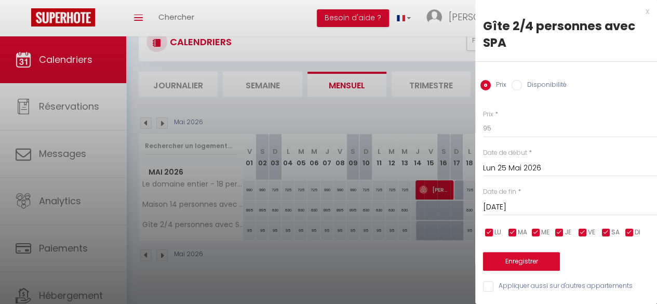
click at [528, 204] on input "[DATE]" at bounding box center [570, 208] width 174 height 14
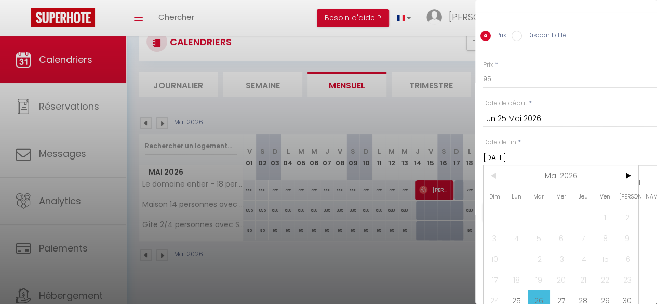
scroll to position [84, 0]
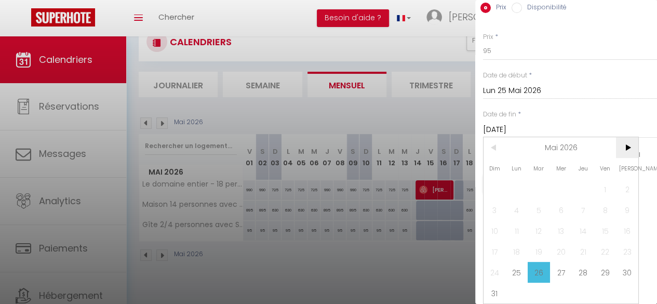
click at [627, 142] on span ">" at bounding box center [627, 147] width 22 height 21
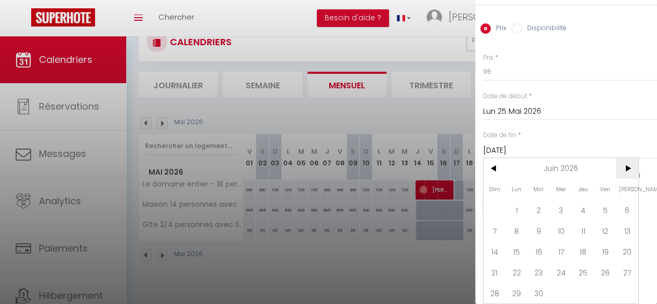
scroll to position [6, 0]
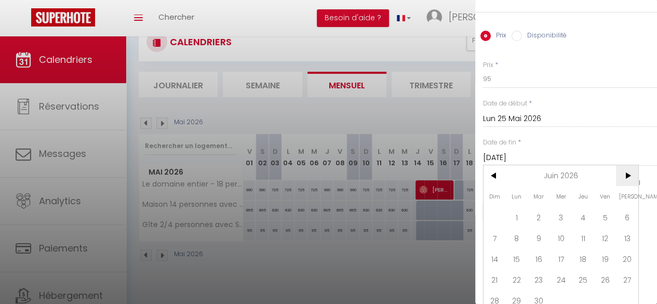
click at [627, 151] on input "[DATE]" at bounding box center [570, 158] width 174 height 14
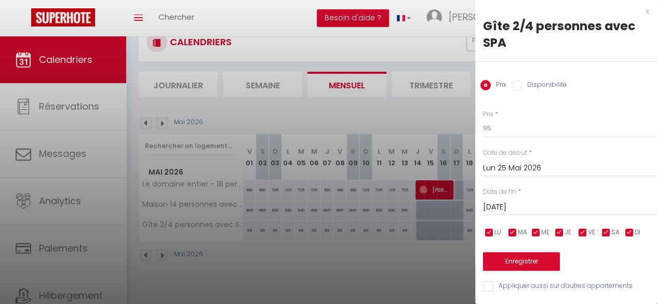
click at [627, 148] on div "Date de début * [DATE] < [DATE] > Dim Lun Mar Mer Jeu Ven Sam 1 2 3 4 5 6 7 8 9…" at bounding box center [570, 162] width 174 height 29
click at [557, 204] on input "[DATE]" at bounding box center [570, 208] width 174 height 14
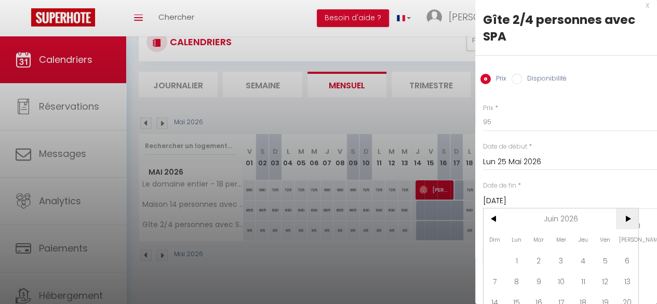
click at [632, 218] on span ">" at bounding box center [627, 218] width 22 height 21
click at [631, 218] on span ">" at bounding box center [627, 218] width 22 height 21
click at [495, 218] on span "<" at bounding box center [495, 218] width 22 height 21
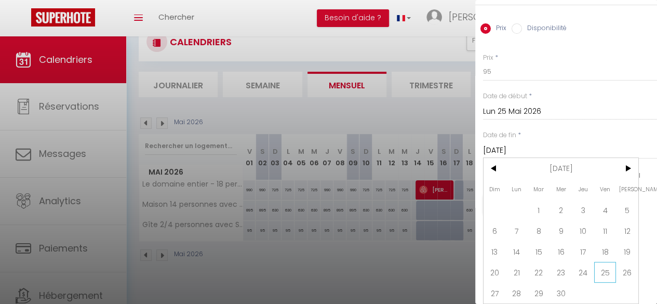
click at [609, 270] on span "25" at bounding box center [606, 272] width 22 height 21
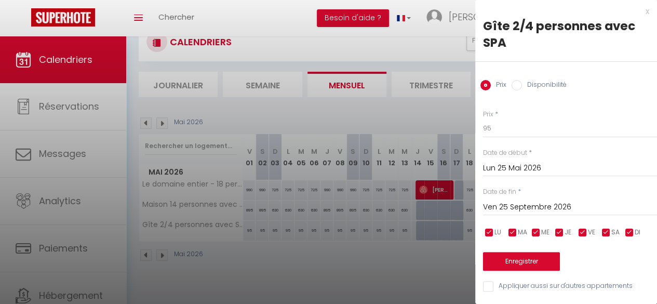
click at [584, 228] on input "checkbox" at bounding box center [583, 233] width 10 height 10
click at [607, 228] on input "checkbox" at bounding box center [606, 233] width 10 height 10
click at [538, 253] on button "Enregistrer" at bounding box center [521, 261] width 77 height 19
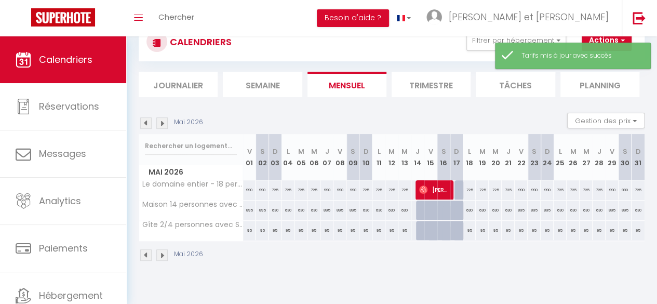
click at [165, 123] on img at bounding box center [161, 122] width 11 height 11
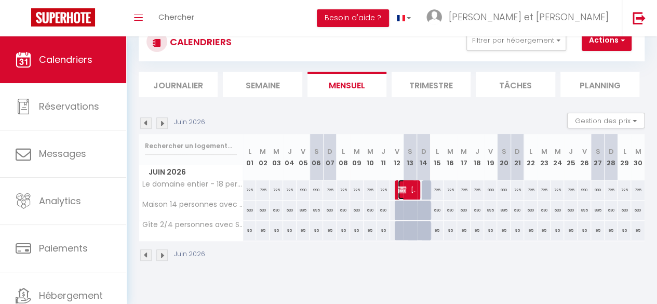
click at [398, 187] on img at bounding box center [402, 190] width 8 height 8
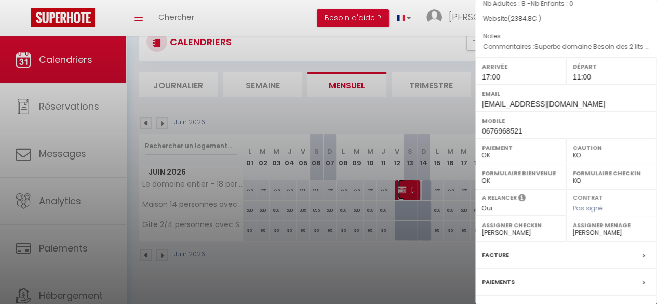
scroll to position [188, 0]
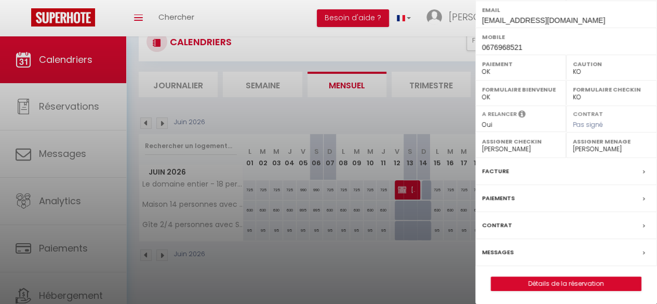
click at [501, 170] on label "Facture" at bounding box center [495, 171] width 27 height 11
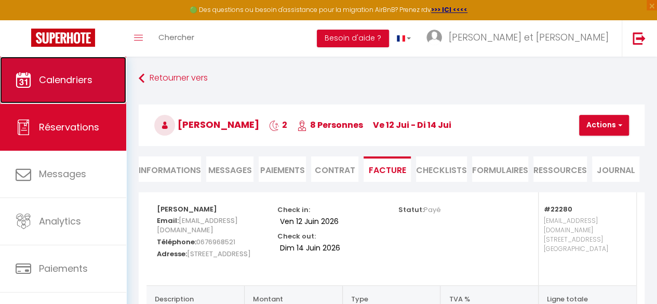
click at [57, 82] on span "Calendriers" at bounding box center [66, 79] width 54 height 13
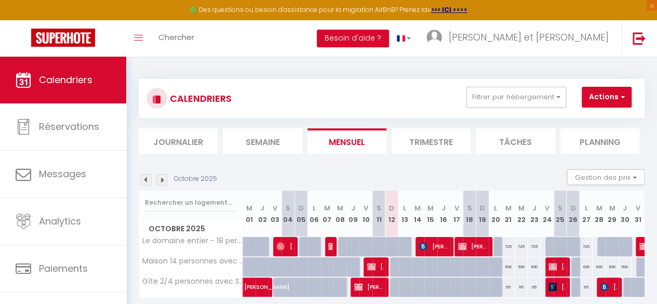
click at [160, 178] on img at bounding box center [161, 179] width 11 height 11
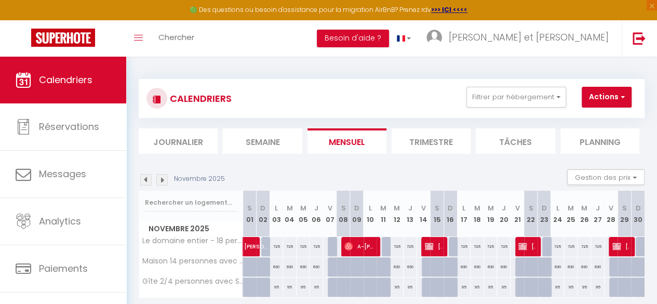
click at [162, 179] on img at bounding box center [161, 179] width 11 height 11
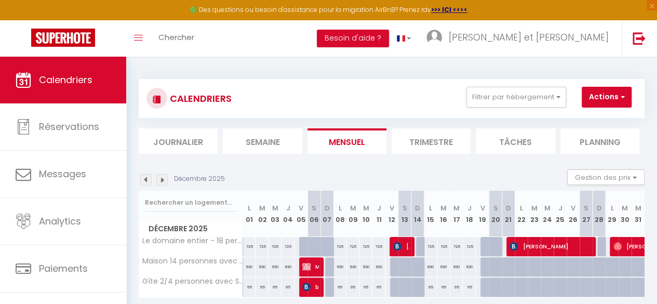
click at [162, 179] on img at bounding box center [161, 179] width 11 height 11
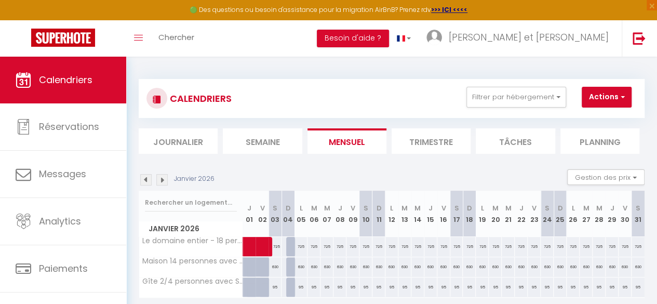
click at [162, 179] on img at bounding box center [161, 179] width 11 height 11
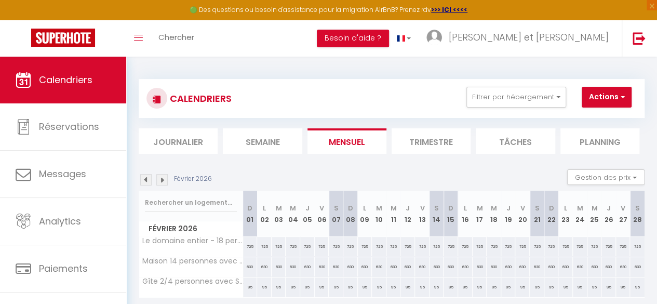
click at [162, 179] on img at bounding box center [161, 179] width 11 height 11
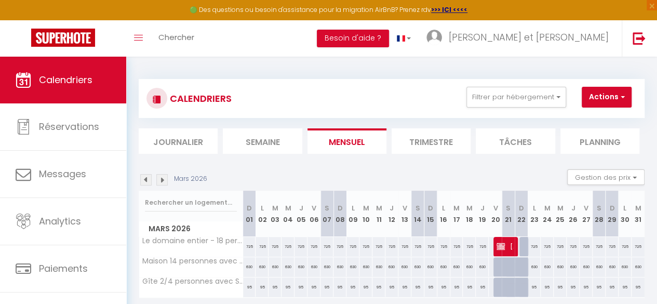
click at [162, 179] on img at bounding box center [161, 179] width 11 height 11
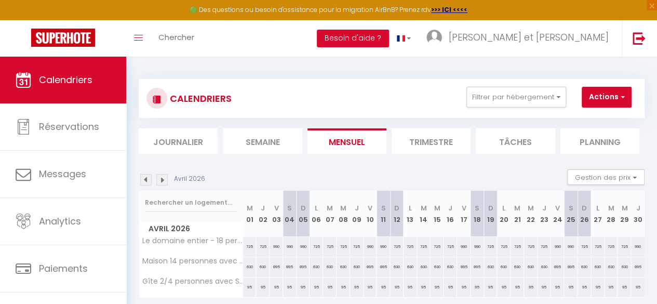
click at [162, 179] on img at bounding box center [161, 179] width 11 height 11
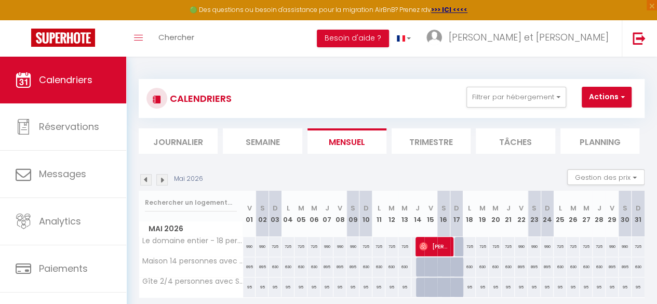
click at [162, 179] on img at bounding box center [161, 179] width 11 height 11
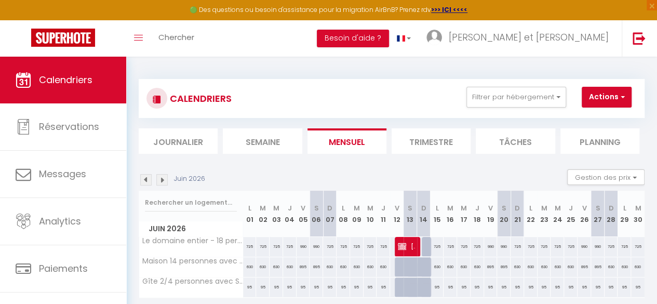
click at [162, 179] on img at bounding box center [161, 179] width 11 height 11
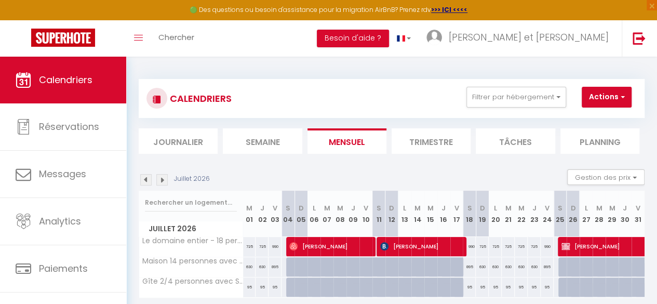
click at [161, 179] on img at bounding box center [161, 179] width 11 height 11
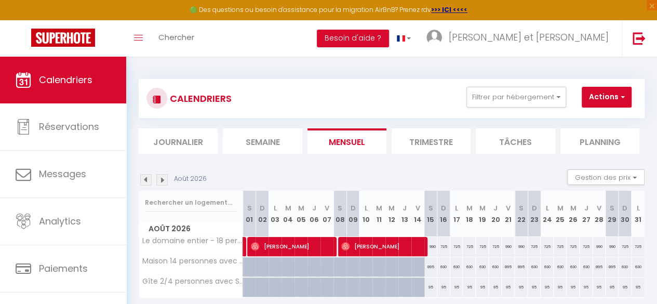
click at [159, 179] on img at bounding box center [161, 179] width 11 height 11
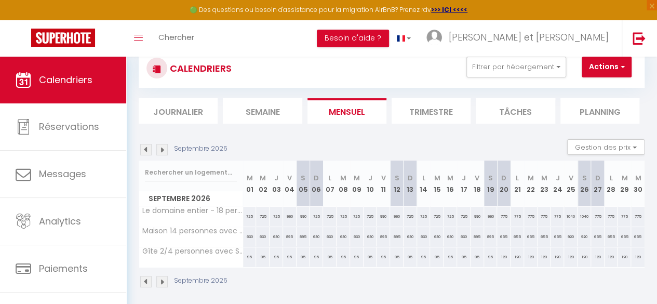
scroll to position [57, 0]
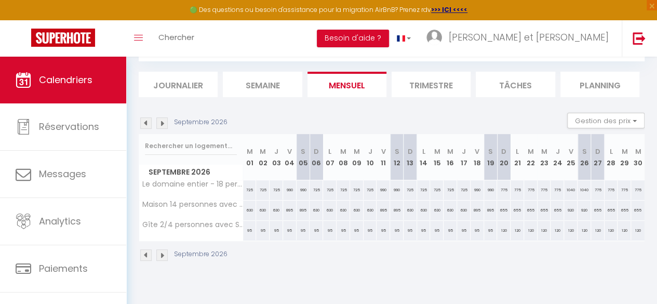
click at [566, 189] on div "1040" at bounding box center [571, 189] width 14 height 19
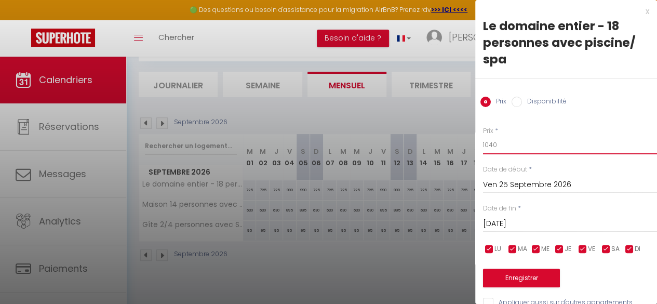
drag, startPoint x: 502, startPoint y: 144, endPoint x: 441, endPoint y: 144, distance: 60.8
click at [441, 144] on body "🟢 Des questions ou besoin d'assistance pour la migration AirBnB? Prenez rdv >>>…" at bounding box center [328, 152] width 657 height 304
click at [537, 223] on input "[DATE]" at bounding box center [570, 224] width 174 height 14
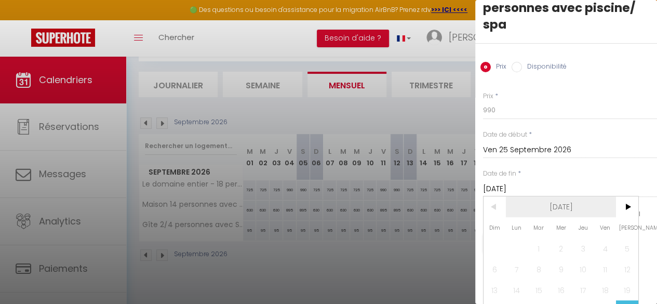
scroll to position [80, 0]
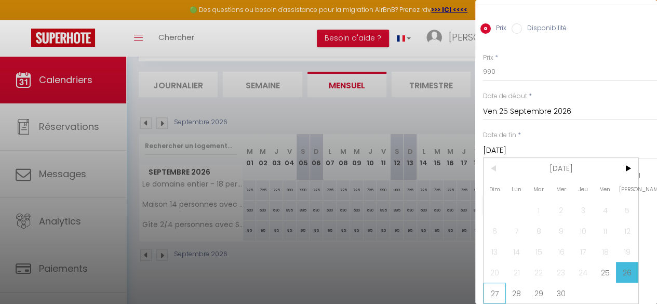
click at [499, 286] on span "27" at bounding box center [495, 293] width 22 height 21
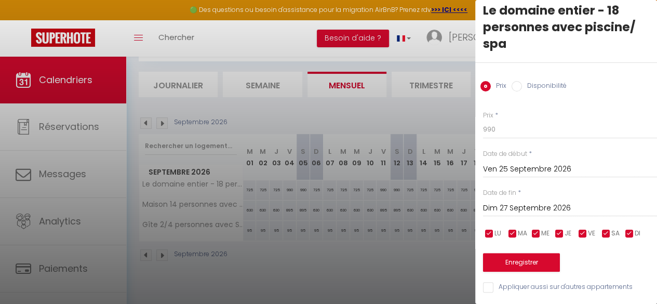
scroll to position [23, 0]
click at [531, 254] on button "Enregistrer" at bounding box center [521, 262] width 77 height 19
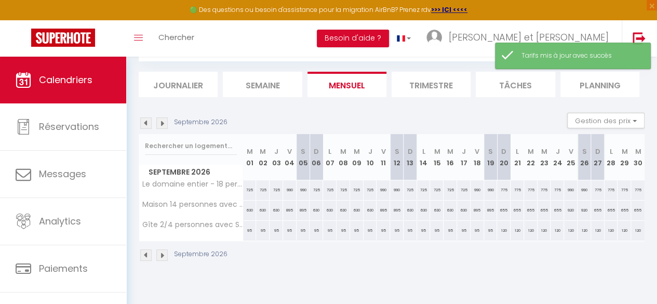
click at [564, 209] on div "920" at bounding box center [571, 210] width 14 height 19
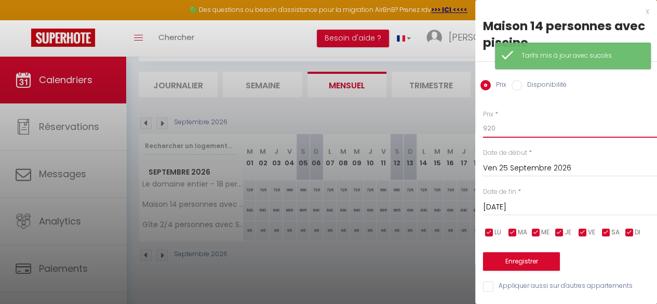
drag, startPoint x: 505, startPoint y: 132, endPoint x: 404, endPoint y: 128, distance: 100.9
click at [402, 132] on body "🟢 Des questions ou besoin d'assistance pour la migration AirBnB? Prenez rdv >>>…" at bounding box center [328, 152] width 657 height 304
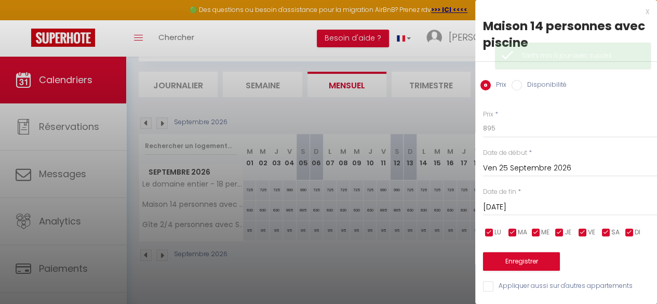
click at [528, 204] on input "[DATE]" at bounding box center [570, 208] width 174 height 14
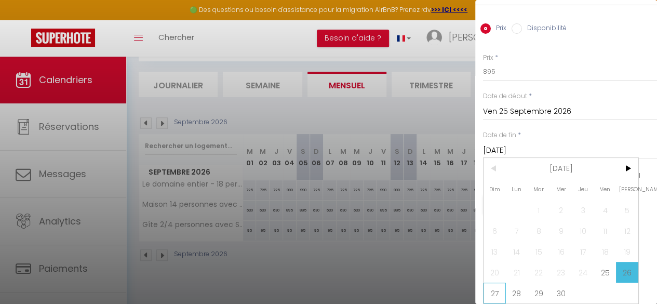
click at [493, 287] on span "27" at bounding box center [495, 293] width 22 height 21
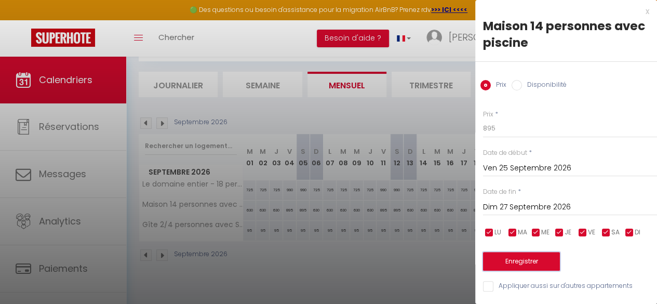
click at [520, 257] on button "Enregistrer" at bounding box center [521, 261] width 77 height 19
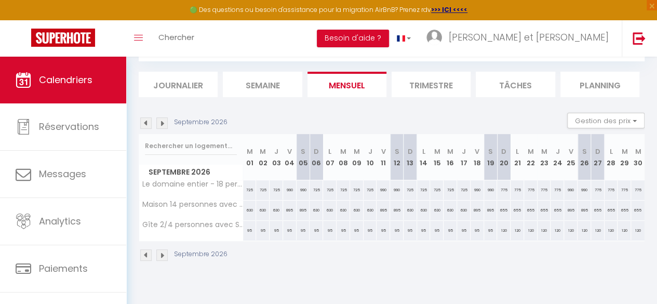
click at [497, 229] on div "120" at bounding box center [504, 230] width 14 height 19
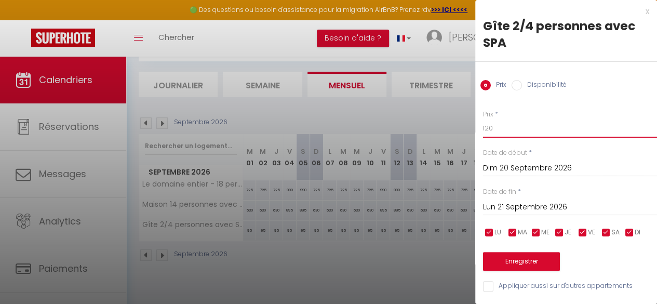
drag, startPoint x: 505, startPoint y: 129, endPoint x: 436, endPoint y: 128, distance: 69.6
click at [436, 128] on body "🟢 Des questions ou besoin d'assistance pour la migration AirBnB? Prenez rdv >>>…" at bounding box center [328, 152] width 657 height 304
drag, startPoint x: 400, startPoint y: 100, endPoint x: 411, endPoint y: 100, distance: 10.9
click at [401, 100] on div at bounding box center [328, 152] width 657 height 304
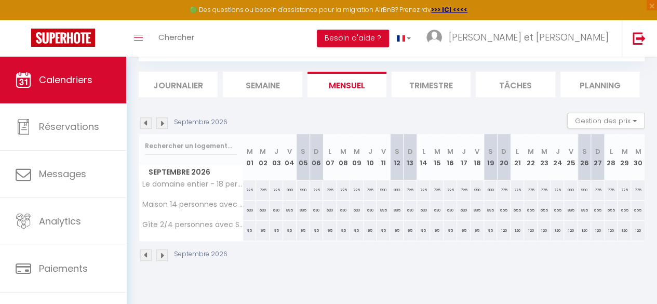
click at [499, 228] on div "120" at bounding box center [504, 230] width 14 height 19
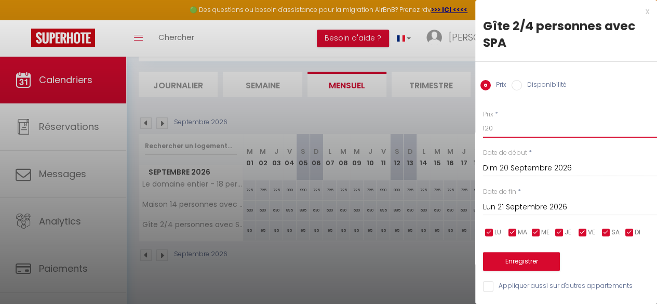
drag, startPoint x: 410, startPoint y: 125, endPoint x: 396, endPoint y: 125, distance: 14.0
click at [396, 125] on body "🟢 Des questions ou besoin d'assistance pour la migration AirBnB? Prenez rdv >>>…" at bounding box center [328, 152] width 657 height 304
click at [524, 204] on input "Lun 21 Septembre 2026" at bounding box center [570, 208] width 174 height 14
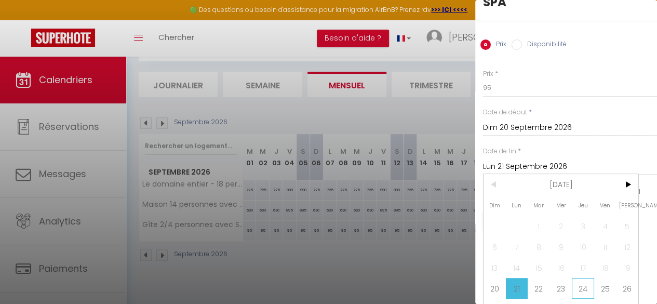
scroll to position [63, 0]
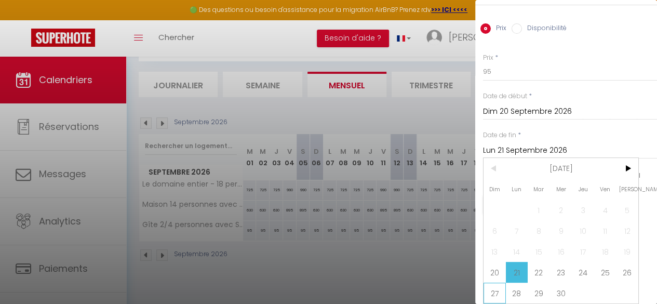
click at [498, 285] on span "27" at bounding box center [495, 293] width 22 height 21
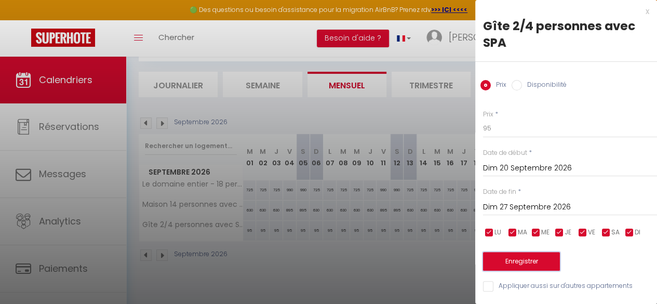
click at [517, 252] on button "Enregistrer" at bounding box center [521, 261] width 77 height 19
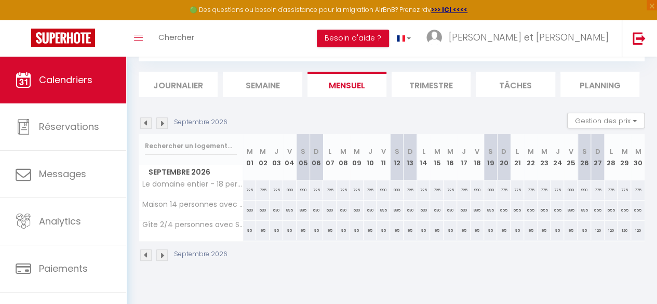
click at [498, 209] on div "655" at bounding box center [504, 210] width 14 height 19
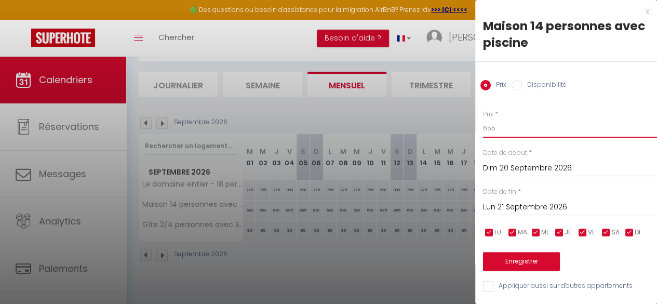
drag, startPoint x: 415, startPoint y: 127, endPoint x: 406, endPoint y: 127, distance: 8.3
click at [406, 127] on body "🟢 Des questions ou besoin d'assistance pour la migration AirBnB? Prenez rdv >>>…" at bounding box center [328, 152] width 657 height 304
click at [536, 208] on input "Lun 21 Septembre 2026" at bounding box center [570, 208] width 174 height 14
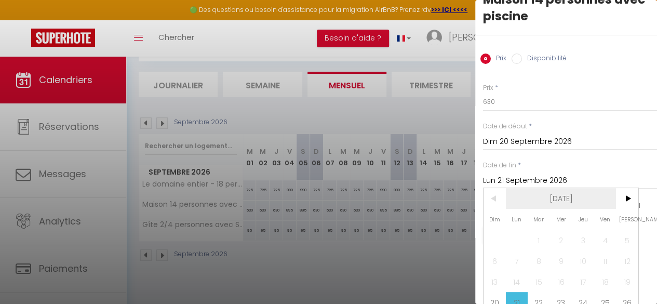
scroll to position [63, 0]
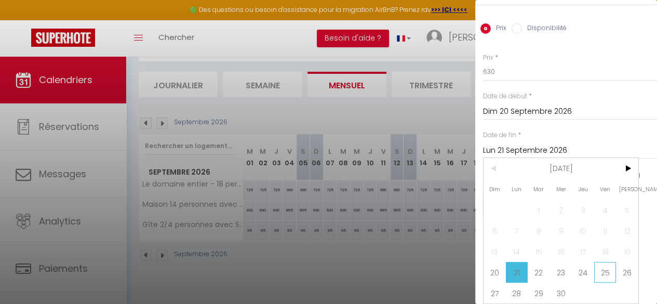
click at [607, 267] on span "25" at bounding box center [606, 272] width 22 height 21
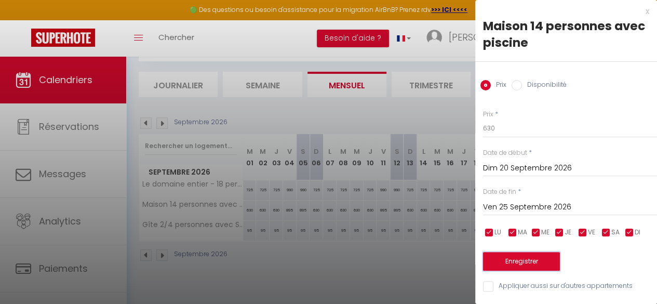
click at [535, 255] on button "Enregistrer" at bounding box center [521, 261] width 77 height 19
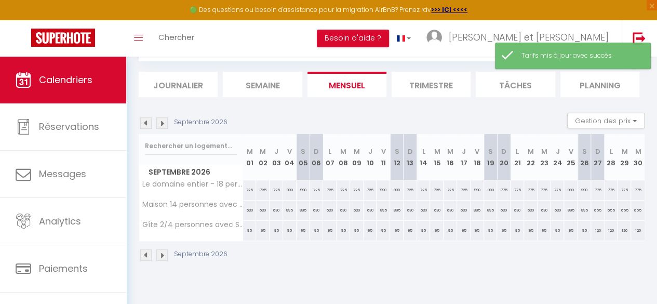
click at [499, 190] on div "775" at bounding box center [504, 189] width 14 height 19
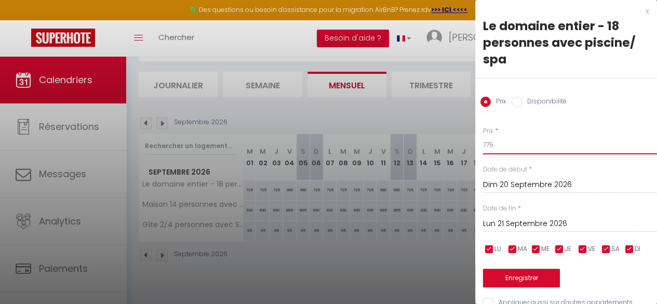
drag, startPoint x: 498, startPoint y: 145, endPoint x: 381, endPoint y: 142, distance: 117.0
click at [381, 142] on body "🟢 Des questions ou besoin d'assistance pour la migration AirBnB? Prenez rdv >>>…" at bounding box center [328, 152] width 657 height 304
click at [525, 223] on input "Lun 21 Septembre 2026" at bounding box center [570, 224] width 174 height 14
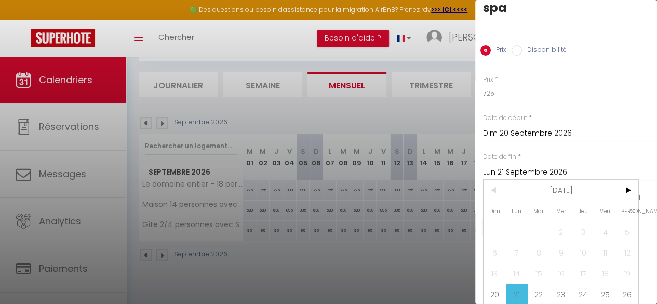
scroll to position [80, 0]
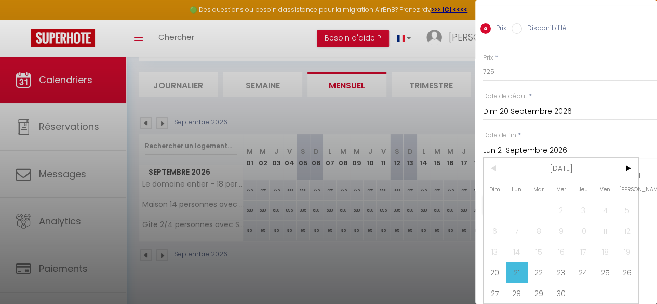
click at [603, 263] on span "25" at bounding box center [606, 272] width 22 height 21
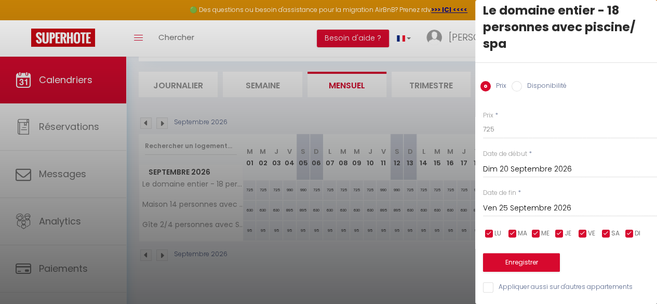
scroll to position [23, 0]
click at [532, 253] on button "Enregistrer" at bounding box center [521, 262] width 77 height 19
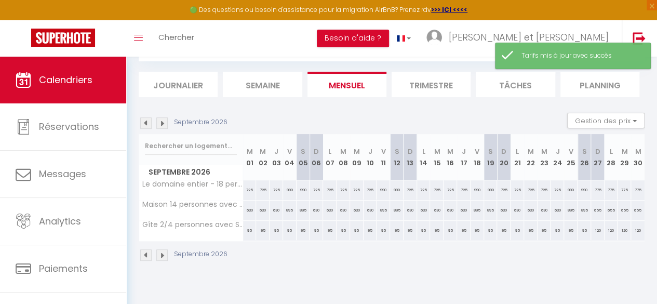
click at [164, 124] on img at bounding box center [161, 122] width 11 height 11
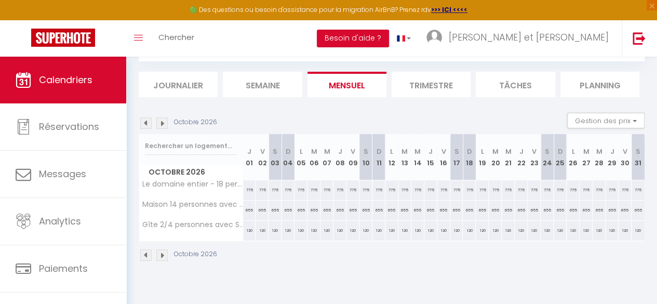
click at [164, 123] on img at bounding box center [161, 122] width 11 height 11
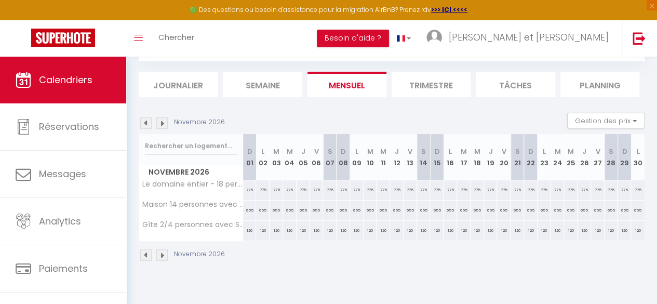
click at [164, 123] on img at bounding box center [161, 122] width 11 height 11
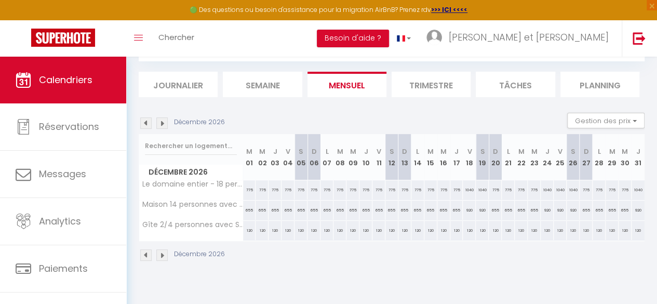
click at [149, 121] on img at bounding box center [145, 122] width 11 height 11
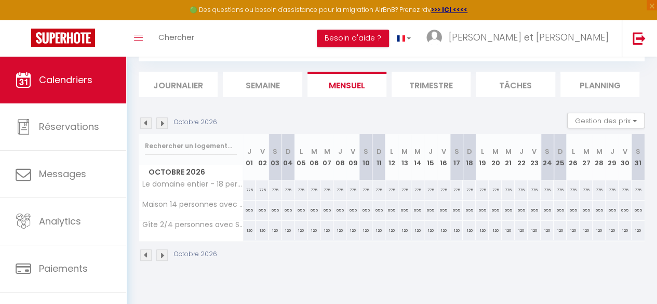
click at [149, 121] on img at bounding box center [145, 122] width 11 height 11
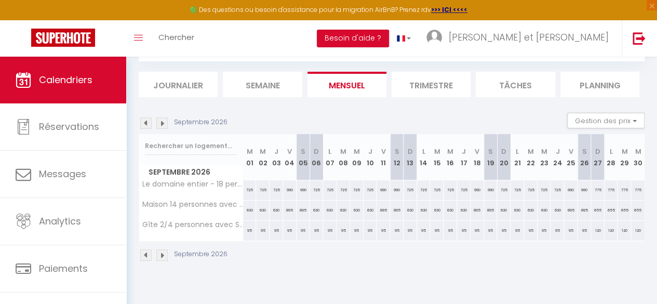
click at [591, 189] on div "775" at bounding box center [598, 189] width 14 height 19
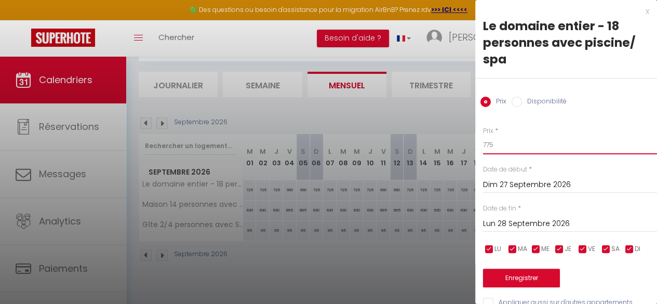
drag, startPoint x: 497, startPoint y: 141, endPoint x: 392, endPoint y: 141, distance: 105.0
click at [393, 141] on body "🟢 Des questions ou besoin d'assistance pour la migration AirBnB? Prenez rdv >>>…" at bounding box center [328, 152] width 657 height 304
click at [548, 220] on input "Lun 28 Septembre 2026" at bounding box center [570, 224] width 174 height 14
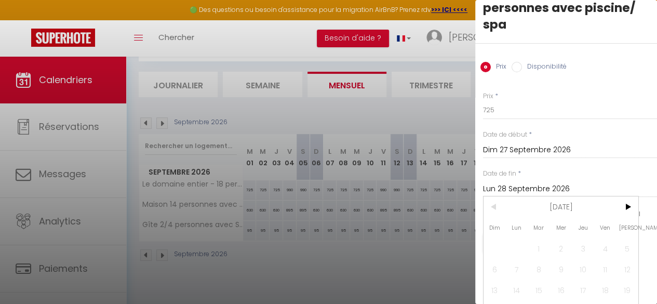
scroll to position [80, 0]
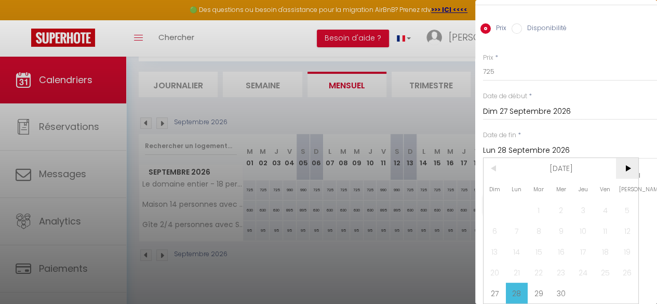
click at [631, 162] on span ">" at bounding box center [627, 168] width 22 height 21
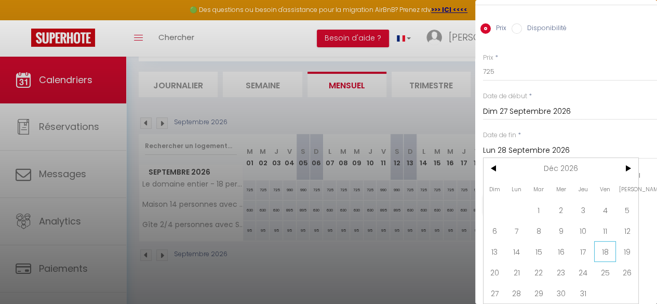
click at [608, 244] on span "18" at bounding box center [606, 251] width 22 height 21
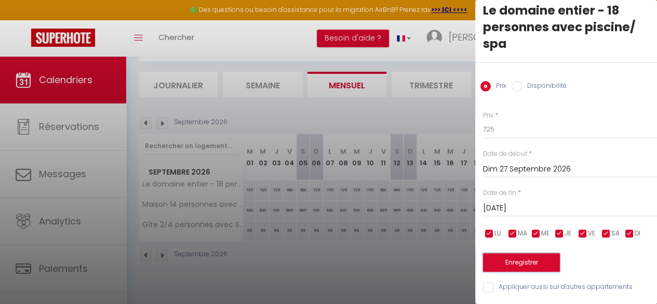
click at [511, 254] on button "Enregistrer" at bounding box center [521, 262] width 77 height 19
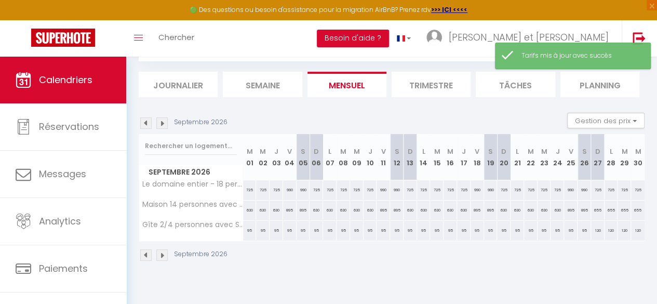
click at [591, 208] on div "655" at bounding box center [598, 210] width 14 height 19
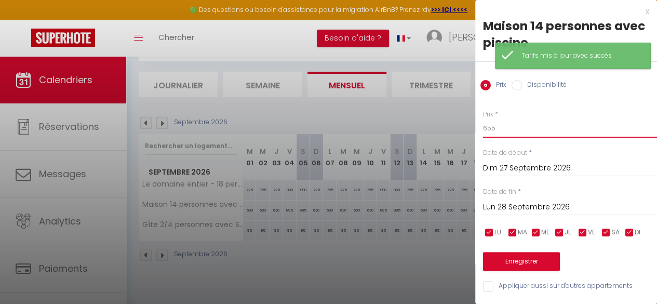
drag, startPoint x: 468, startPoint y: 126, endPoint x: 394, endPoint y: 126, distance: 74.3
click at [394, 126] on body "🟢 Des questions ou besoin d'assistance pour la migration AirBnB? Prenez rdv >>>…" at bounding box center [328, 152] width 657 height 304
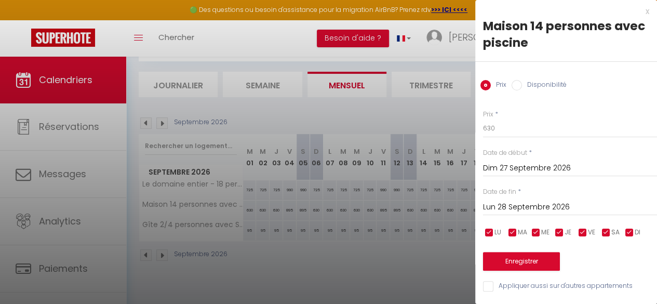
click at [526, 205] on input "Lun 28 Septembre 2026" at bounding box center [570, 208] width 174 height 14
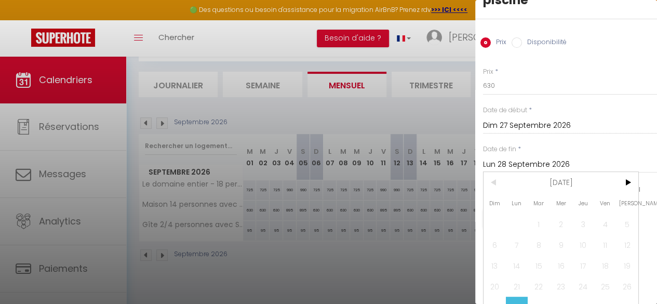
scroll to position [63, 0]
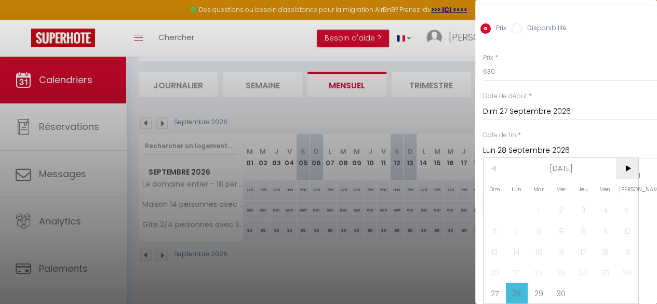
click at [628, 161] on span ">" at bounding box center [627, 168] width 22 height 21
click at [627, 161] on span ">" at bounding box center [627, 168] width 22 height 21
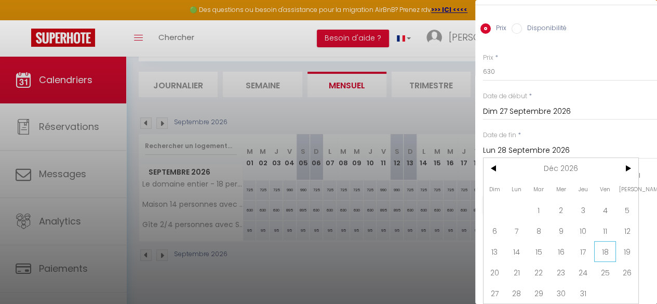
click at [606, 246] on span "18" at bounding box center [606, 251] width 22 height 21
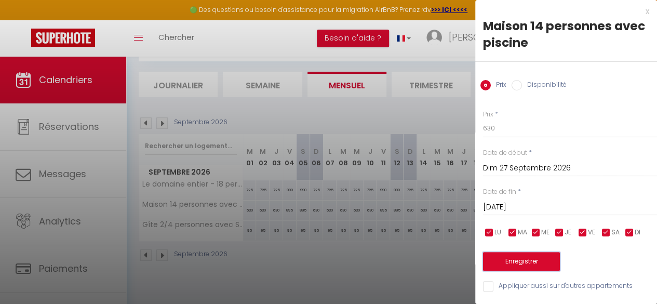
click at [526, 254] on button "Enregistrer" at bounding box center [521, 261] width 77 height 19
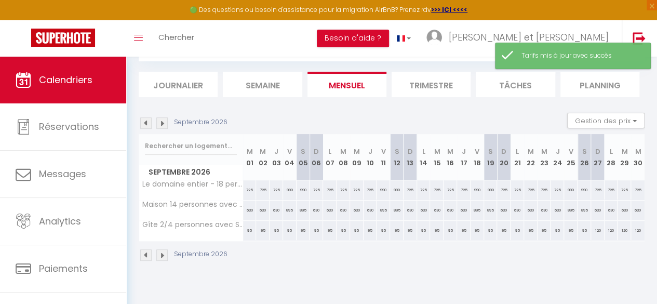
click at [592, 228] on div "120" at bounding box center [598, 230] width 14 height 19
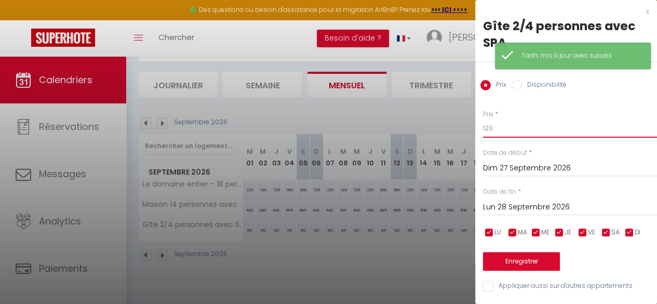
drag, startPoint x: 495, startPoint y: 128, endPoint x: 382, endPoint y: 126, distance: 113.3
click at [383, 127] on body "🟢 Des questions ou besoin d'assistance pour la migration AirBnB? Prenez rdv >>>…" at bounding box center [328, 152] width 657 height 304
click at [525, 207] on input "Lun 28 Septembre 2026" at bounding box center [570, 208] width 174 height 14
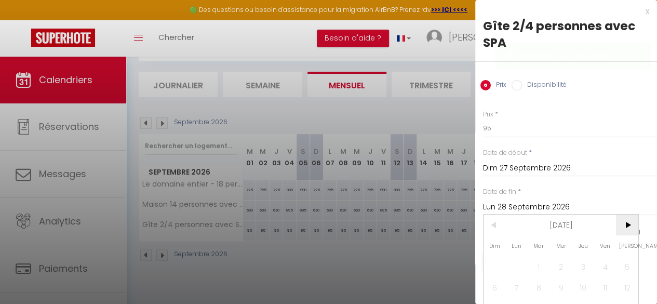
click at [627, 223] on span ">" at bounding box center [627, 225] width 22 height 21
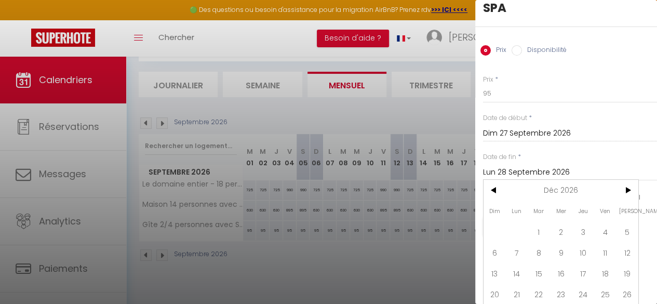
scroll to position [63, 0]
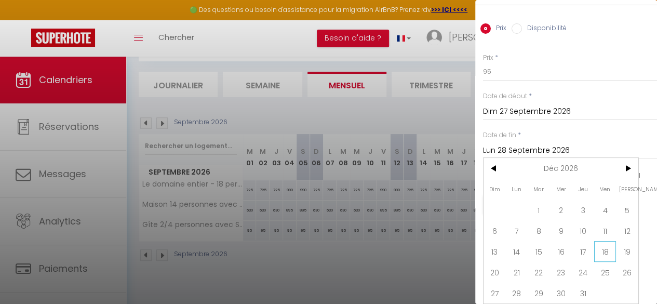
click at [610, 244] on span "18" at bounding box center [606, 251] width 22 height 21
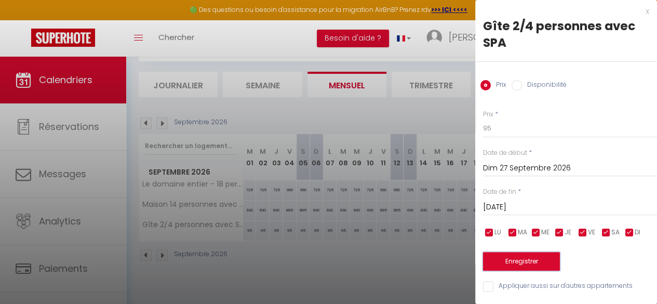
click at [528, 255] on button "Enregistrer" at bounding box center [521, 261] width 77 height 19
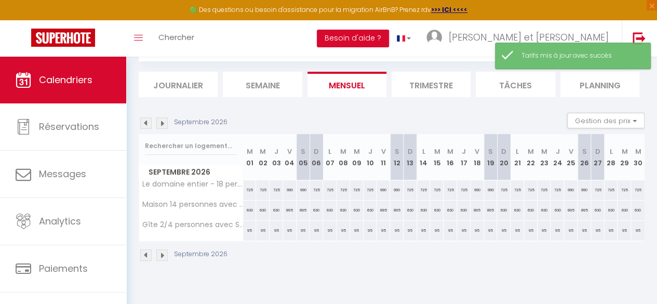
click at [165, 127] on img at bounding box center [161, 122] width 11 height 11
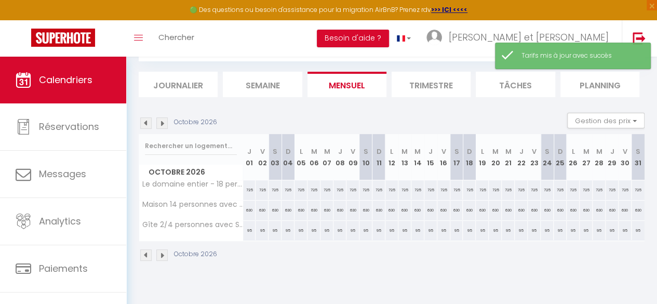
click at [165, 127] on img at bounding box center [161, 122] width 11 height 11
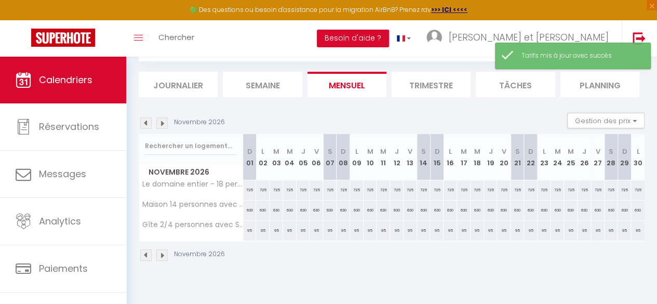
click at [165, 127] on img at bounding box center [161, 122] width 11 height 11
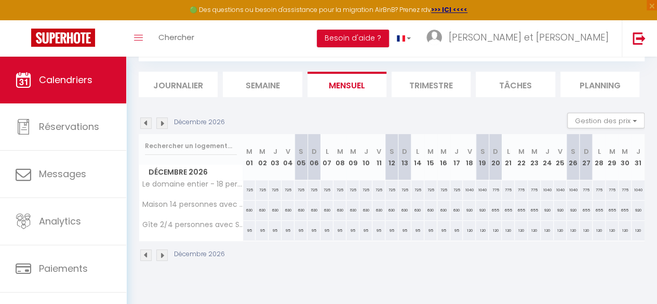
click at [465, 189] on div "1040" at bounding box center [469, 189] width 13 height 19
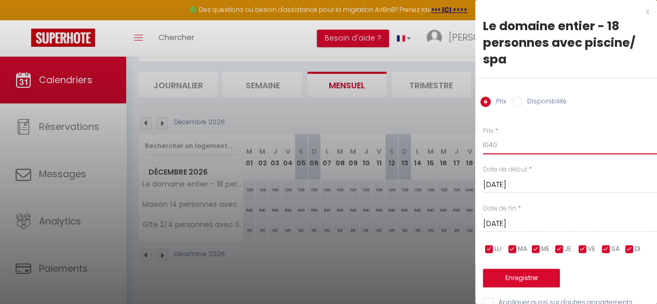
drag, startPoint x: 508, startPoint y: 147, endPoint x: 408, endPoint y: 146, distance: 100.3
click at [408, 146] on body "🟢 Des questions ou besoin d'assistance pour la migration AirBnB? Prenez rdv >>>…" at bounding box center [328, 152] width 657 height 304
click at [397, 112] on div at bounding box center [328, 152] width 657 height 304
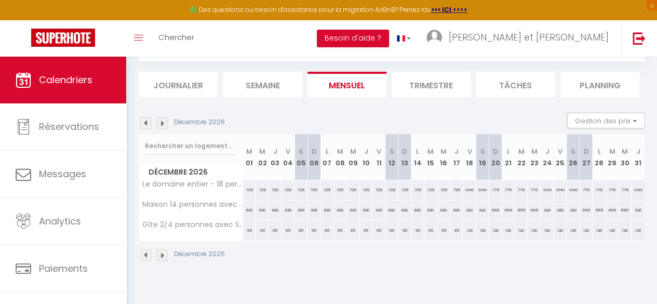
click at [161, 124] on img at bounding box center [161, 122] width 11 height 11
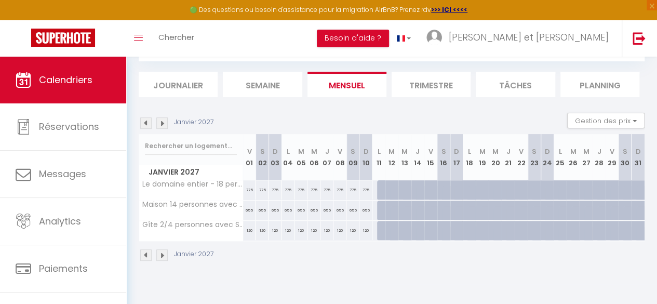
click at [150, 122] on img at bounding box center [145, 122] width 11 height 11
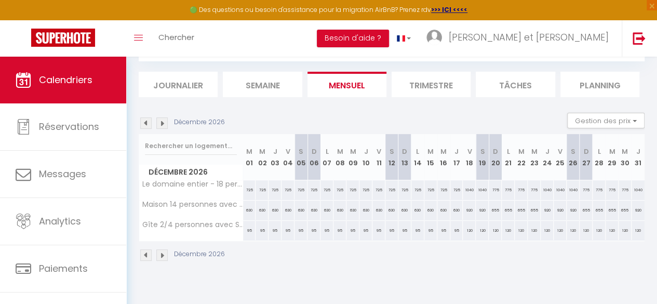
click at [464, 189] on div "1040" at bounding box center [469, 189] width 13 height 19
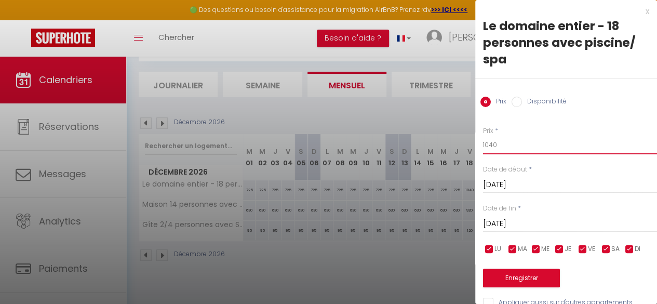
drag, startPoint x: 503, startPoint y: 140, endPoint x: 401, endPoint y: 139, distance: 101.4
click at [401, 139] on body "🟢 Des questions ou besoin d'assistance pour la migration AirBnB? Prenez rdv >>>…" at bounding box center [328, 152] width 657 height 304
drag, startPoint x: 565, startPoint y: 249, endPoint x: 553, endPoint y: 249, distance: 12.0
click at [565, 249] on span "JE" at bounding box center [568, 249] width 7 height 10
click at [535, 249] on input "checkbox" at bounding box center [536, 249] width 10 height 10
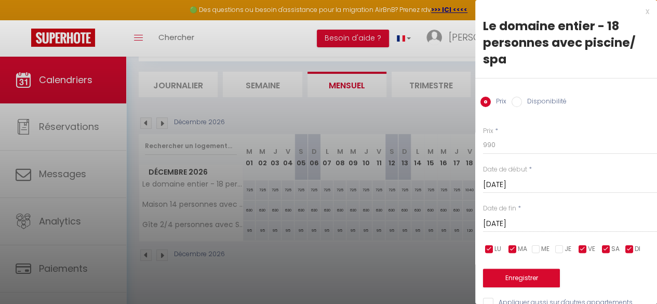
click at [509, 249] on input "checkbox" at bounding box center [513, 249] width 10 height 10
click at [489, 249] on input "checkbox" at bounding box center [489, 249] width 10 height 10
click at [630, 247] on input "checkbox" at bounding box center [630, 249] width 10 height 10
click at [545, 221] on input "[DATE]" at bounding box center [570, 224] width 174 height 14
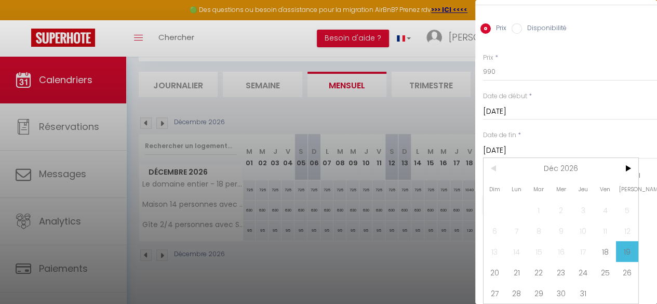
scroll to position [0, 0]
click at [493, 284] on span "27" at bounding box center [495, 293] width 22 height 21
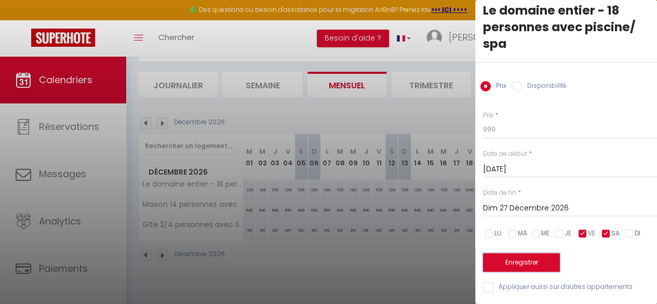
click at [525, 255] on button "Enregistrer" at bounding box center [521, 262] width 77 height 19
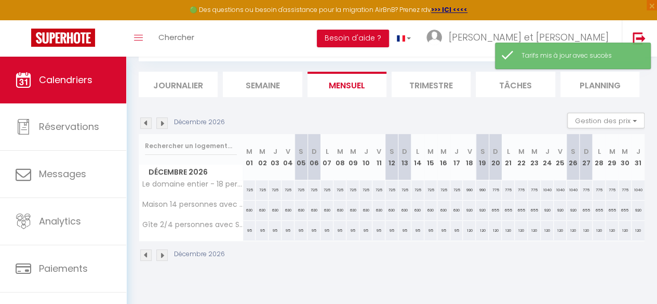
click at [464, 210] on div "920" at bounding box center [469, 210] width 13 height 19
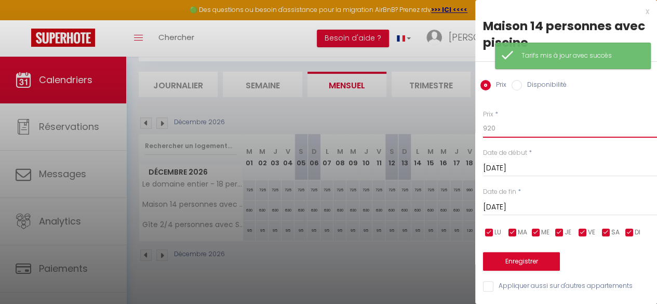
drag, startPoint x: 505, startPoint y: 129, endPoint x: 387, endPoint y: 125, distance: 118.0
click at [388, 125] on body "🟢 Des questions ou besoin d'assistance pour la migration AirBnB? Prenez rdv >>>…" at bounding box center [328, 152] width 657 height 304
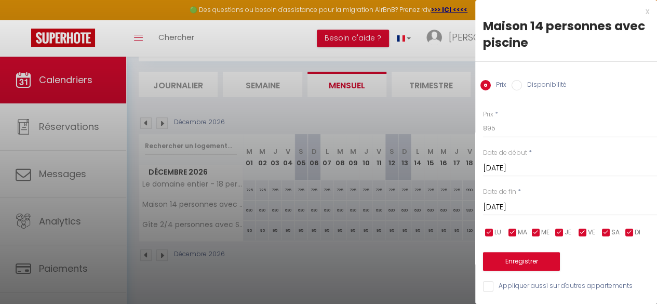
click at [560, 231] on input "checkbox" at bounding box center [560, 233] width 10 height 10
click at [538, 230] on input "checkbox" at bounding box center [536, 233] width 10 height 10
click at [515, 230] on input "checkbox" at bounding box center [513, 233] width 10 height 10
click at [493, 233] on input "checkbox" at bounding box center [489, 233] width 10 height 10
click at [628, 231] on input "checkbox" at bounding box center [630, 233] width 10 height 10
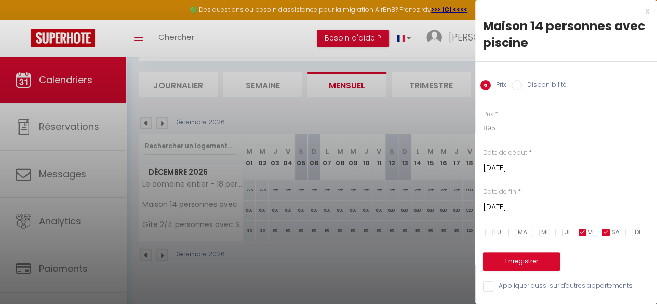
click at [555, 205] on input "[DATE]" at bounding box center [570, 208] width 174 height 14
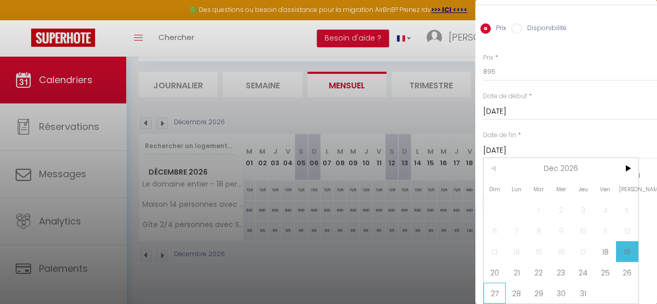
click at [500, 286] on span "27" at bounding box center [495, 293] width 22 height 21
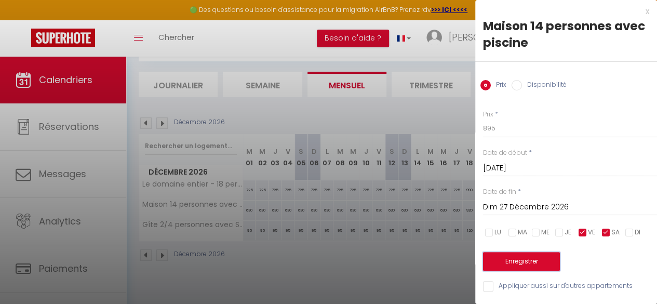
click at [533, 252] on button "Enregistrer" at bounding box center [521, 261] width 77 height 19
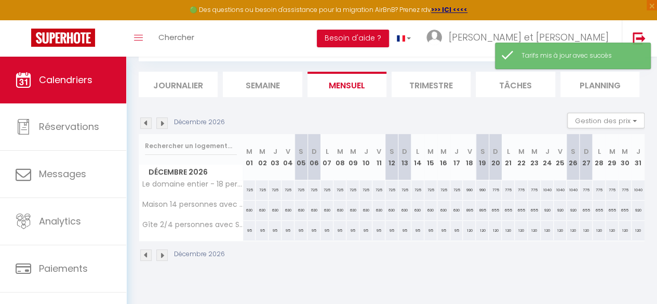
click at [166, 124] on img at bounding box center [161, 122] width 11 height 11
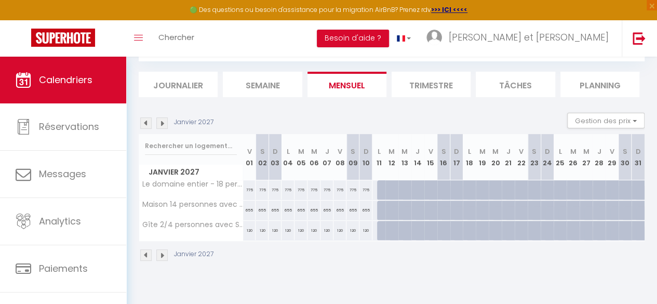
click at [147, 125] on img at bounding box center [145, 122] width 11 height 11
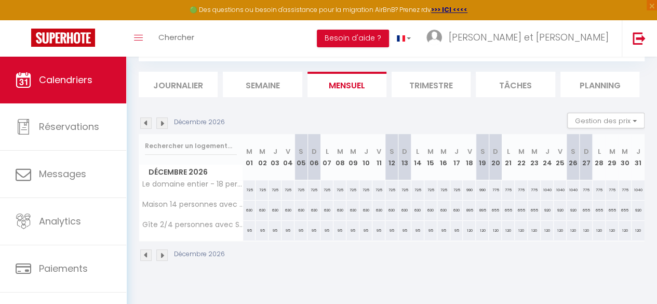
click at [464, 229] on div "120" at bounding box center [469, 230] width 13 height 19
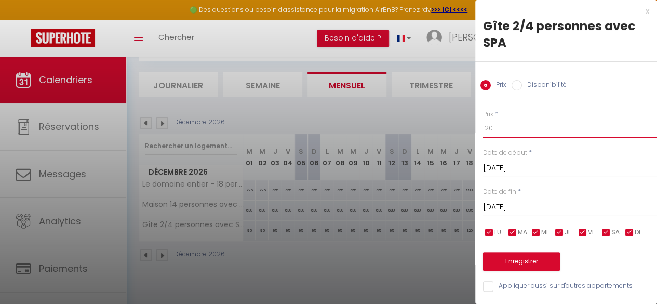
drag, startPoint x: 506, startPoint y: 131, endPoint x: 383, endPoint y: 139, distance: 123.4
click at [380, 140] on body "🟢 Des questions ou besoin d'assistance pour la migration AirBnB? Prenez rdv >>>…" at bounding box center [328, 152] width 657 height 304
click at [547, 204] on input "[DATE]" at bounding box center [570, 208] width 174 height 14
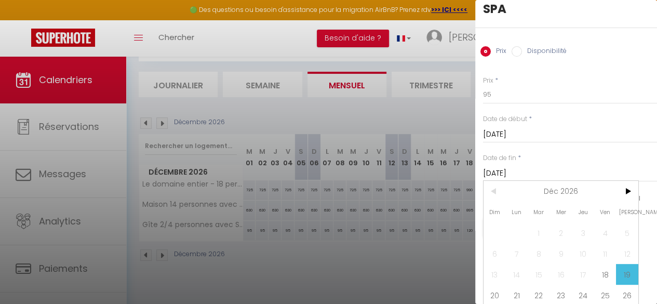
scroll to position [63, 0]
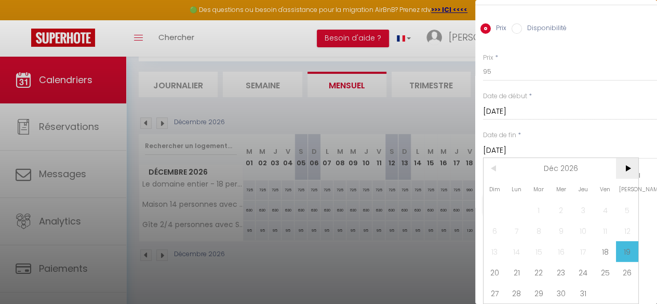
click at [629, 161] on span ">" at bounding box center [627, 168] width 22 height 21
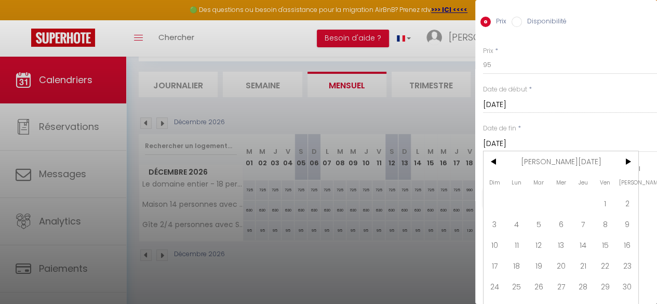
click at [496, 225] on span "3" at bounding box center [495, 224] width 22 height 21
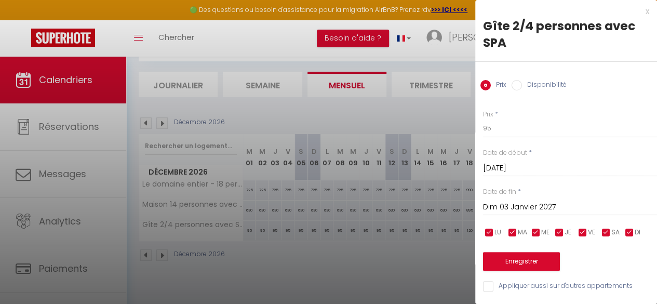
scroll to position [6, 0]
click at [524, 252] on button "Enregistrer" at bounding box center [521, 261] width 77 height 19
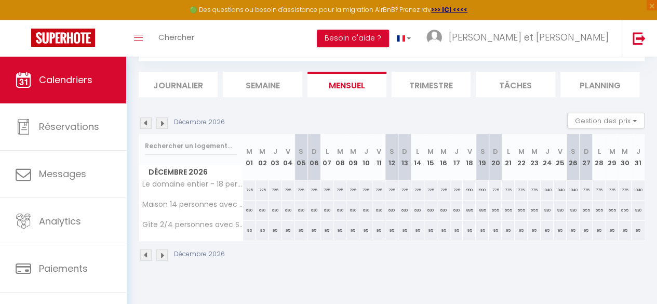
click at [541, 190] on div "1040" at bounding box center [547, 189] width 13 height 19
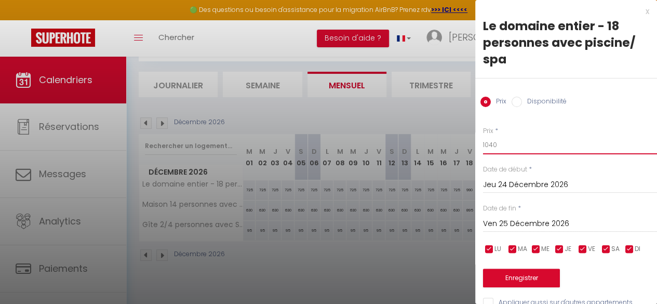
drag, startPoint x: 512, startPoint y: 147, endPoint x: 404, endPoint y: 152, distance: 107.7
click at [404, 152] on body "🟢 Des questions ou besoin d'assistance pour la migration AirBnB? Prenez rdv >>>…" at bounding box center [328, 152] width 657 height 304
click at [551, 222] on input "Ven 25 Décembre 2026" at bounding box center [570, 224] width 174 height 14
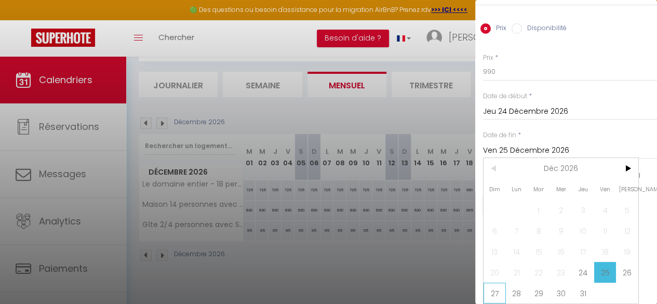
click at [496, 291] on span "27" at bounding box center [495, 293] width 22 height 21
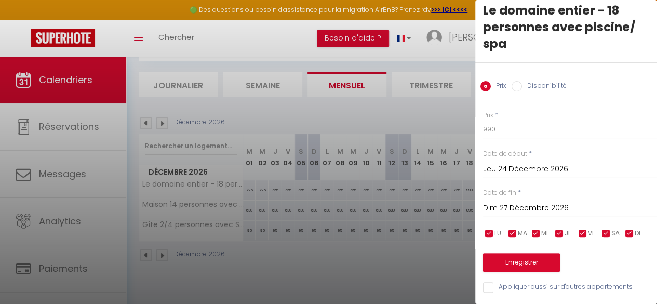
scroll to position [23, 0]
click at [528, 254] on button "Enregistrer" at bounding box center [521, 262] width 77 height 19
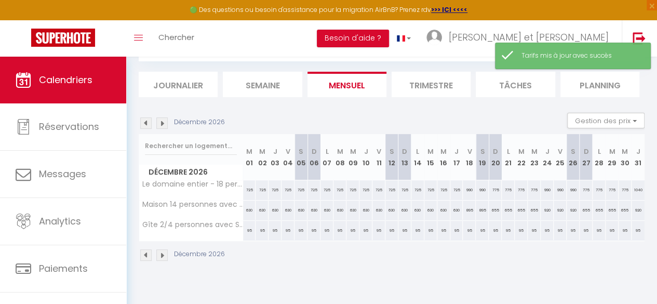
click at [489, 189] on div "775" at bounding box center [495, 189] width 13 height 19
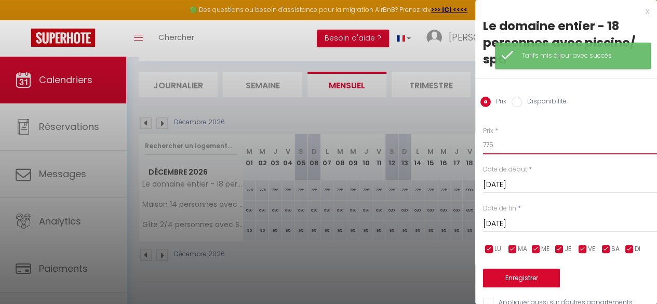
click at [418, 143] on body "🟢 Des questions ou besoin d'assistance pour la migration AirBnB? Prenez rdv >>>…" at bounding box center [328, 152] width 657 height 304
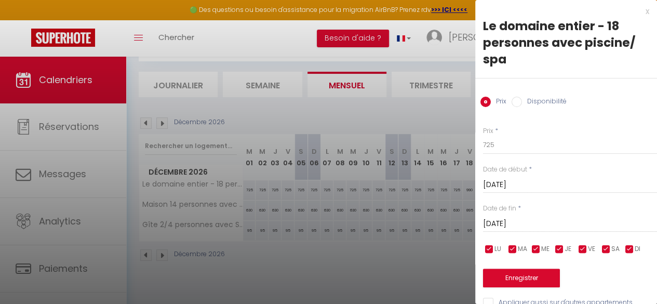
click at [542, 222] on input "[DATE]" at bounding box center [570, 224] width 174 height 14
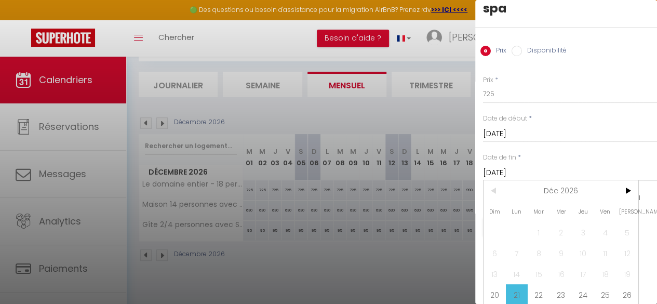
scroll to position [80, 0]
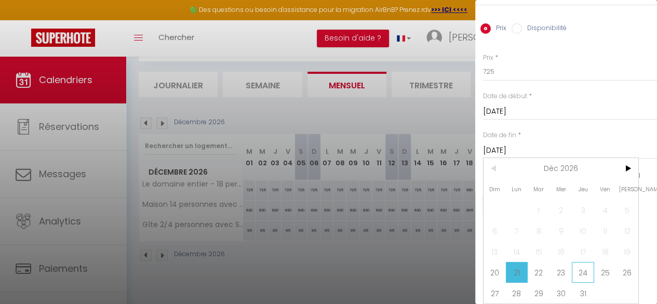
click at [584, 267] on span "24" at bounding box center [583, 272] width 22 height 21
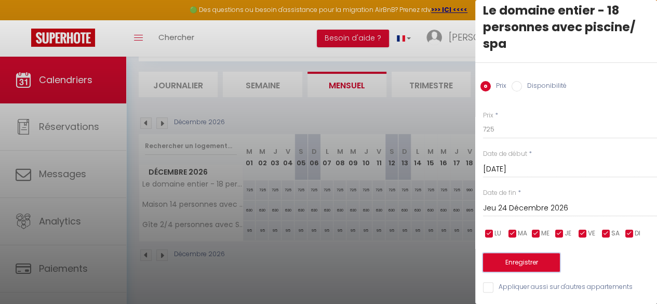
click at [532, 255] on button "Enregistrer" at bounding box center [521, 262] width 77 height 19
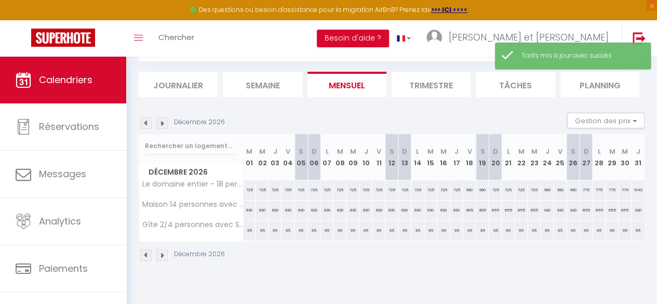
click at [491, 209] on div "655" at bounding box center [495, 210] width 13 height 19
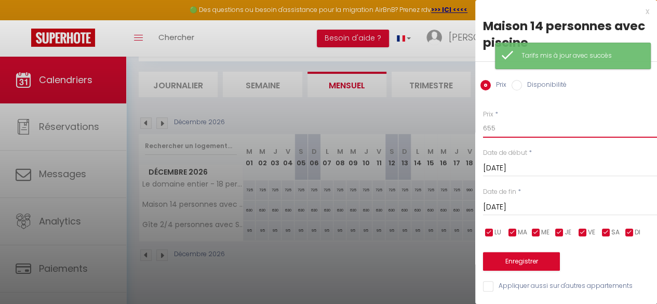
drag, startPoint x: 509, startPoint y: 128, endPoint x: 346, endPoint y: 128, distance: 163.2
click at [346, 128] on body "🟢 Des questions ou besoin d'assistance pour la migration AirBnB? Prenez rdv >>>…" at bounding box center [328, 152] width 657 height 304
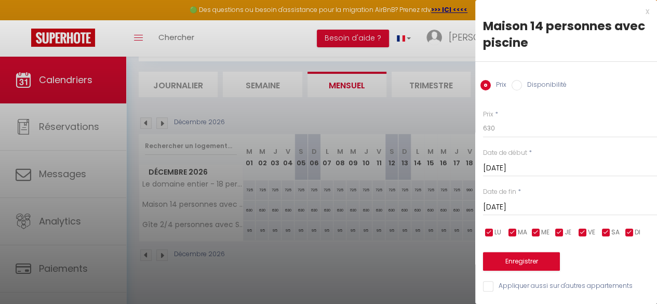
click at [520, 202] on input "[DATE]" at bounding box center [570, 208] width 174 height 14
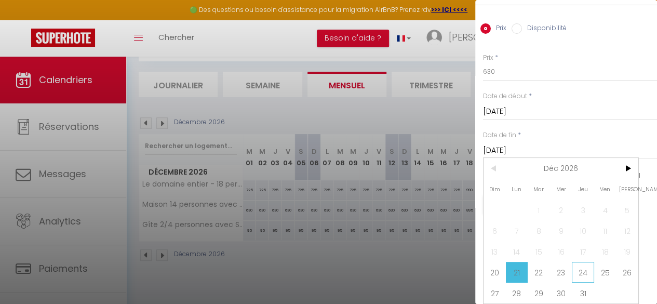
click at [584, 270] on span "24" at bounding box center [583, 272] width 22 height 21
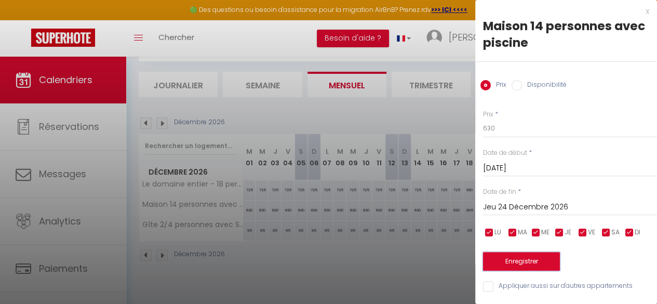
click at [526, 253] on button "Enregistrer" at bounding box center [521, 261] width 77 height 19
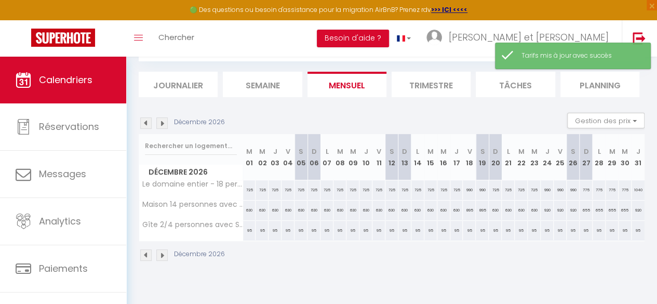
click at [542, 209] on div "920" at bounding box center [547, 210] width 13 height 19
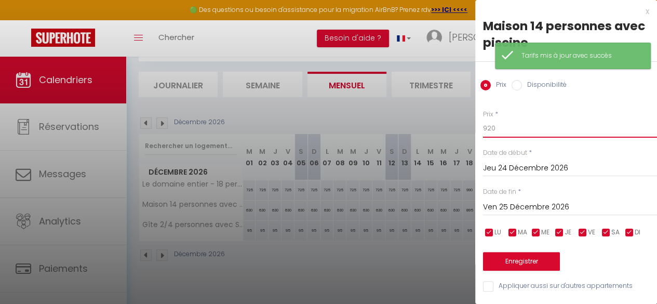
drag, startPoint x: 510, startPoint y: 128, endPoint x: 410, endPoint y: 124, distance: 100.4
click at [410, 125] on body "🟢 Des questions ou besoin d'assistance pour la migration AirBnB? Prenez rdv >>>…" at bounding box center [328, 152] width 657 height 304
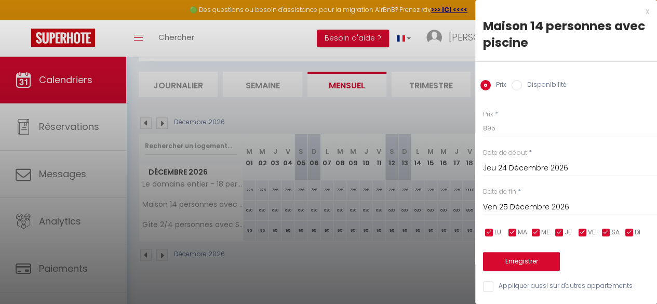
click at [545, 209] on input "Ven 25 Décembre 2026" at bounding box center [570, 208] width 174 height 14
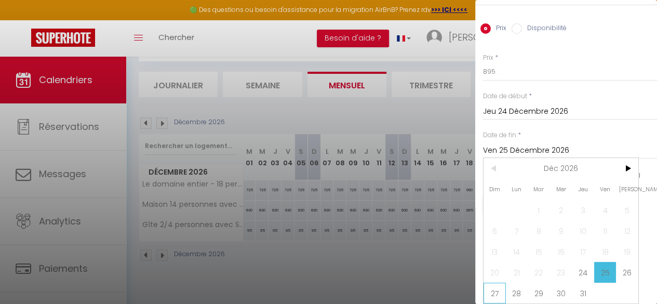
drag, startPoint x: 499, startPoint y: 285, endPoint x: 510, endPoint y: 266, distance: 22.8
click at [499, 285] on span "27" at bounding box center [495, 293] width 22 height 21
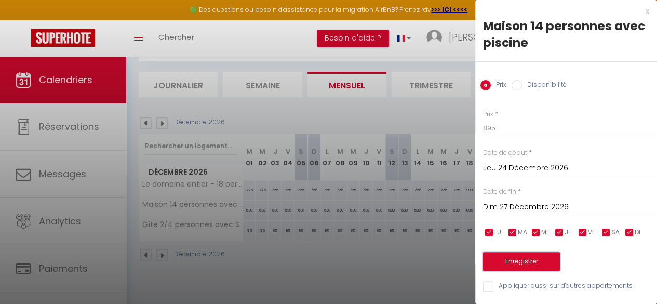
click at [517, 253] on button "Enregistrer" at bounding box center [521, 261] width 77 height 19
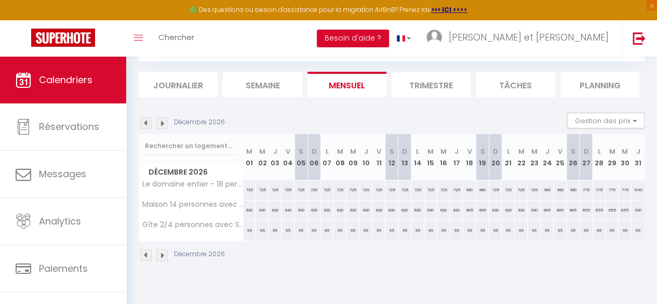
click at [580, 191] on div "775" at bounding box center [586, 189] width 13 height 19
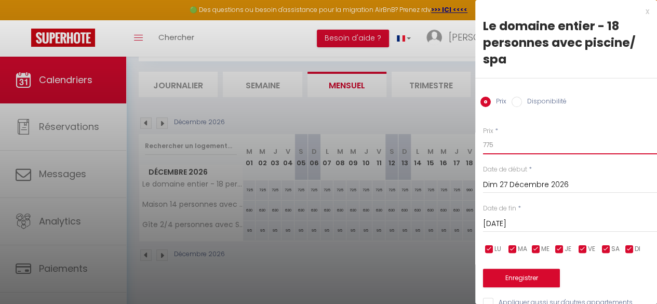
drag, startPoint x: 504, startPoint y: 147, endPoint x: 400, endPoint y: 144, distance: 103.4
click at [400, 144] on body "🟢 Des questions ou besoin d'assistance pour la migration AirBnB? Prenez rdv >>>…" at bounding box center [328, 152] width 657 height 304
click at [541, 222] on input "[DATE]" at bounding box center [570, 224] width 174 height 14
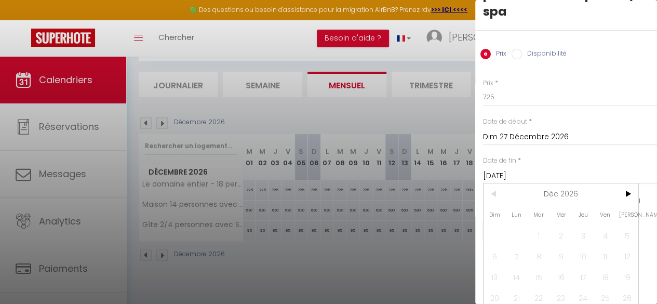
scroll to position [80, 0]
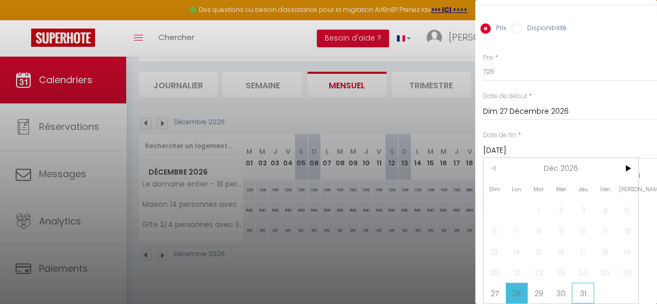
click at [580, 283] on span "31" at bounding box center [583, 293] width 22 height 21
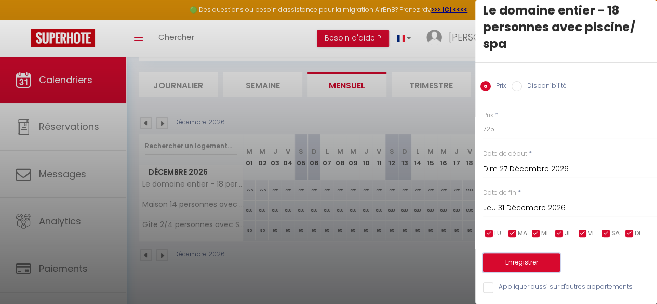
click at [532, 253] on button "Enregistrer" at bounding box center [521, 262] width 77 height 19
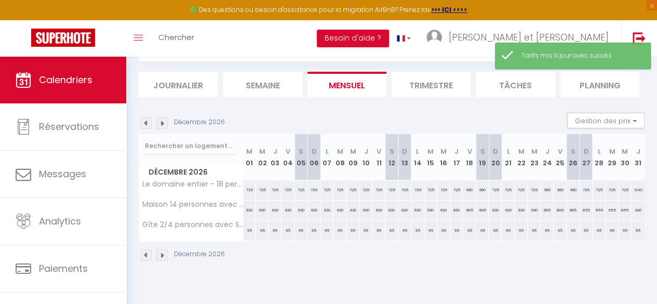
click at [581, 210] on div "655" at bounding box center [586, 210] width 13 height 19
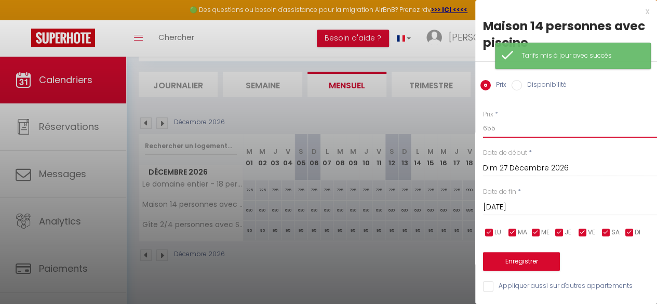
drag, startPoint x: 378, startPoint y: 135, endPoint x: 331, endPoint y: 131, distance: 47.9
click at [332, 133] on body "🟢 Des questions ou besoin d'assistance pour la migration AirBnB? Prenez rdv >>>…" at bounding box center [328, 152] width 657 height 304
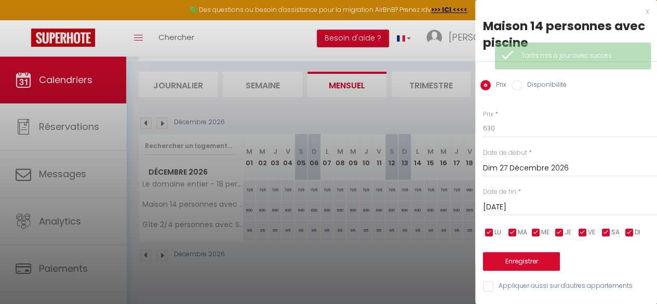
click at [529, 205] on input "[DATE]" at bounding box center [570, 208] width 174 height 14
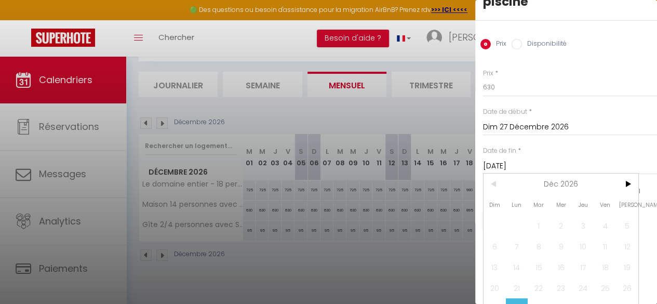
scroll to position [63, 0]
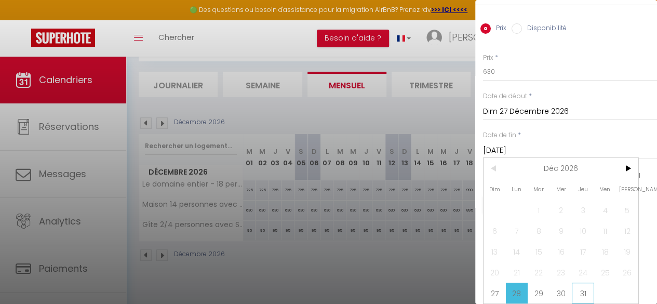
click at [578, 287] on span "31" at bounding box center [583, 293] width 22 height 21
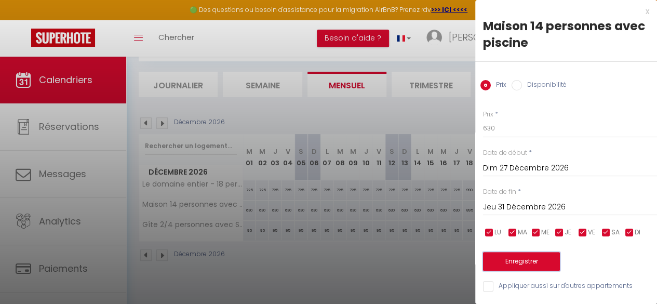
click at [533, 252] on button "Enregistrer" at bounding box center [521, 261] width 77 height 19
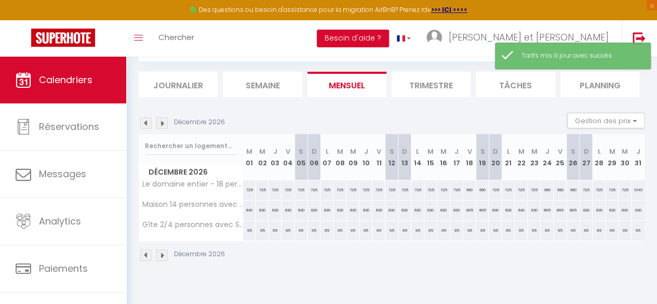
click at [632, 190] on div "1040" at bounding box center [638, 189] width 13 height 19
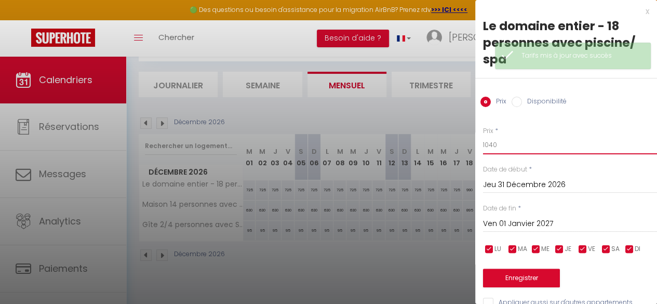
drag, startPoint x: 520, startPoint y: 147, endPoint x: 398, endPoint y: 146, distance: 122.7
click at [398, 146] on body "🟢 Des questions ou besoin d'assistance pour la migration AirBnB? Prenez rdv >>>…" at bounding box center [328, 152] width 657 height 304
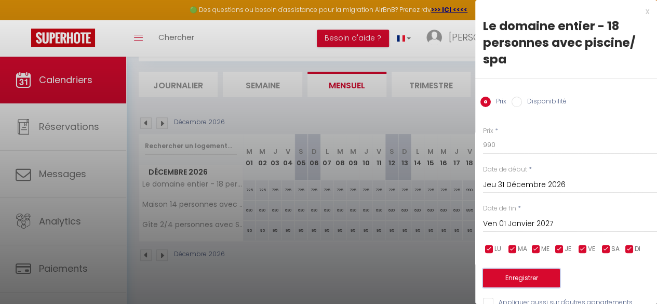
click at [533, 278] on button "Enregistrer" at bounding box center [521, 278] width 77 height 19
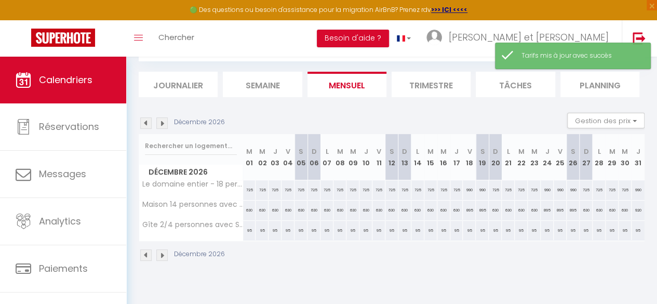
click at [632, 209] on div "920" at bounding box center [638, 210] width 13 height 19
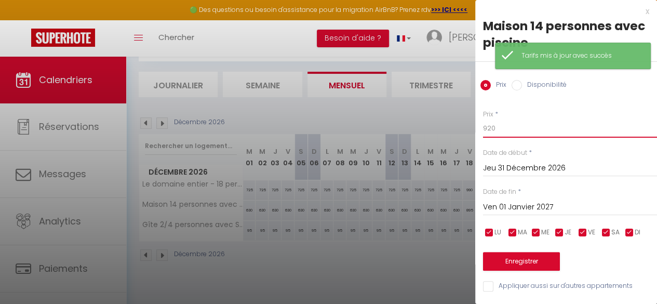
drag, startPoint x: 503, startPoint y: 129, endPoint x: 383, endPoint y: 129, distance: 120.6
click at [380, 129] on body "🟢 Des questions ou besoin d'assistance pour la migration AirBnB? Prenez rdv >>>…" at bounding box center [328, 152] width 657 height 304
click at [534, 258] on button "Enregistrer" at bounding box center [521, 261] width 77 height 19
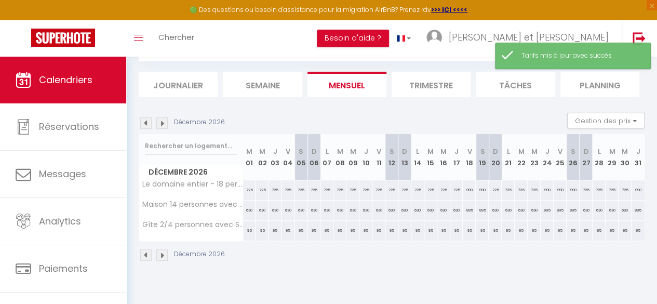
click at [164, 124] on img at bounding box center [161, 122] width 11 height 11
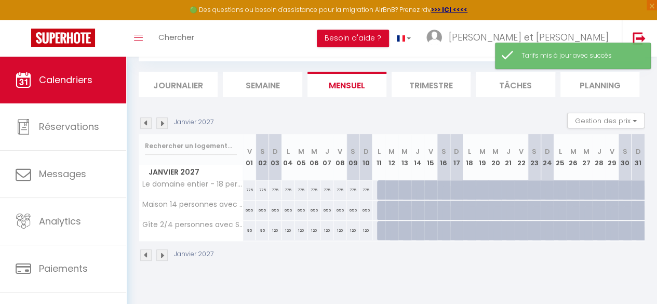
click at [247, 189] on div "775" at bounding box center [249, 189] width 13 height 19
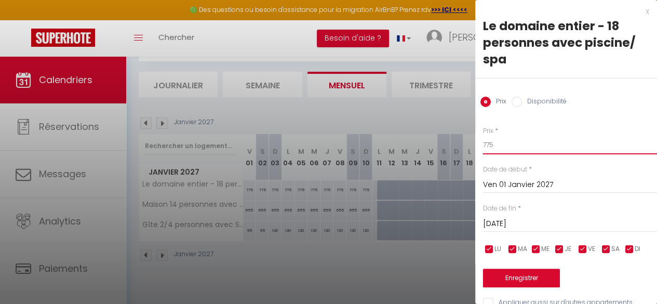
drag, startPoint x: 498, startPoint y: 144, endPoint x: 452, endPoint y: 142, distance: 45.8
click at [452, 142] on body "🟢 Des questions ou besoin d'assistance pour la migration AirBnB? Prenez rdv >>>…" at bounding box center [328, 152] width 657 height 304
click at [327, 103] on div at bounding box center [328, 152] width 657 height 304
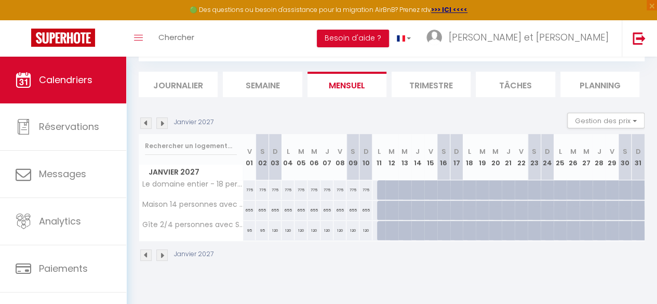
click at [146, 124] on img at bounding box center [145, 122] width 11 height 11
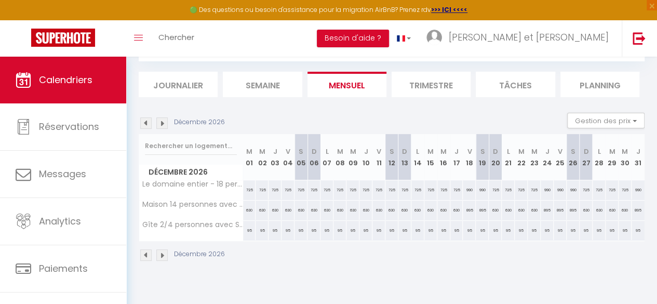
click at [162, 123] on img at bounding box center [161, 122] width 11 height 11
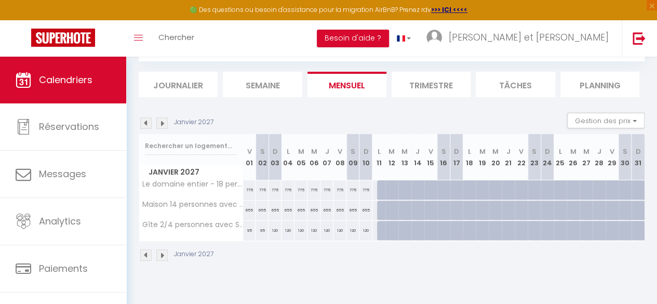
click at [248, 189] on div "775" at bounding box center [249, 189] width 13 height 19
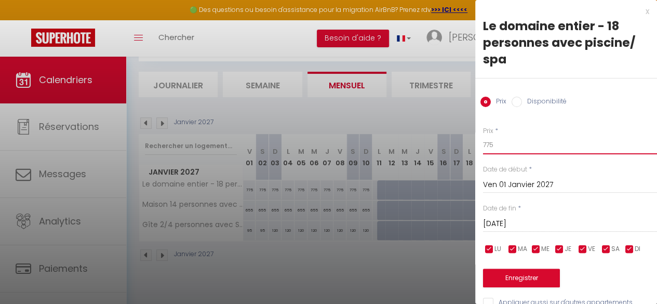
drag, startPoint x: 519, startPoint y: 142, endPoint x: 368, endPoint y: 146, distance: 150.8
click at [385, 146] on body "🟢 Des questions ou besoin d'assistance pour la migration AirBnB? Prenez rdv >>>…" at bounding box center [328, 152] width 657 height 304
click at [511, 221] on input "[DATE]" at bounding box center [570, 224] width 174 height 14
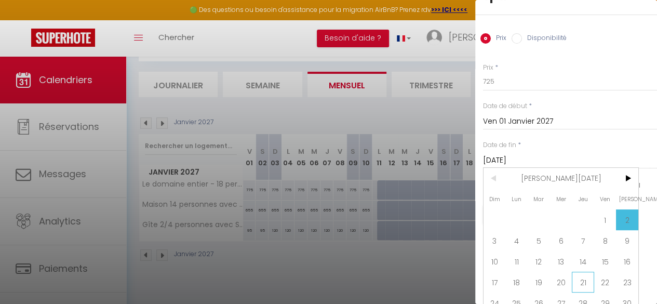
scroll to position [101, 0]
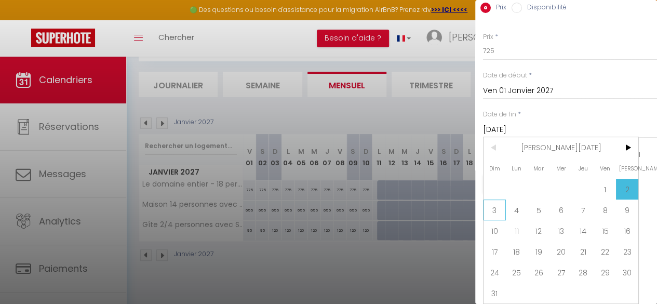
click at [501, 204] on span "3" at bounding box center [495, 210] width 22 height 21
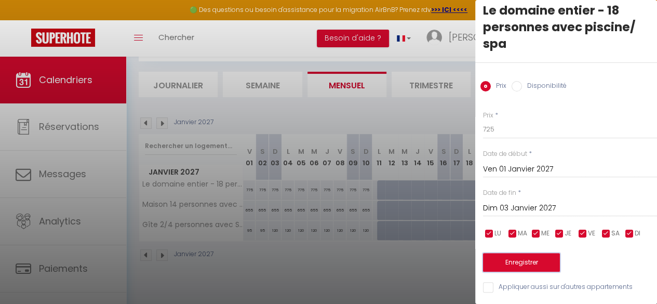
click at [527, 256] on button "Enregistrer" at bounding box center [521, 262] width 77 height 19
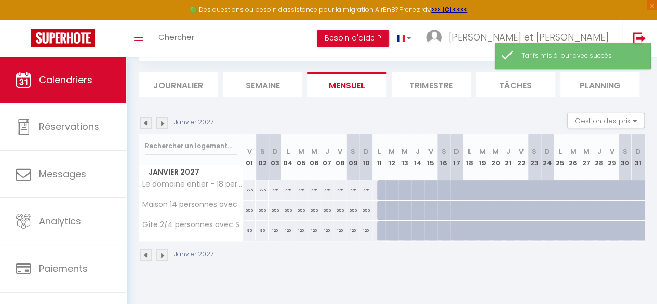
click at [249, 210] on div "655" at bounding box center [249, 210] width 13 height 19
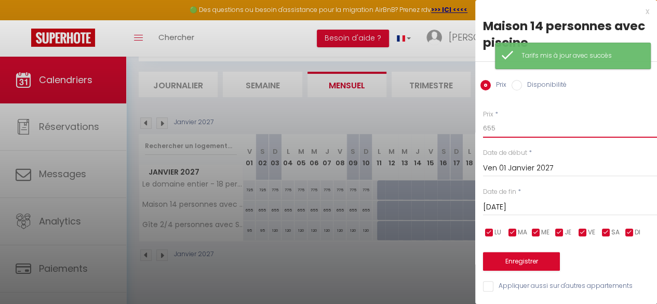
drag, startPoint x: 506, startPoint y: 126, endPoint x: 384, endPoint y: 127, distance: 122.1
click at [384, 127] on body "🟢 Des questions ou besoin d'assistance pour la migration AirBnB? Prenez rdv >>>…" at bounding box center [328, 152] width 657 height 304
click at [525, 211] on input "[DATE]" at bounding box center [570, 208] width 174 height 14
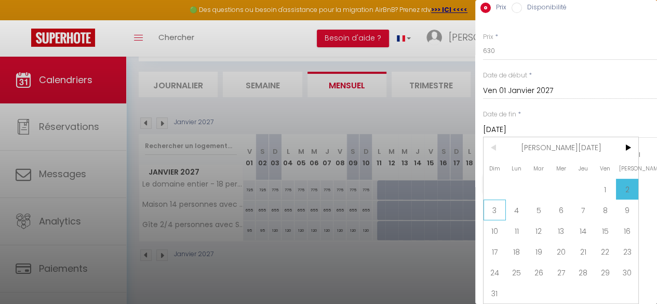
click at [495, 205] on span "3" at bounding box center [495, 210] width 22 height 21
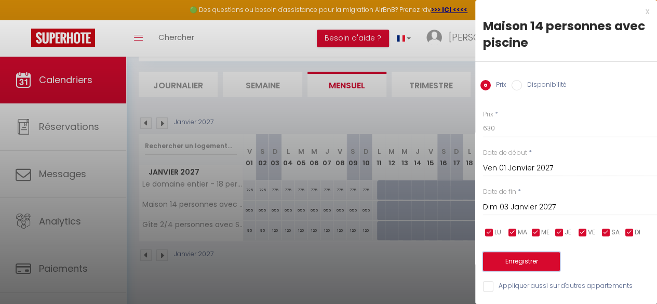
click at [518, 259] on button "Enregistrer" at bounding box center [521, 261] width 77 height 19
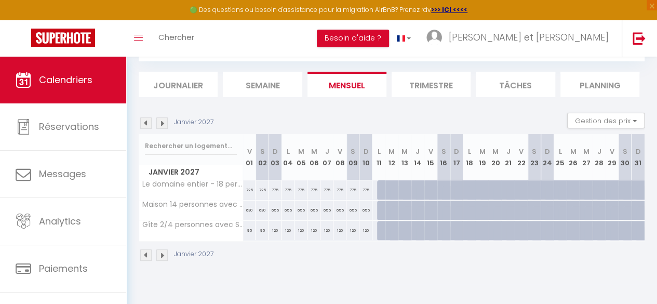
click at [144, 122] on img at bounding box center [145, 122] width 11 height 11
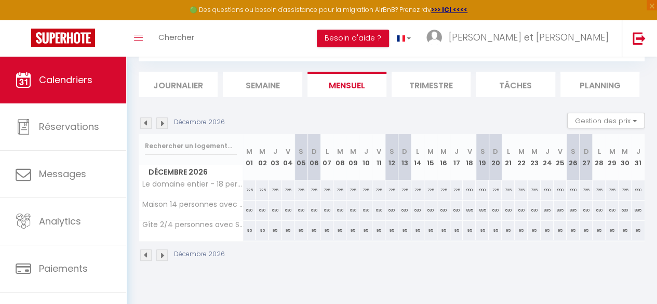
click at [144, 122] on img at bounding box center [145, 122] width 11 height 11
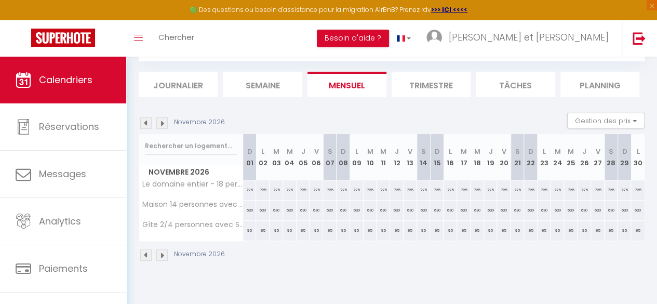
click at [144, 122] on img at bounding box center [145, 122] width 11 height 11
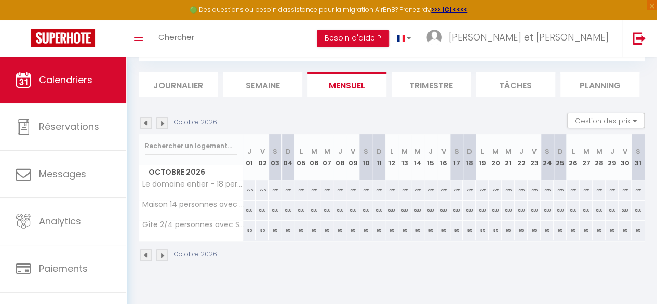
click at [144, 122] on img at bounding box center [145, 122] width 11 height 11
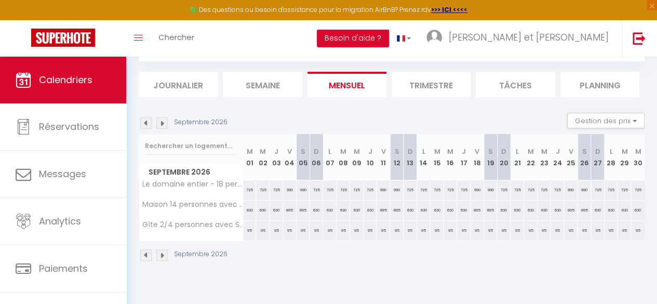
click at [144, 122] on img at bounding box center [145, 122] width 11 height 11
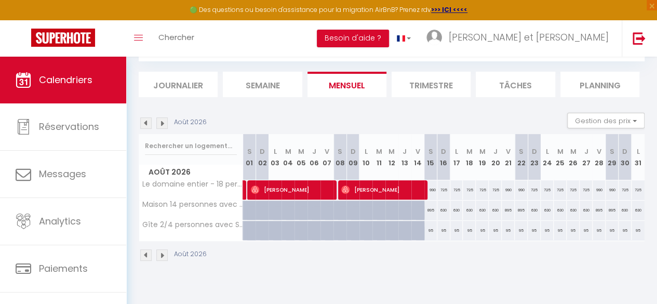
click at [163, 123] on img at bounding box center [161, 122] width 11 height 11
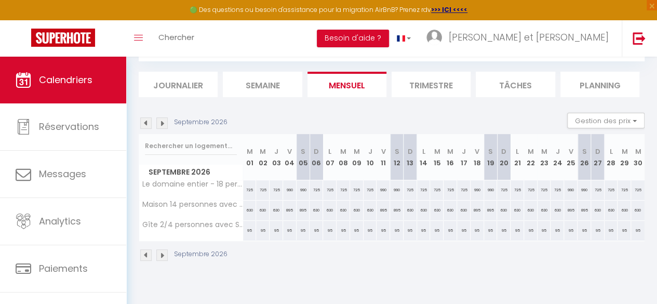
click at [163, 123] on img at bounding box center [161, 122] width 11 height 11
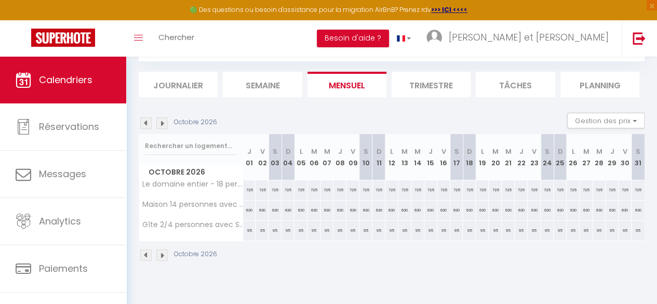
click at [163, 123] on img at bounding box center [161, 122] width 11 height 11
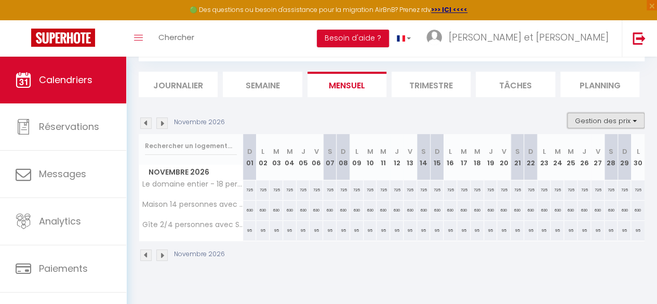
click at [591, 118] on button "Gestion des prix" at bounding box center [606, 121] width 77 height 16
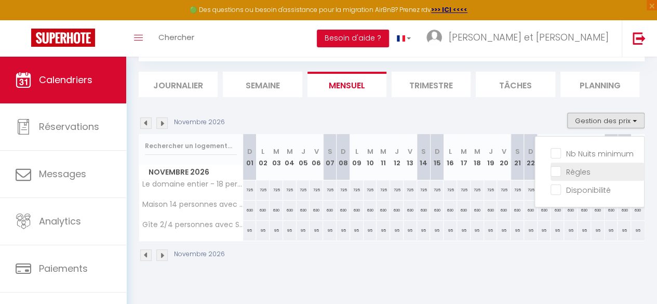
click at [571, 169] on input "Règles" at bounding box center [598, 171] width 94 height 10
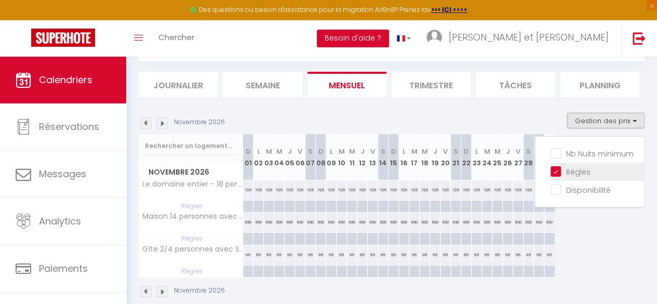
click at [571, 169] on input "Règles" at bounding box center [598, 171] width 94 height 10
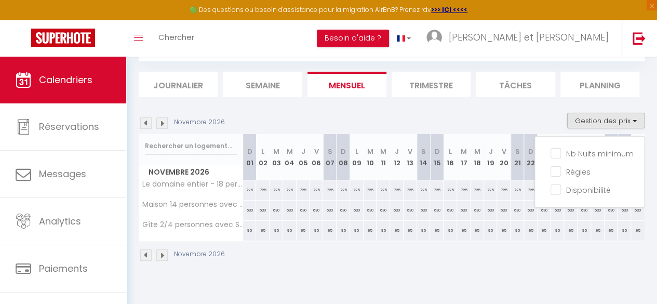
click at [150, 120] on img at bounding box center [145, 122] width 11 height 11
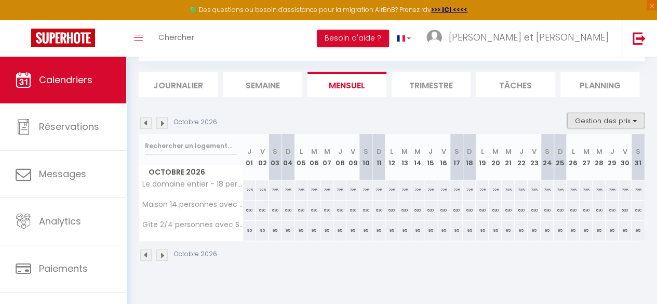
click at [615, 114] on button "Gestion des prix" at bounding box center [606, 121] width 77 height 16
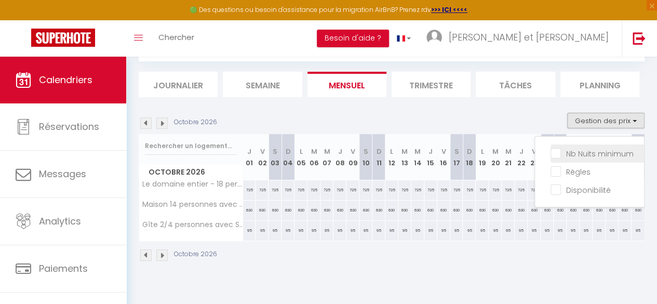
click at [575, 156] on input "Nb Nuits minimum" at bounding box center [598, 153] width 94 height 10
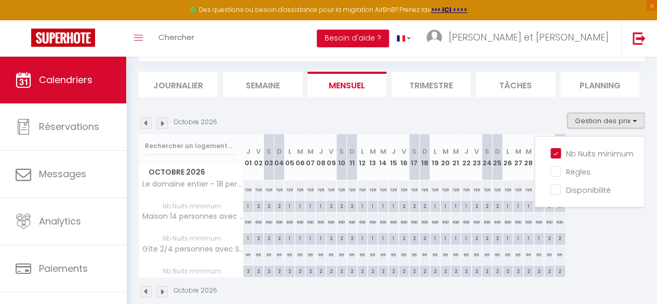
click at [465, 113] on div "[DATE] Gestion des prix Nb Nuits minimum Règles Disponibilité" at bounding box center [392, 123] width 506 height 21
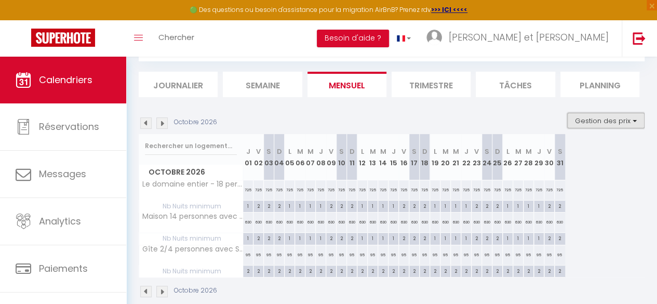
click at [590, 117] on button "Gestion des prix" at bounding box center [606, 121] width 77 height 16
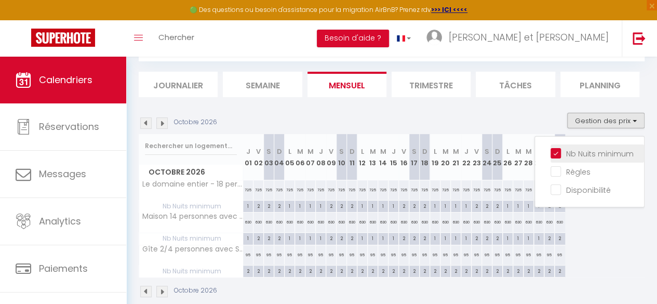
click at [575, 155] on input "Nb Nuits minimum" at bounding box center [598, 153] width 94 height 10
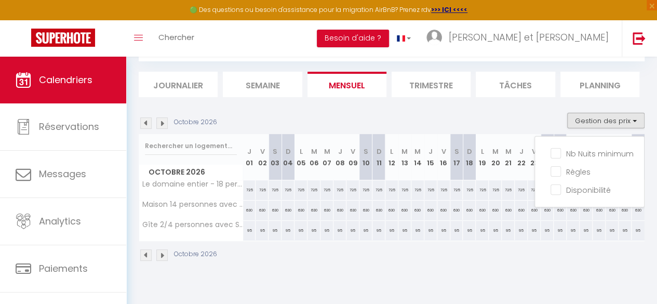
click at [143, 122] on img at bounding box center [145, 122] width 11 height 11
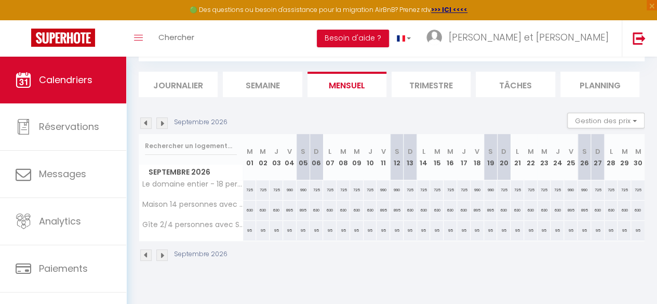
click at [143, 123] on img at bounding box center [145, 122] width 11 height 11
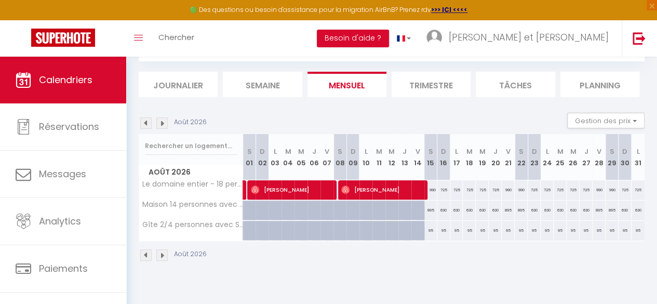
click at [144, 123] on img at bounding box center [145, 122] width 11 height 11
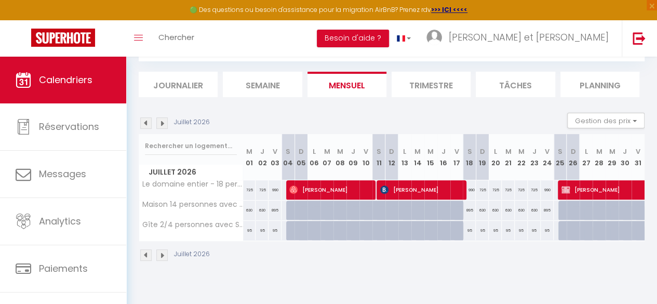
click at [144, 123] on img at bounding box center [145, 122] width 11 height 11
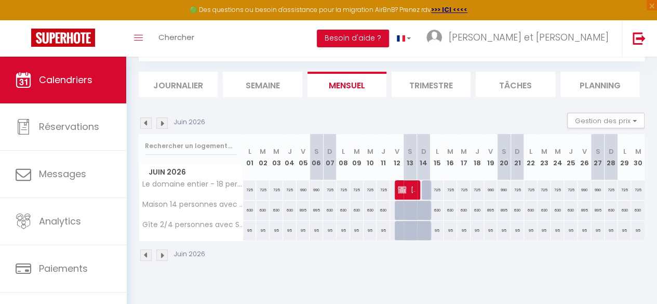
click at [144, 123] on img at bounding box center [145, 122] width 11 height 11
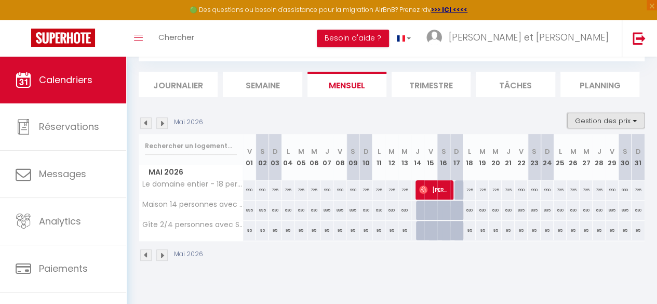
click at [609, 119] on button "Gestion des prix" at bounding box center [606, 121] width 77 height 16
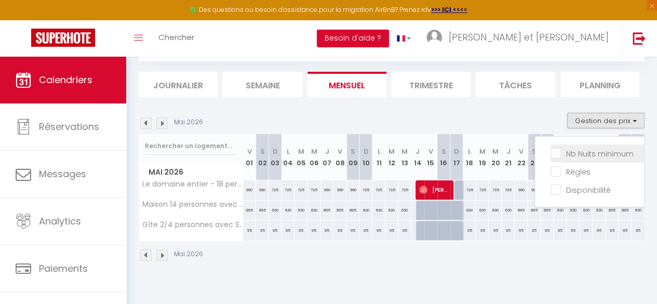
click at [580, 156] on input "Nb Nuits minimum" at bounding box center [598, 153] width 94 height 10
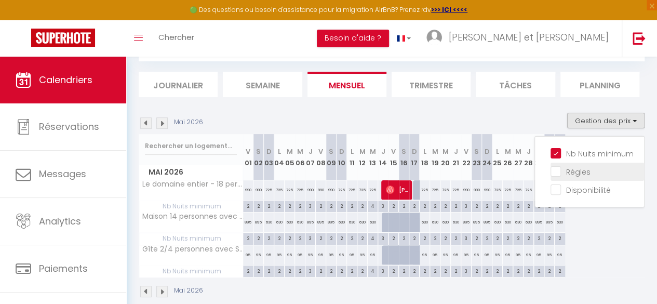
click at [585, 174] on input "Règles" at bounding box center [598, 171] width 94 height 10
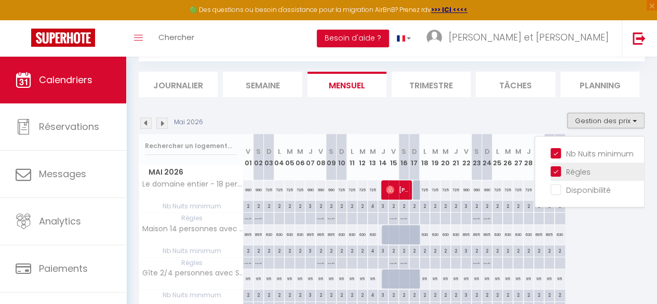
click at [584, 174] on input "Règles" at bounding box center [598, 171] width 94 height 10
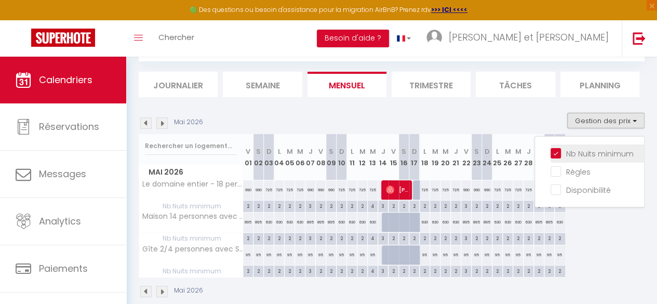
click at [581, 156] on input "Nb Nuits minimum" at bounding box center [598, 153] width 94 height 10
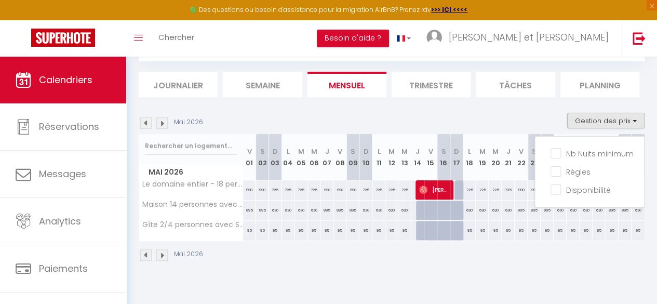
click at [417, 114] on div "[DATE] Gestion des prix Nb Nuits minimum Règles Disponibilité" at bounding box center [392, 123] width 506 height 21
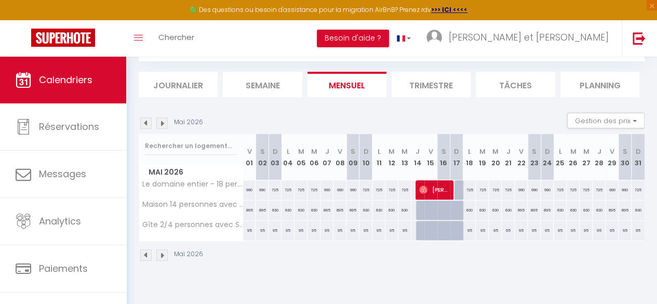
click at [144, 123] on img at bounding box center [145, 122] width 11 height 11
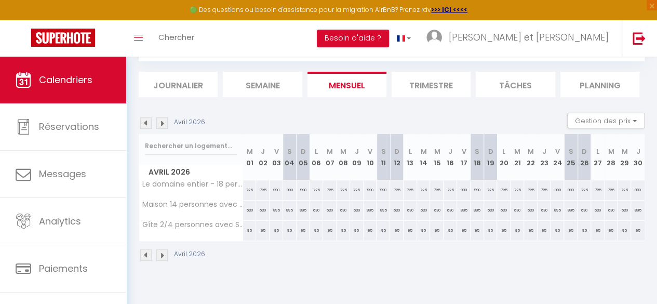
click at [144, 123] on img at bounding box center [145, 122] width 11 height 11
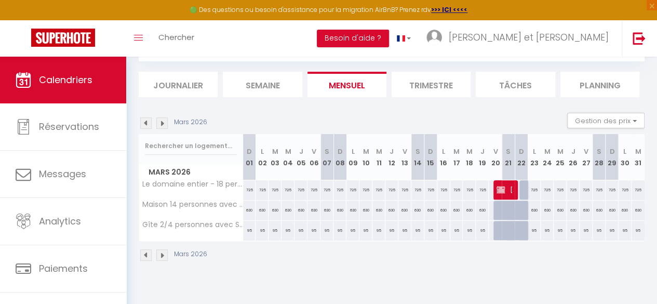
click at [144, 123] on img at bounding box center [145, 122] width 11 height 11
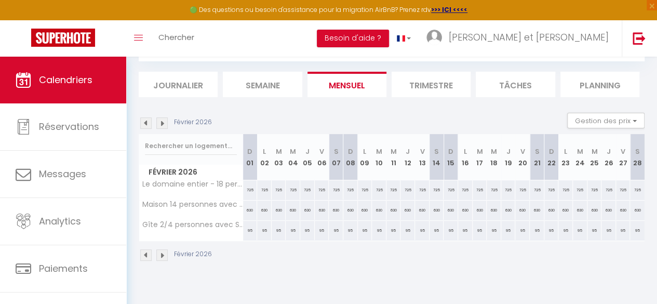
click at [144, 123] on img at bounding box center [145, 122] width 11 height 11
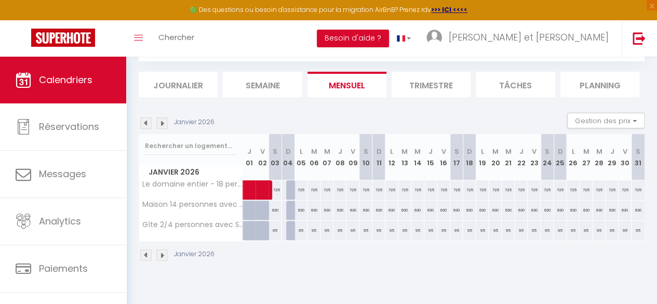
click at [144, 123] on img at bounding box center [145, 122] width 11 height 11
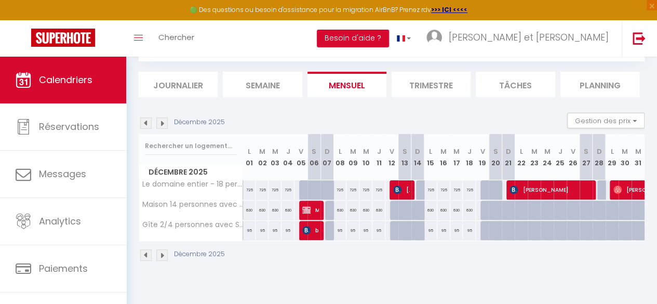
click at [148, 121] on img at bounding box center [145, 122] width 11 height 11
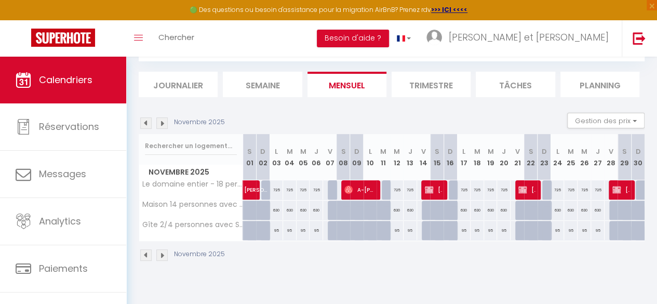
click at [148, 121] on img at bounding box center [145, 122] width 11 height 11
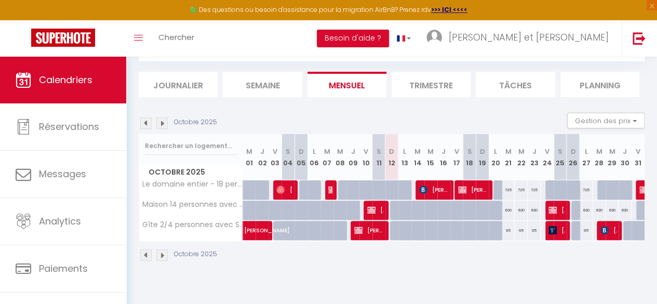
click at [350, 108] on section "Octobre 2025 Gestion des prix Nb Nuits minimum Règles Disponibilité Octobre 202…" at bounding box center [392, 186] width 506 height 169
click at [158, 123] on img at bounding box center [161, 122] width 11 height 11
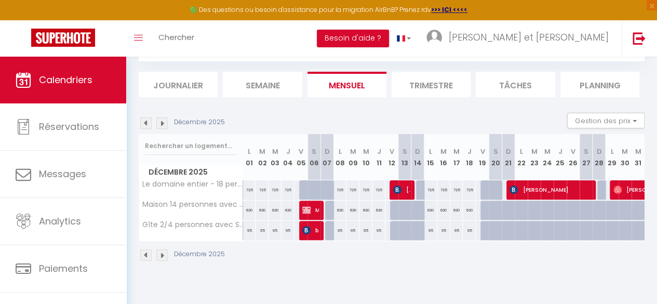
click at [158, 123] on img at bounding box center [161, 122] width 11 height 11
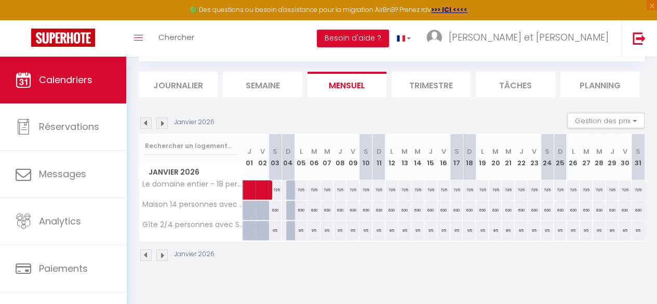
click at [158, 123] on img at bounding box center [161, 122] width 11 height 11
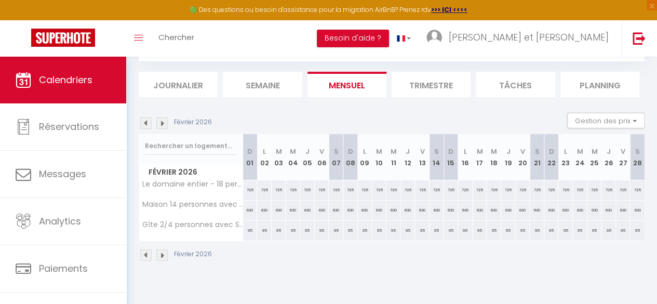
click at [158, 123] on img at bounding box center [161, 122] width 11 height 11
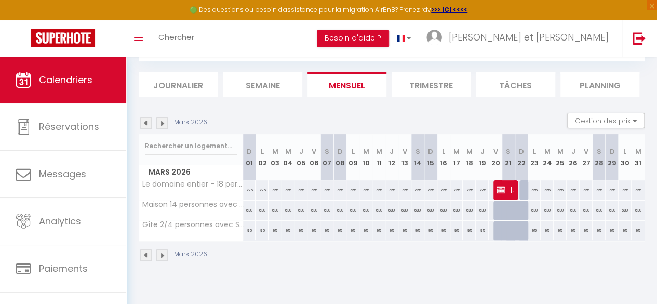
click at [158, 123] on img at bounding box center [161, 122] width 11 height 11
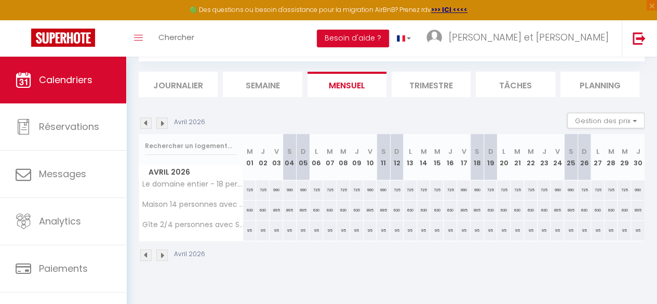
click at [158, 123] on img at bounding box center [161, 122] width 11 height 11
